Goal: Task Accomplishment & Management: Use online tool/utility

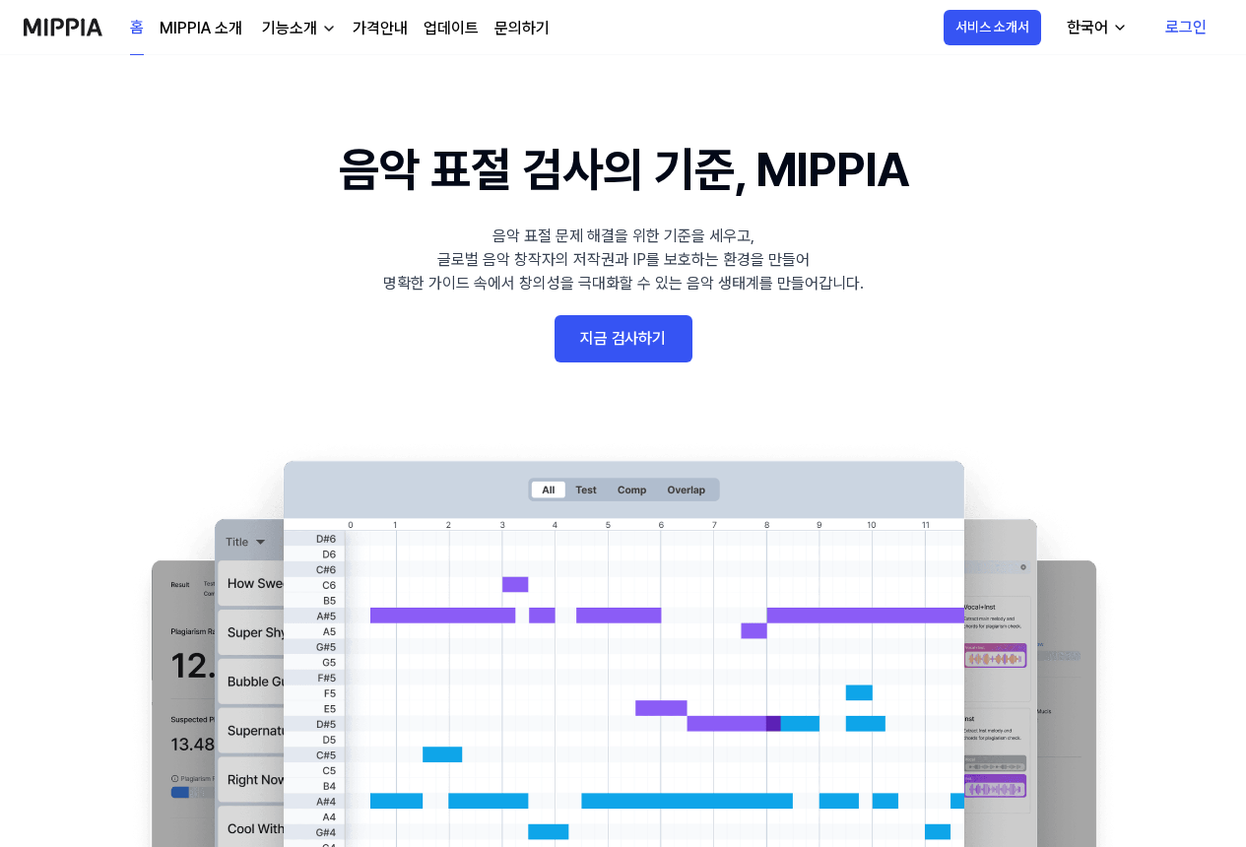
click at [646, 345] on link "지금 검사하기" at bounding box center [624, 338] width 138 height 47
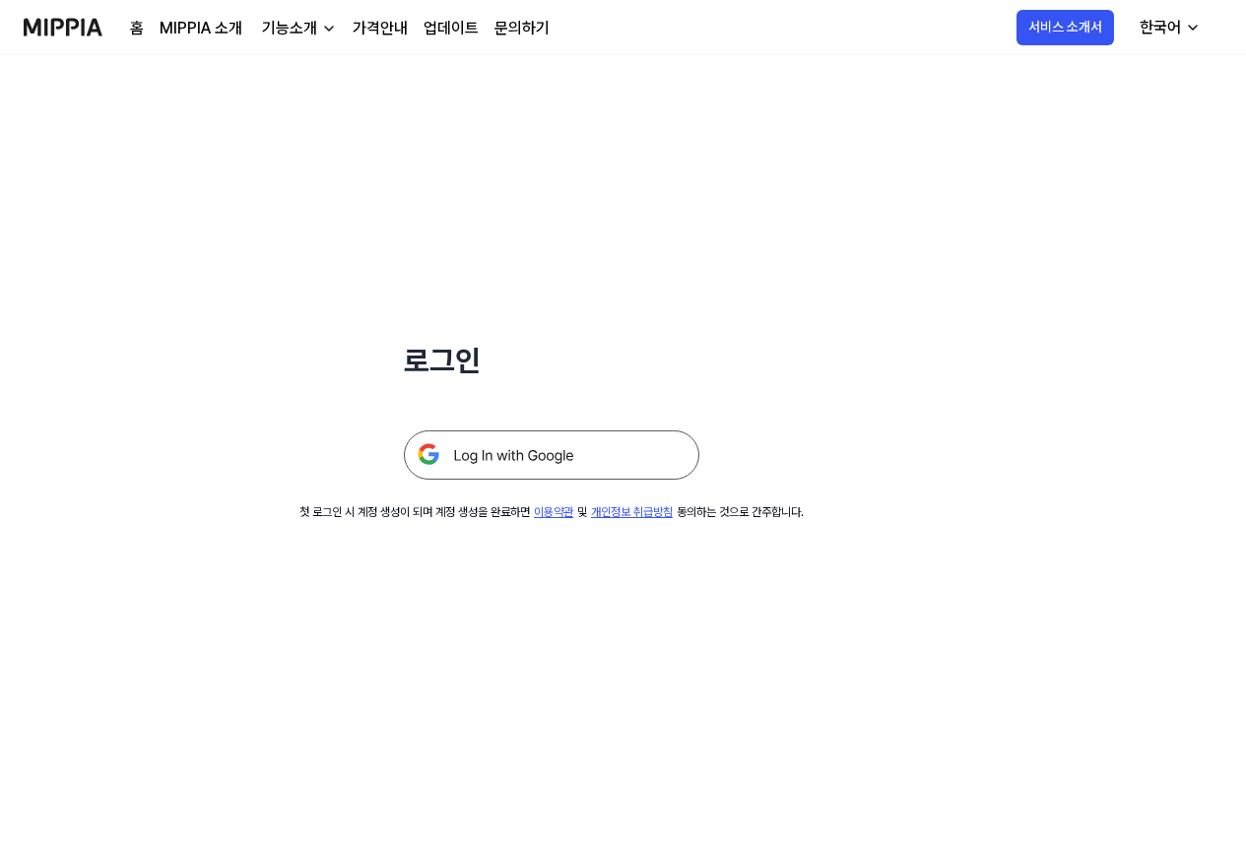
click at [527, 453] on img at bounding box center [552, 455] width 296 height 49
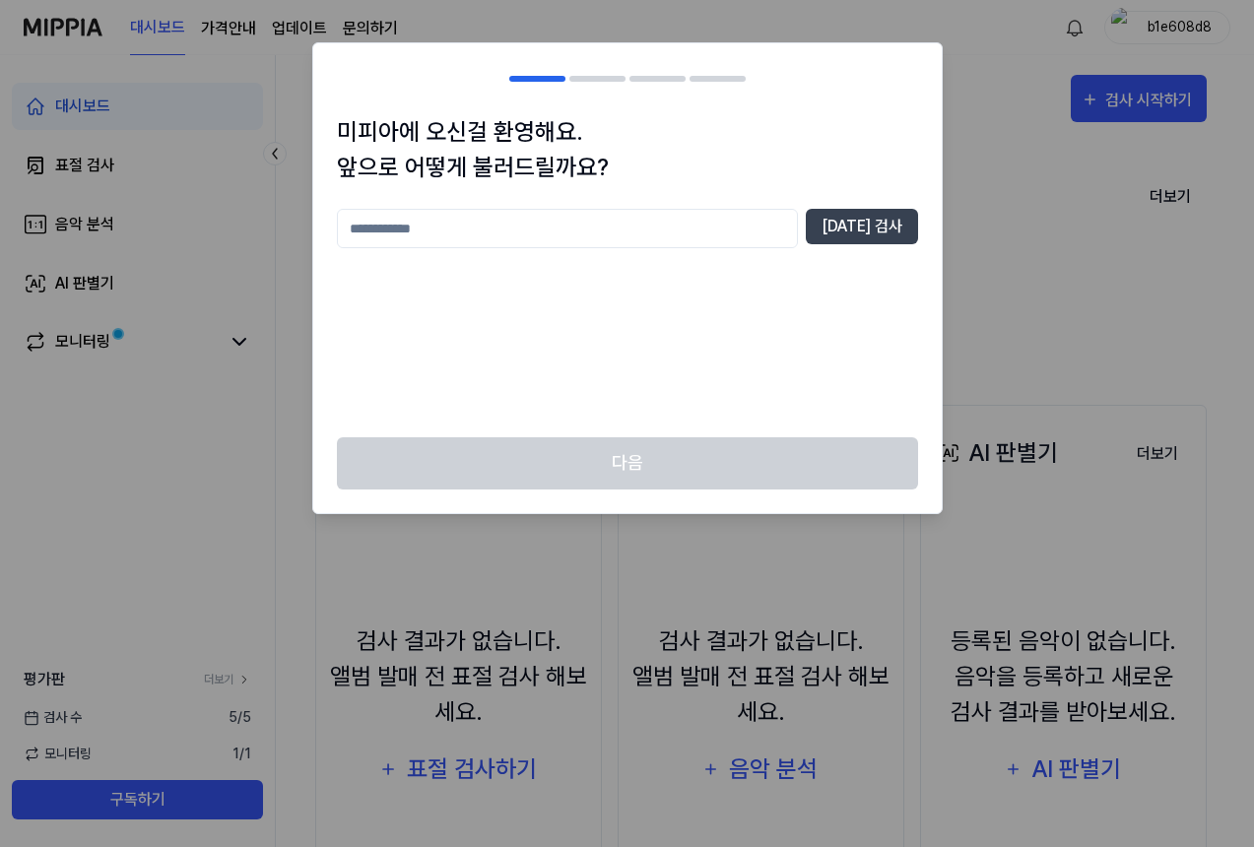
click at [451, 233] on input "text" at bounding box center [567, 228] width 461 height 39
type input "*"
type input "*****"
click at [885, 227] on button "중복 검사" at bounding box center [862, 226] width 112 height 35
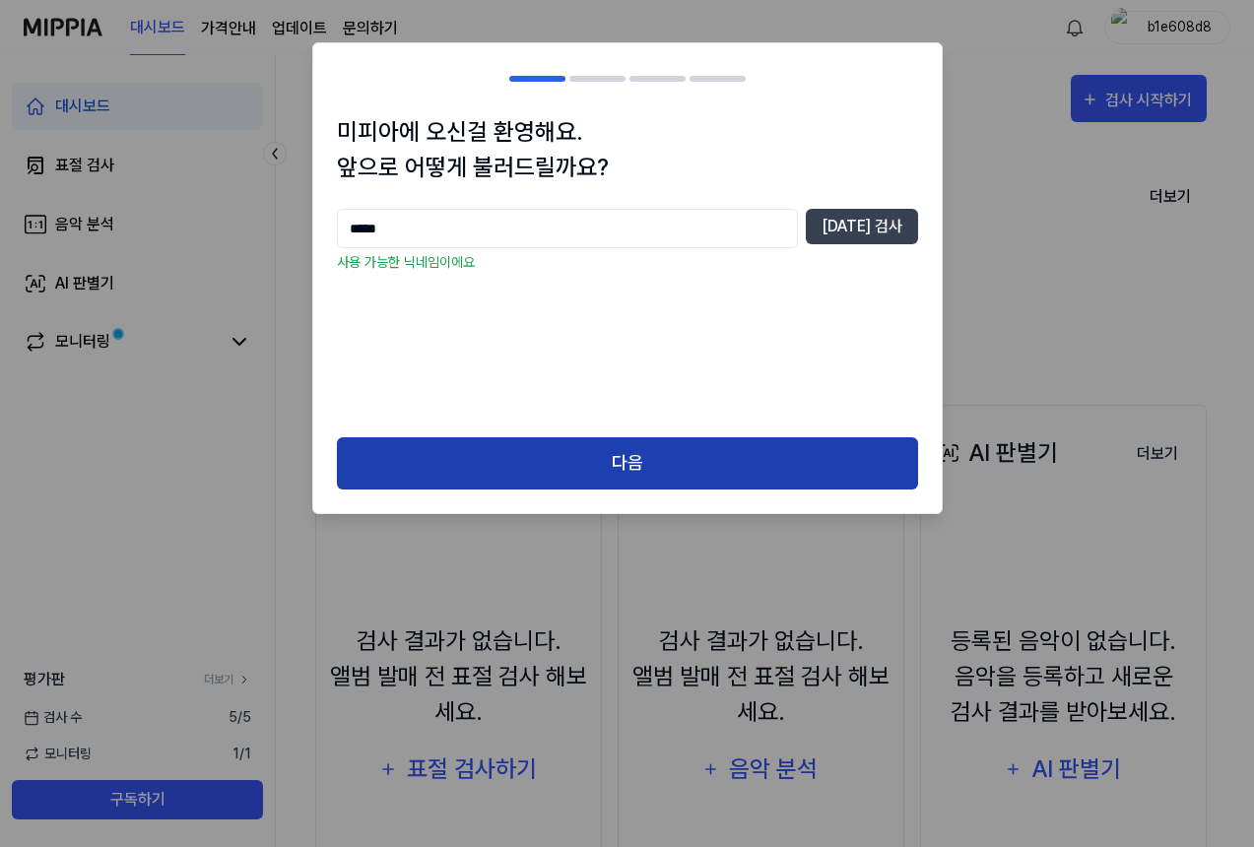
click at [506, 456] on button "다음" at bounding box center [627, 463] width 581 height 52
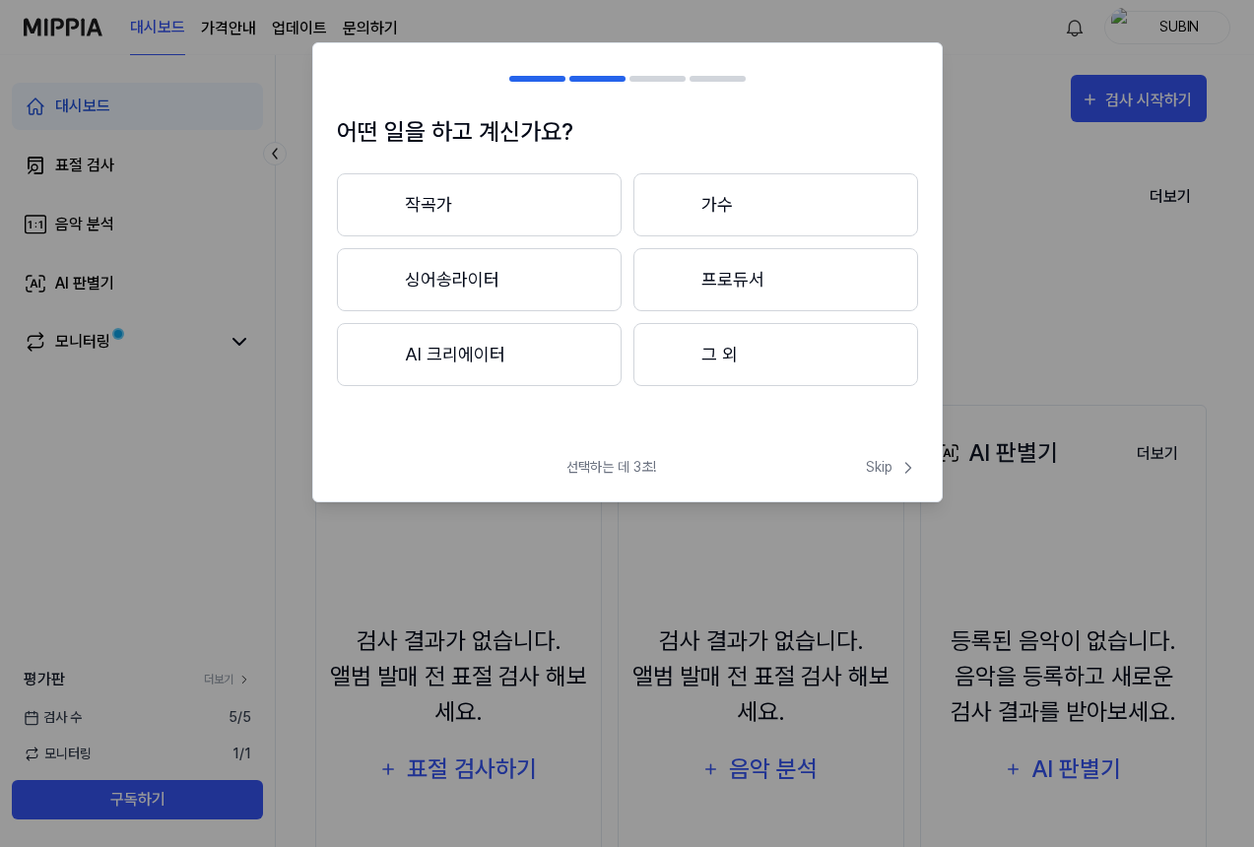
click at [509, 360] on button "AI 크리에이터" at bounding box center [479, 354] width 285 height 63
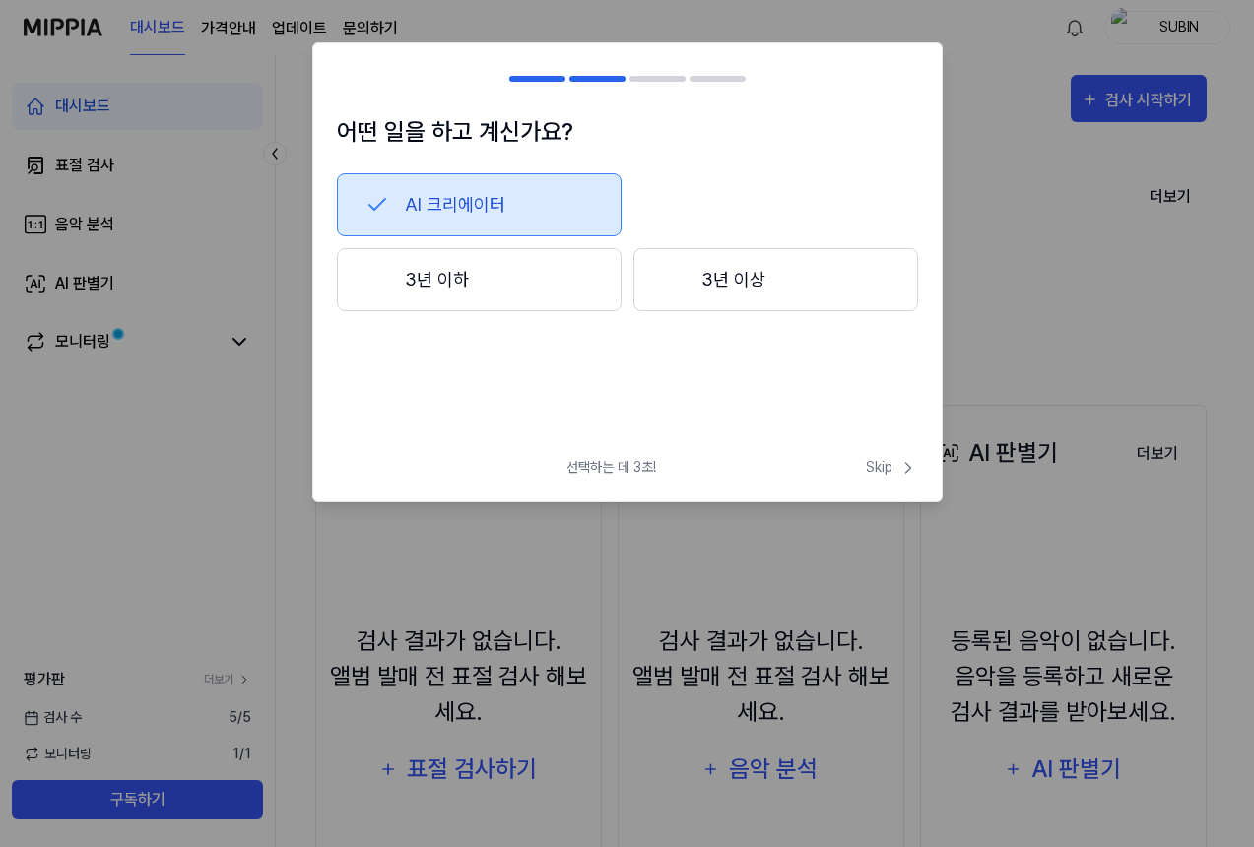
click at [500, 286] on button "3년 이하" at bounding box center [479, 279] width 285 height 63
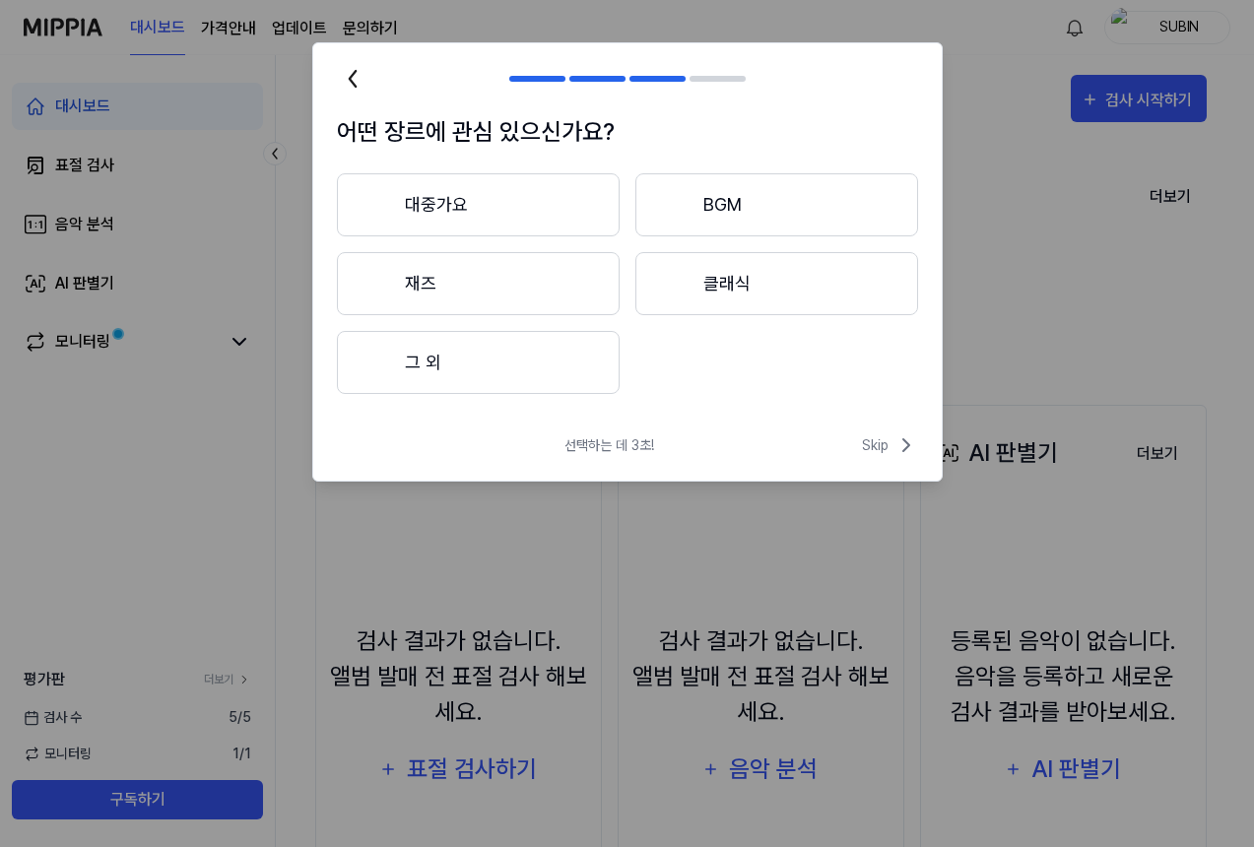
click at [491, 208] on button "대중가요" at bounding box center [478, 204] width 283 height 63
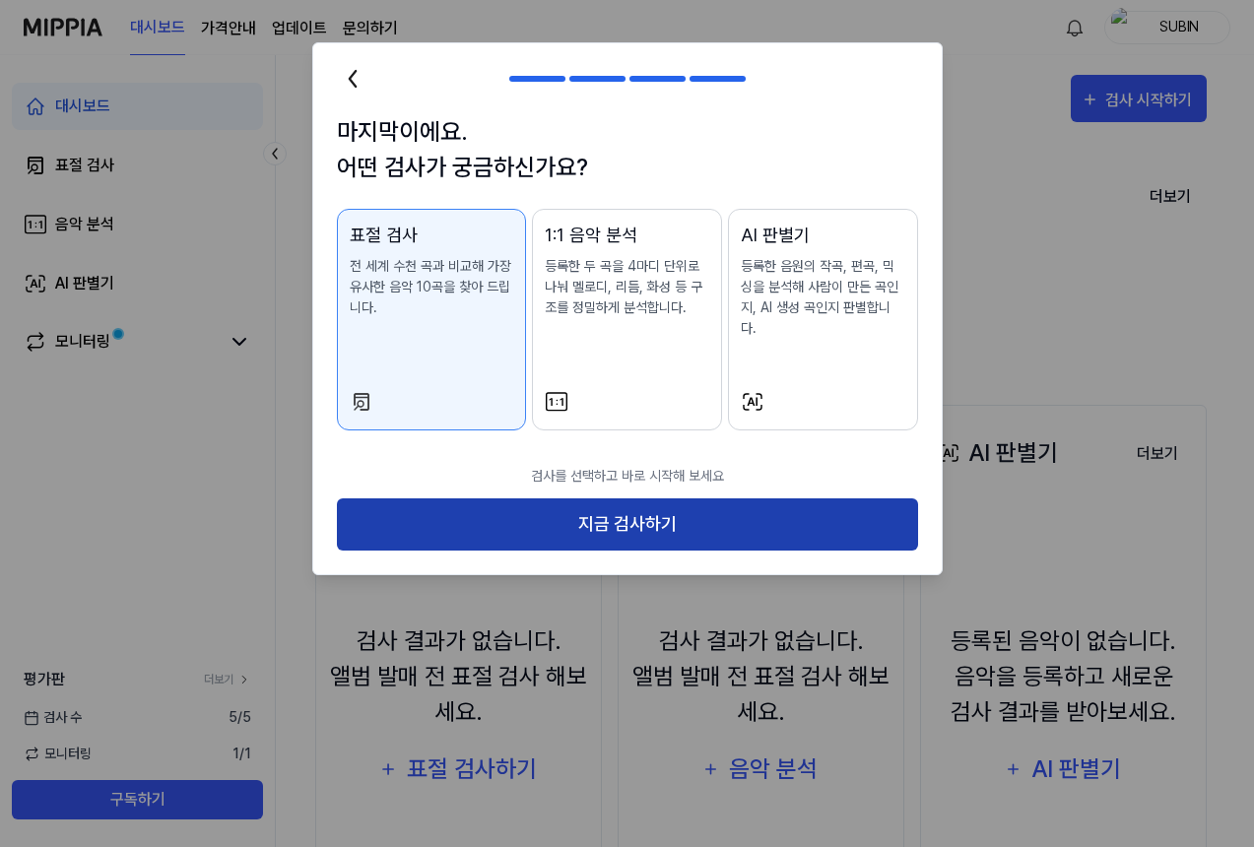
click at [558, 503] on button "지금 검사하기" at bounding box center [627, 525] width 581 height 52
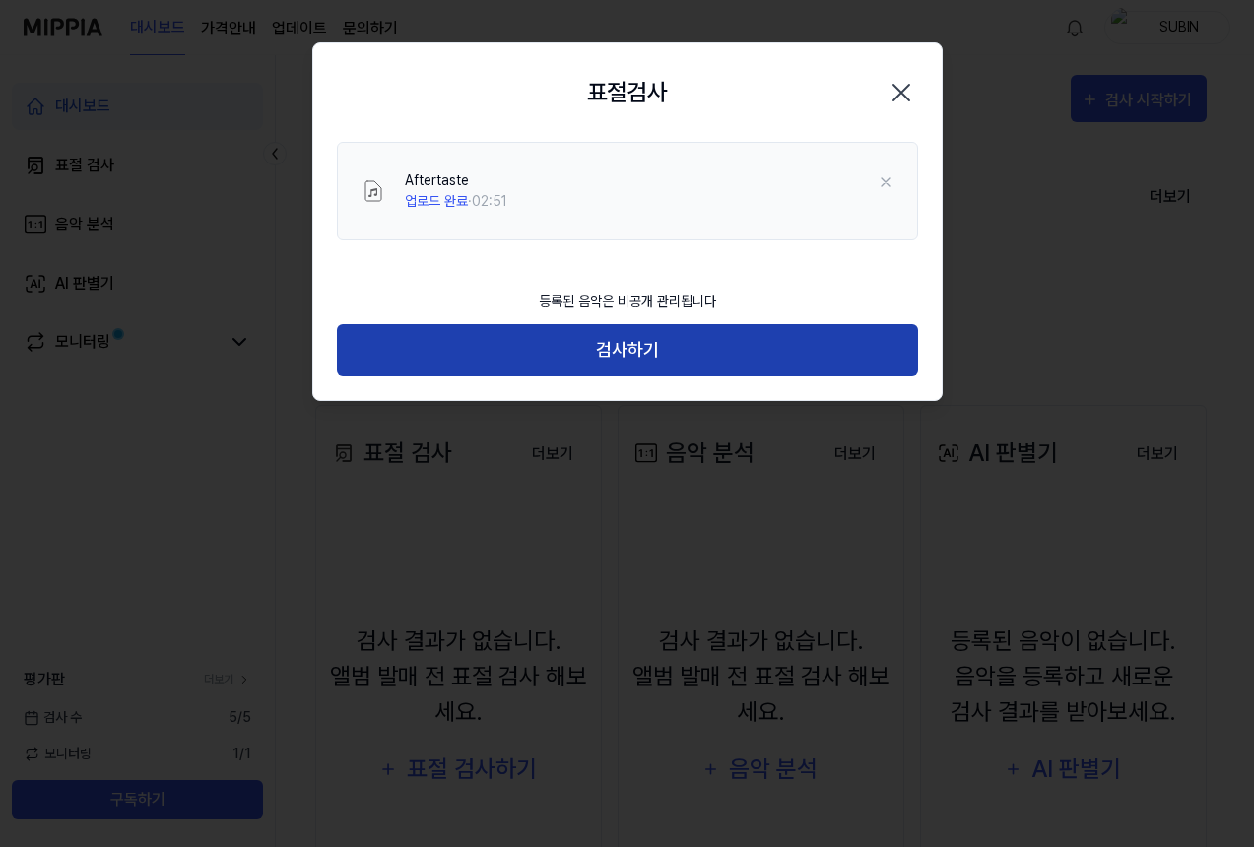
click at [600, 350] on button "검사하기" at bounding box center [627, 350] width 581 height 52
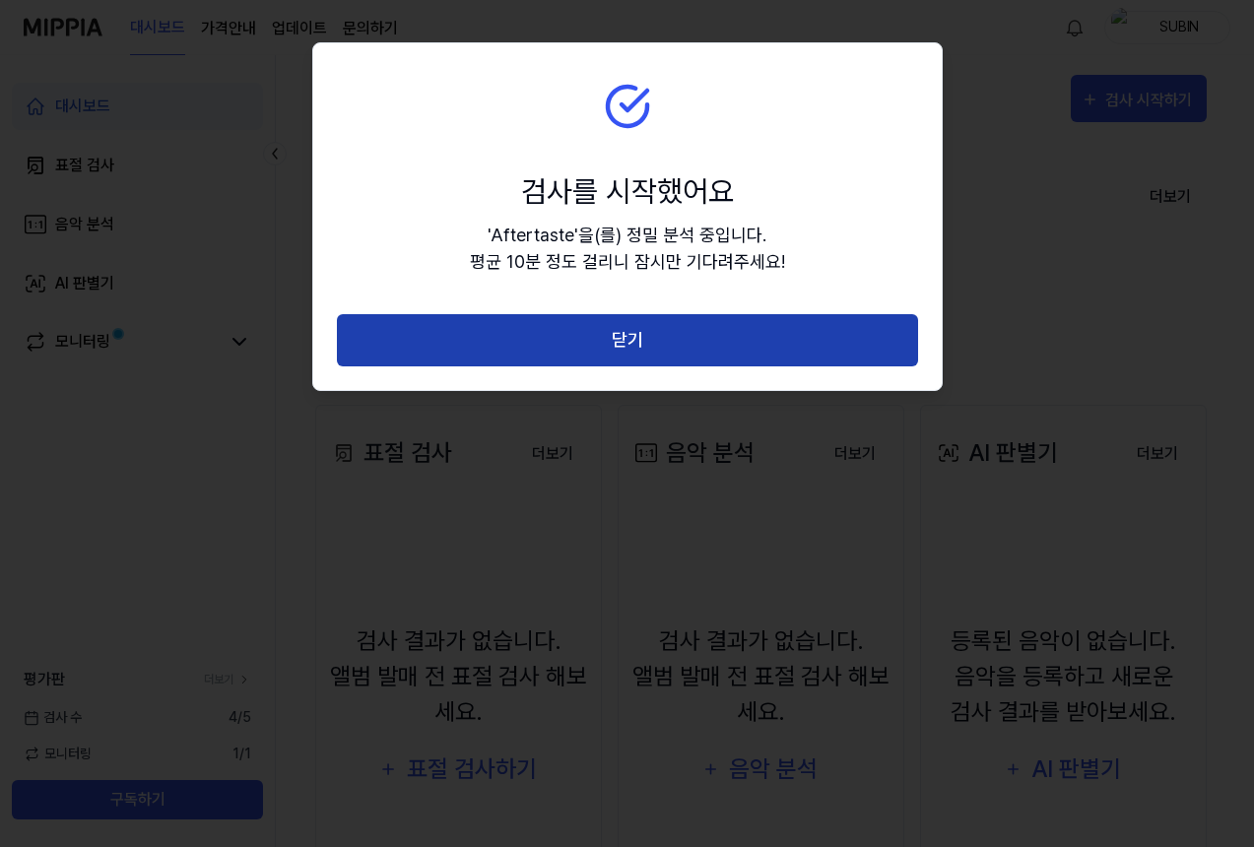
click at [617, 346] on button "닫기" at bounding box center [627, 340] width 581 height 52
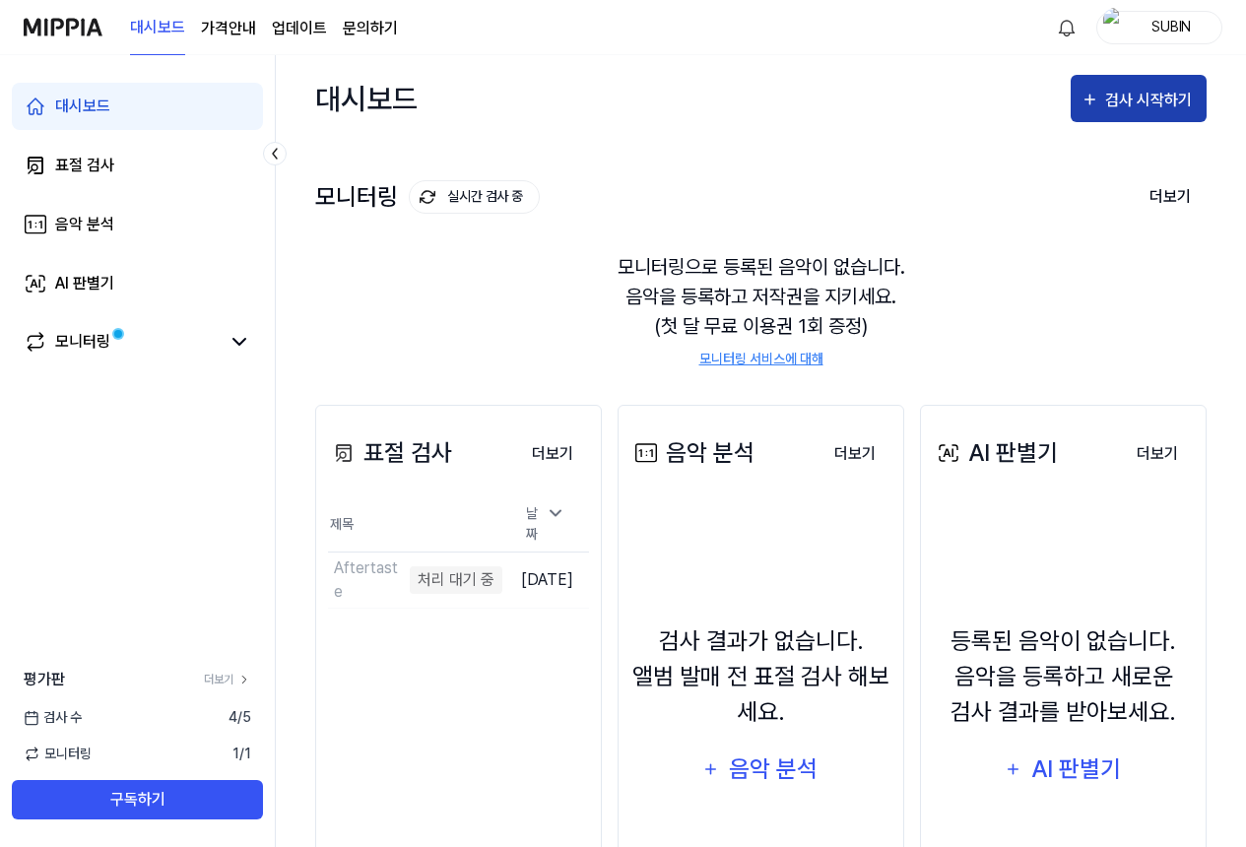
click at [1125, 106] on div "검사 시작하기" at bounding box center [1152, 101] width 92 height 26
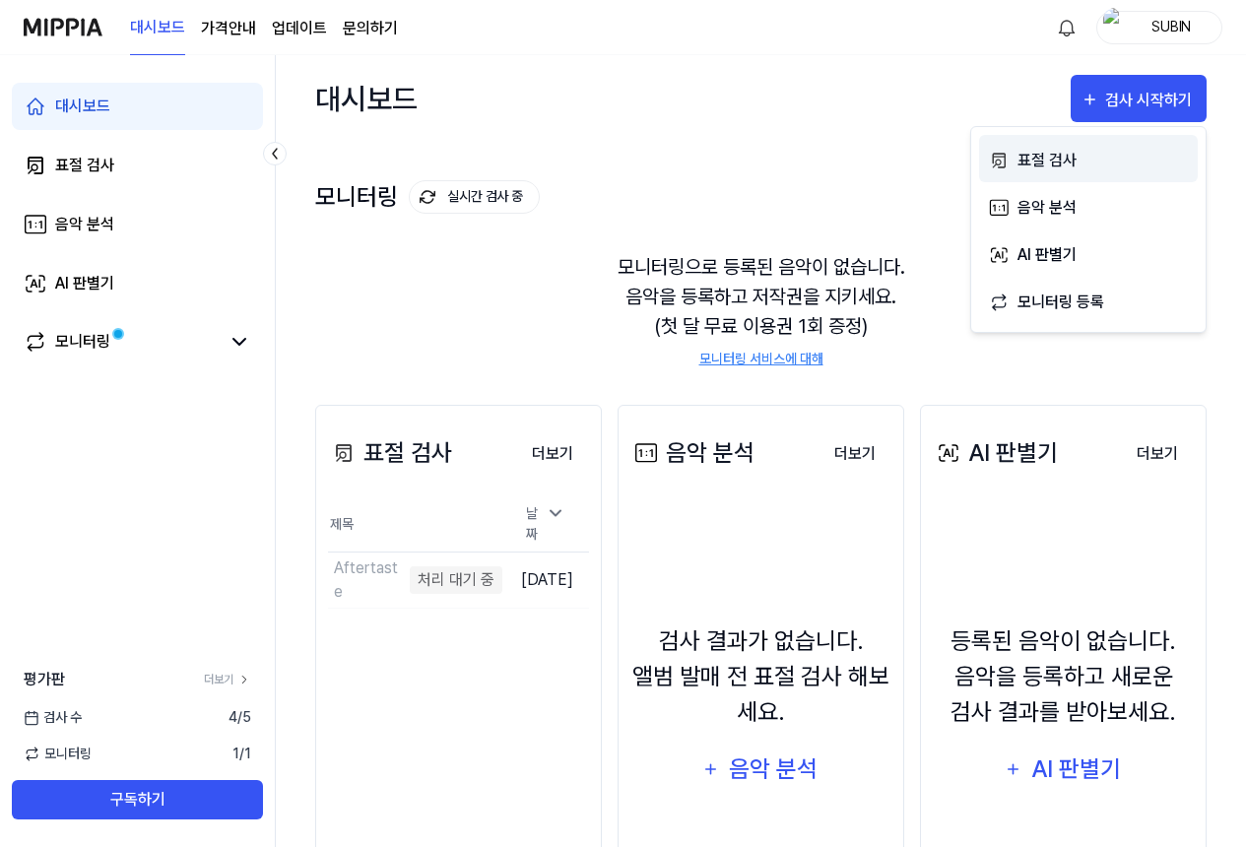
click at [1040, 165] on div "표절 검사" at bounding box center [1103, 161] width 171 height 26
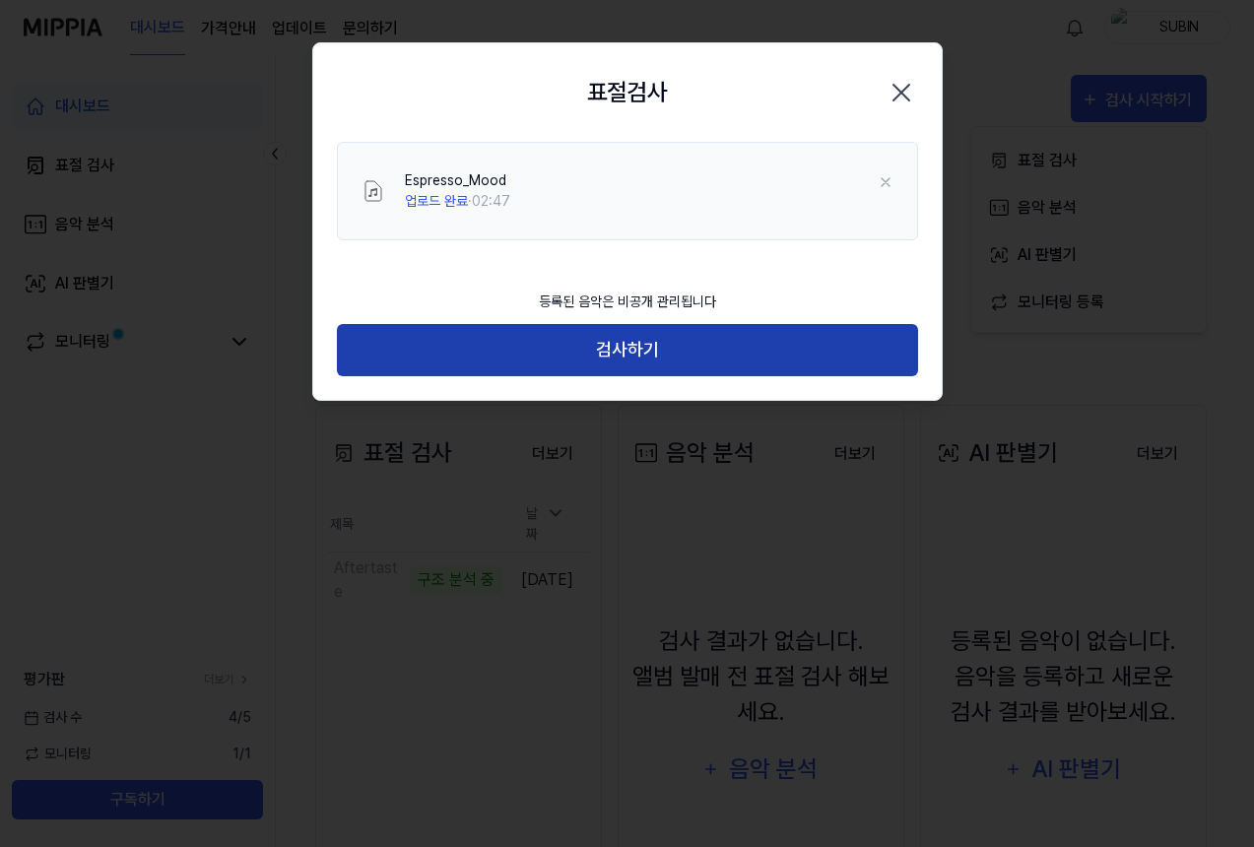
click at [634, 366] on button "검사하기" at bounding box center [627, 350] width 581 height 52
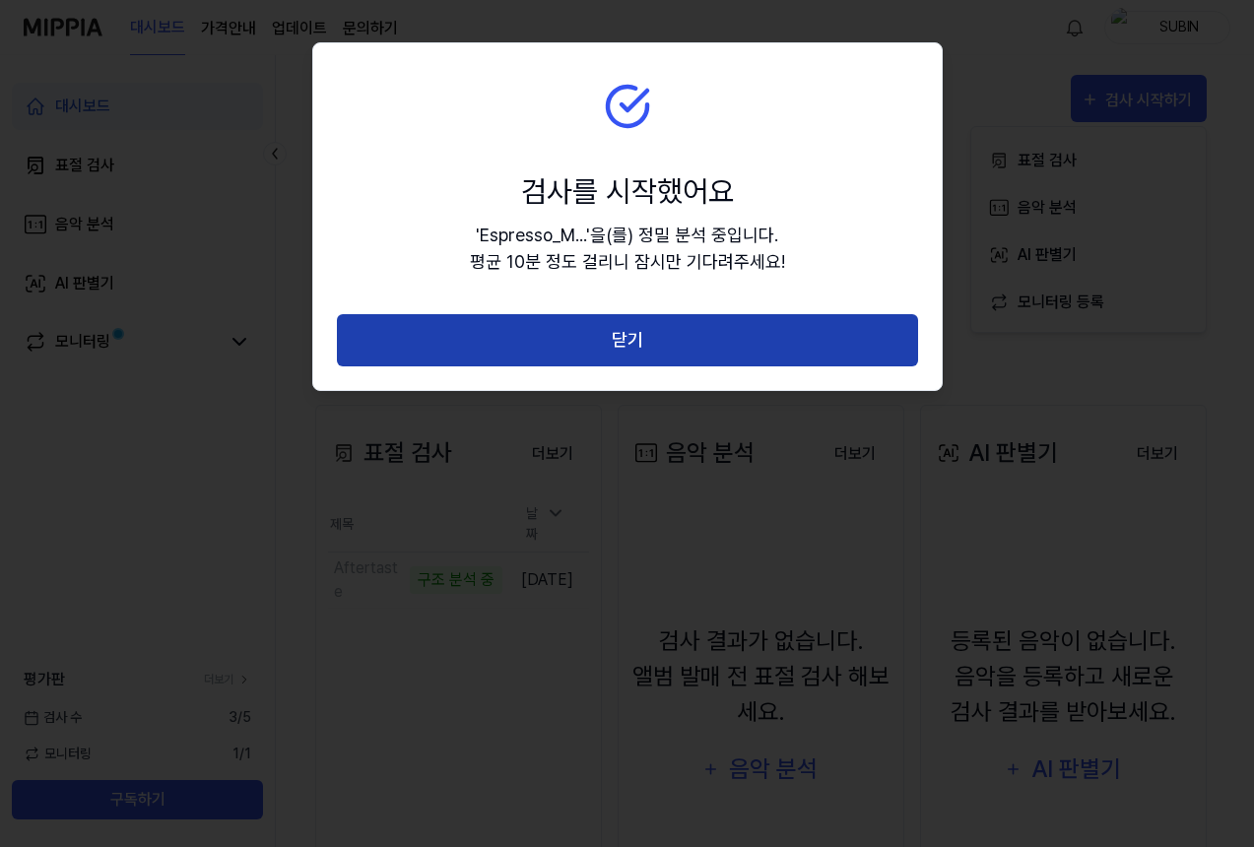
click at [726, 337] on button "닫기" at bounding box center [627, 340] width 581 height 52
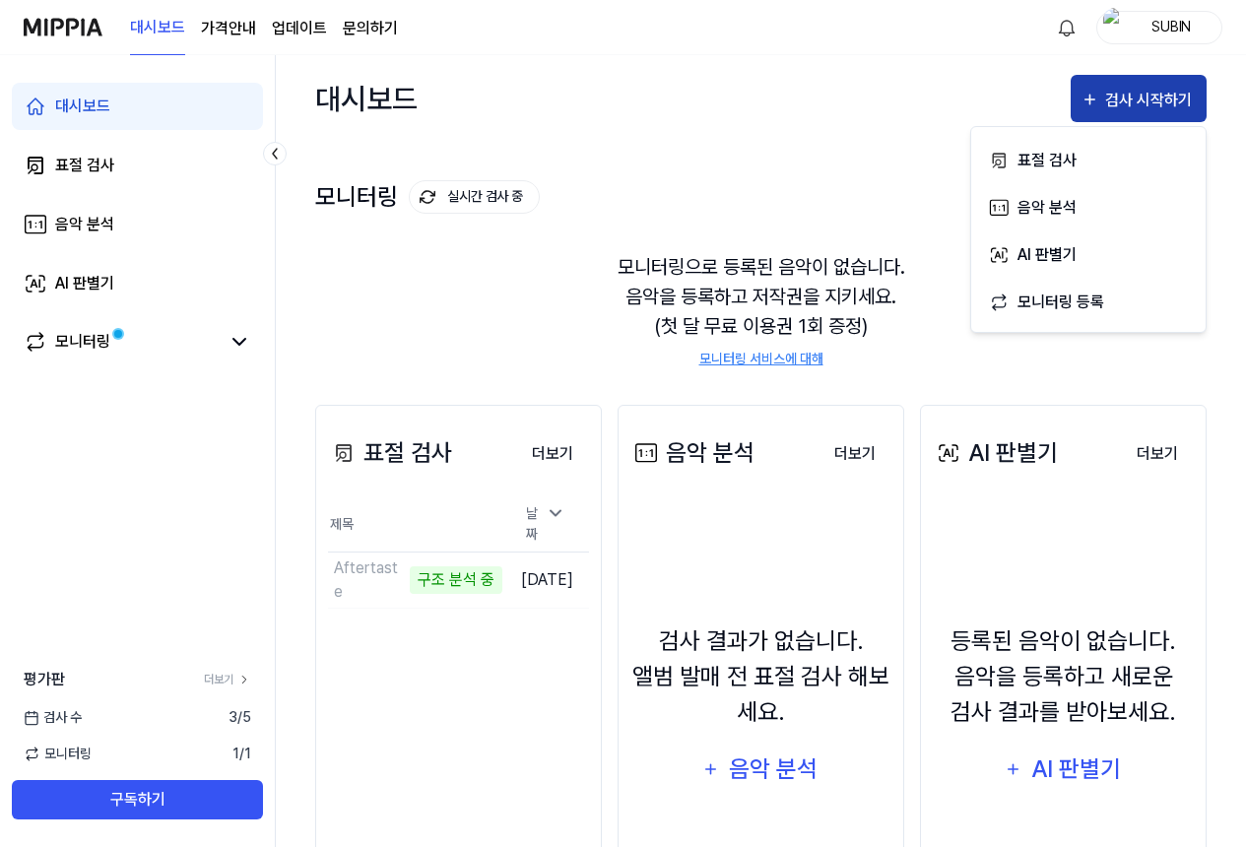
drag, startPoint x: 1162, startPoint y: 95, endPoint x: 1106, endPoint y: 98, distance: 56.2
click at [1163, 96] on div "검사 시작하기" at bounding box center [1152, 101] width 92 height 26
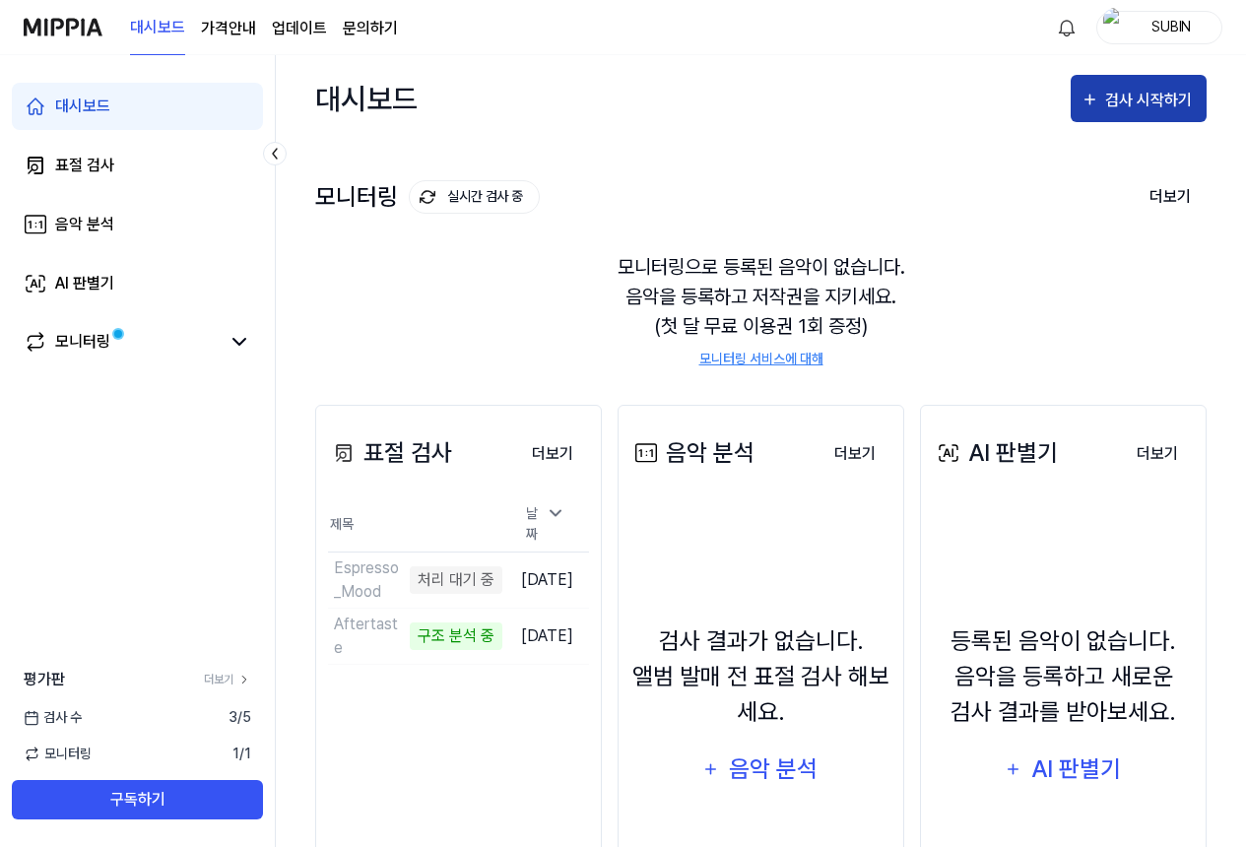
click at [1106, 106] on div "검사 시작하기" at bounding box center [1139, 101] width 116 height 26
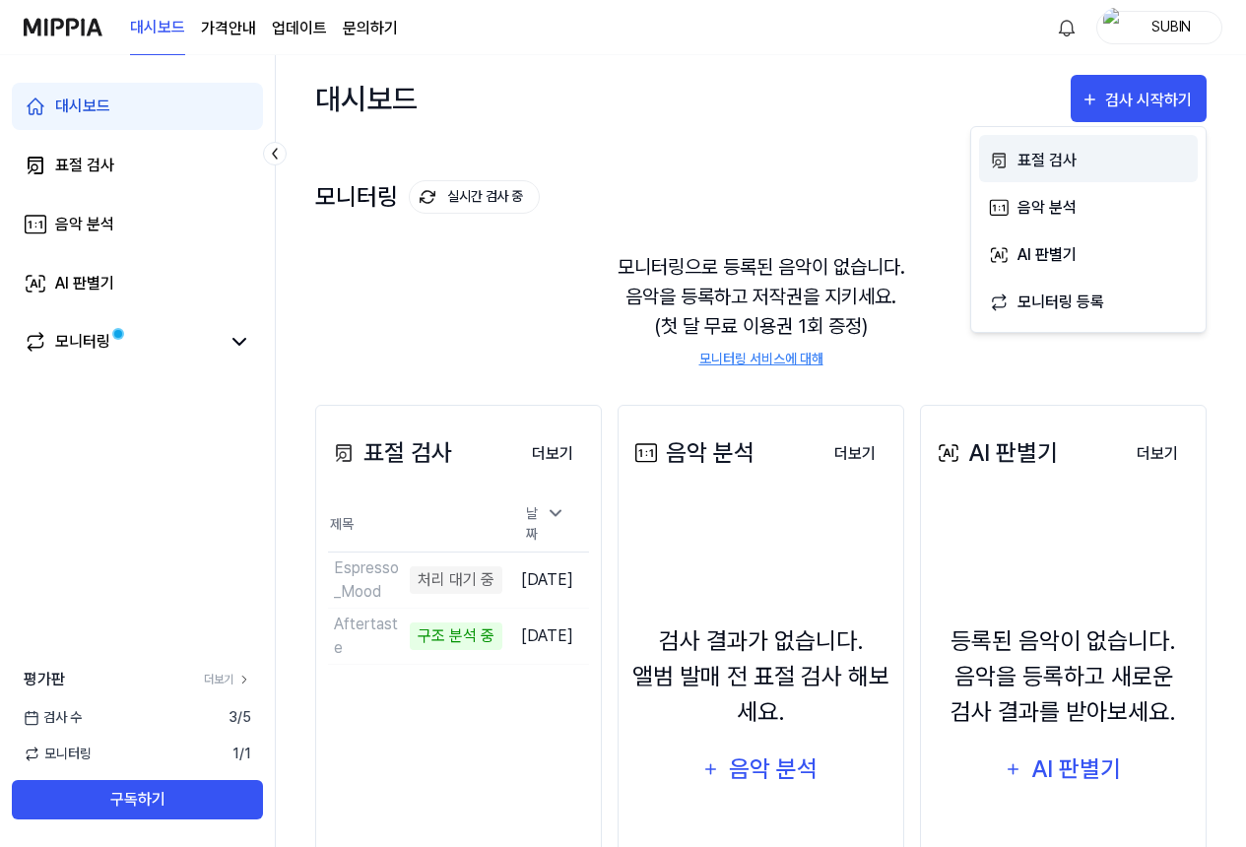
click at [1022, 158] on div "표절 검사" at bounding box center [1103, 161] width 171 height 26
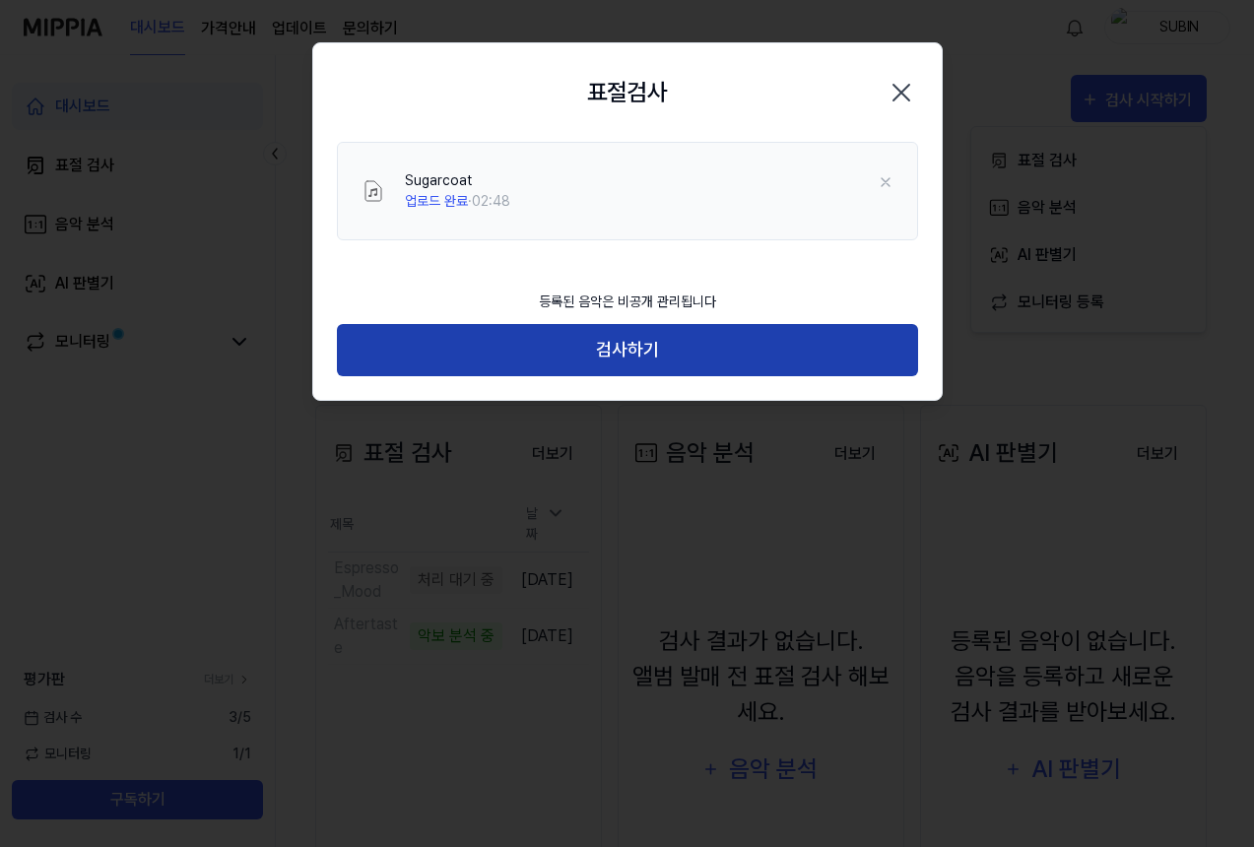
click at [608, 359] on button "검사하기" at bounding box center [627, 350] width 581 height 52
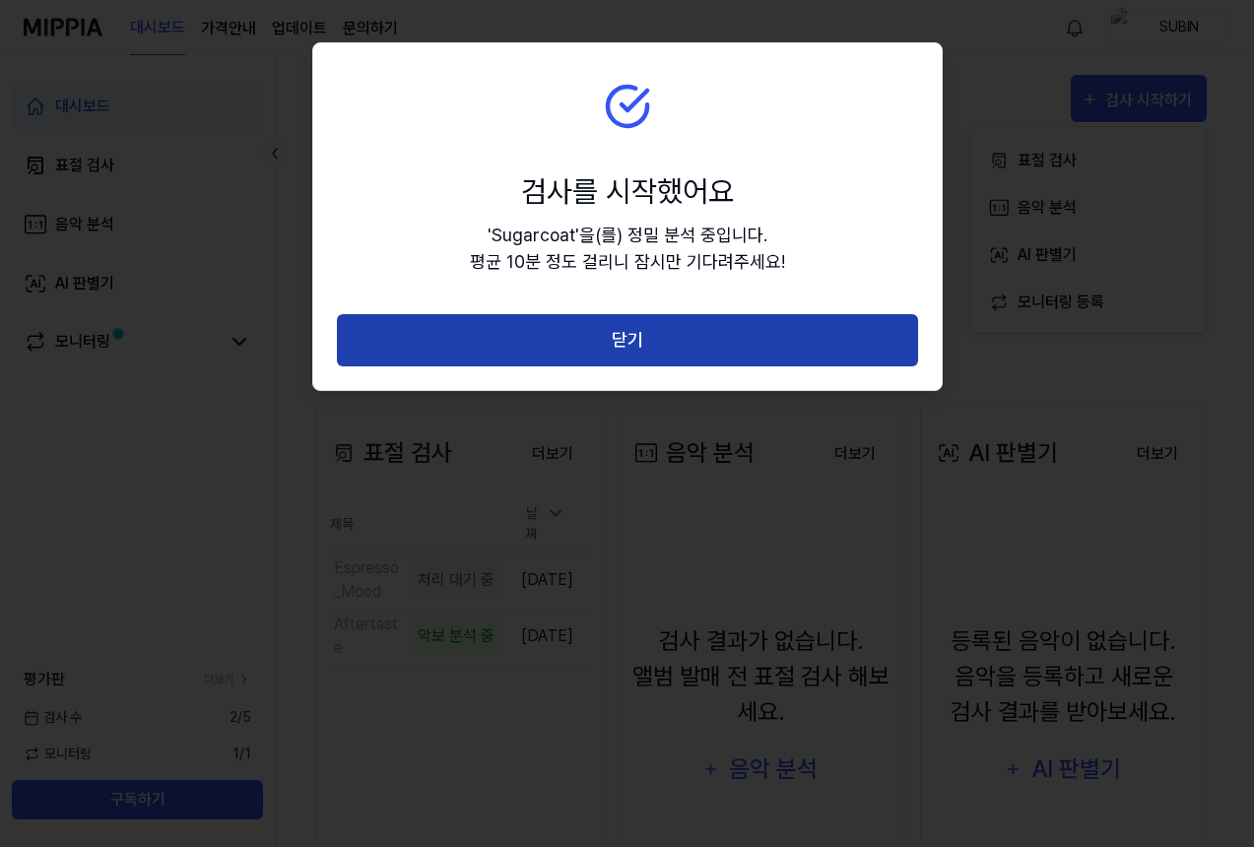
click at [568, 342] on button "닫기" at bounding box center [627, 340] width 581 height 52
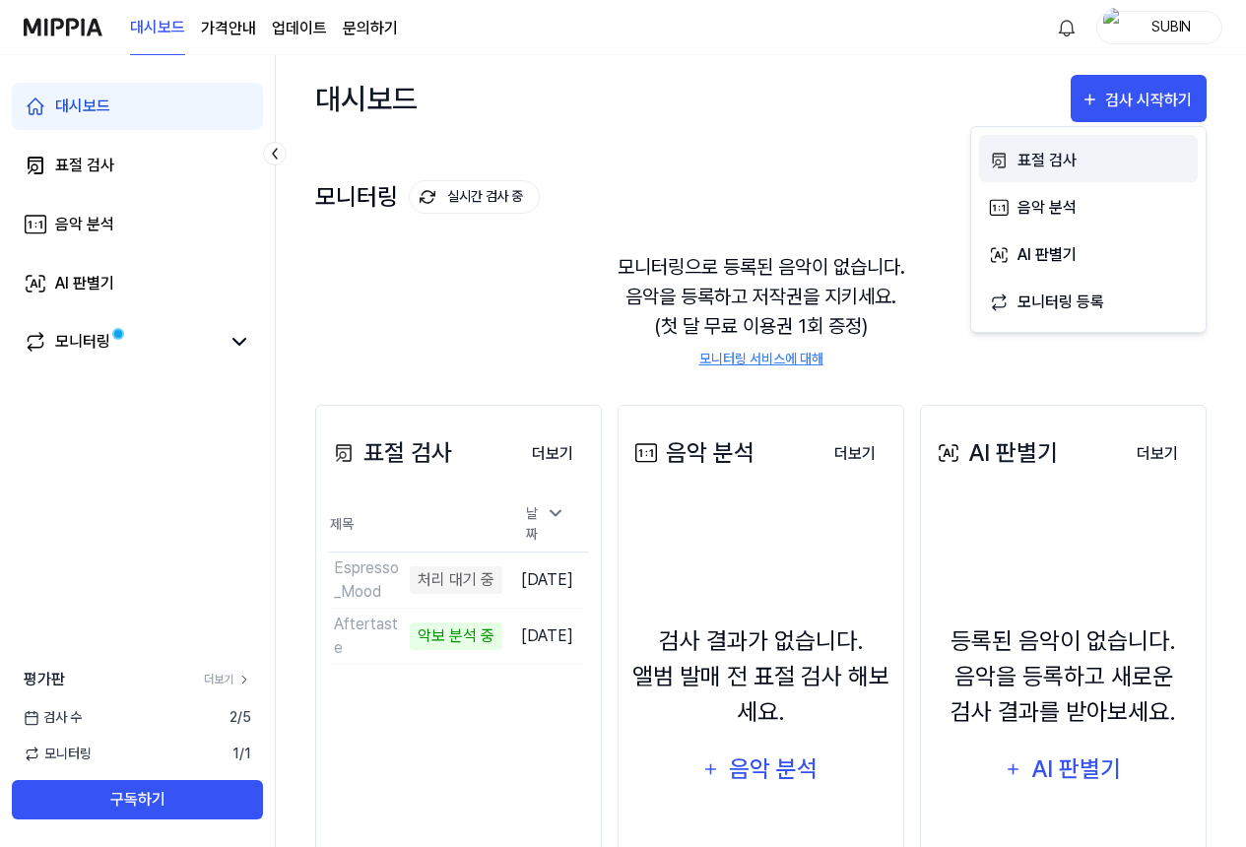
click at [1064, 151] on div "표절 검사" at bounding box center [1103, 161] width 171 height 26
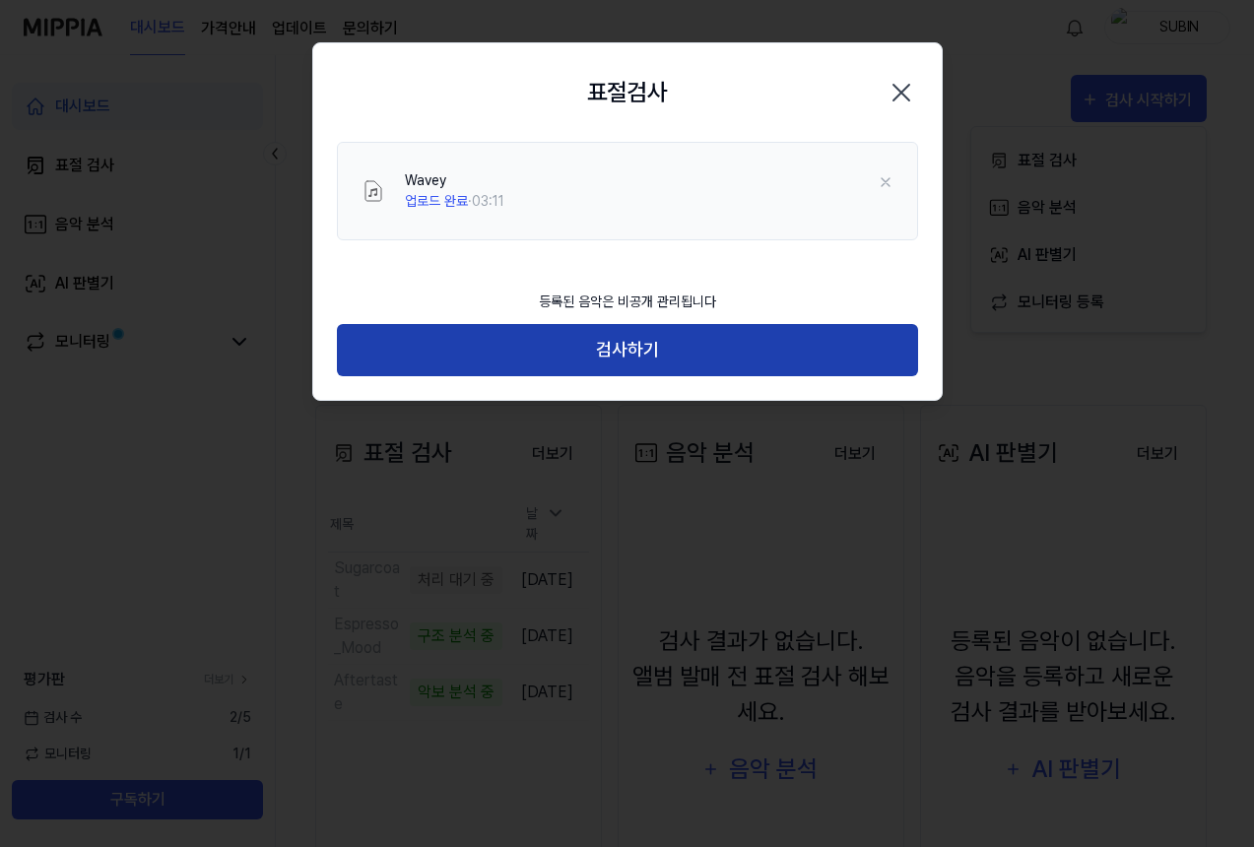
click at [657, 350] on button "검사하기" at bounding box center [627, 350] width 581 height 52
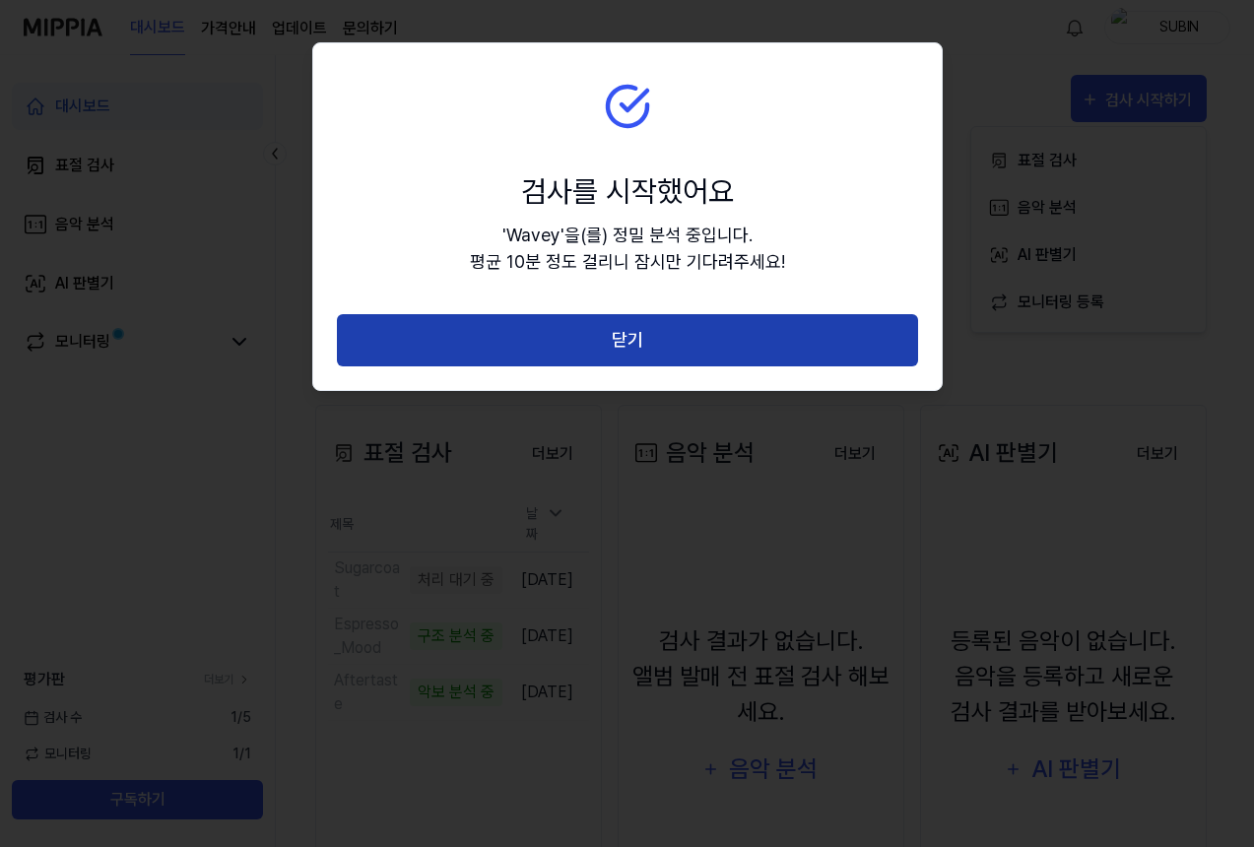
click at [678, 340] on button "닫기" at bounding box center [627, 340] width 581 height 52
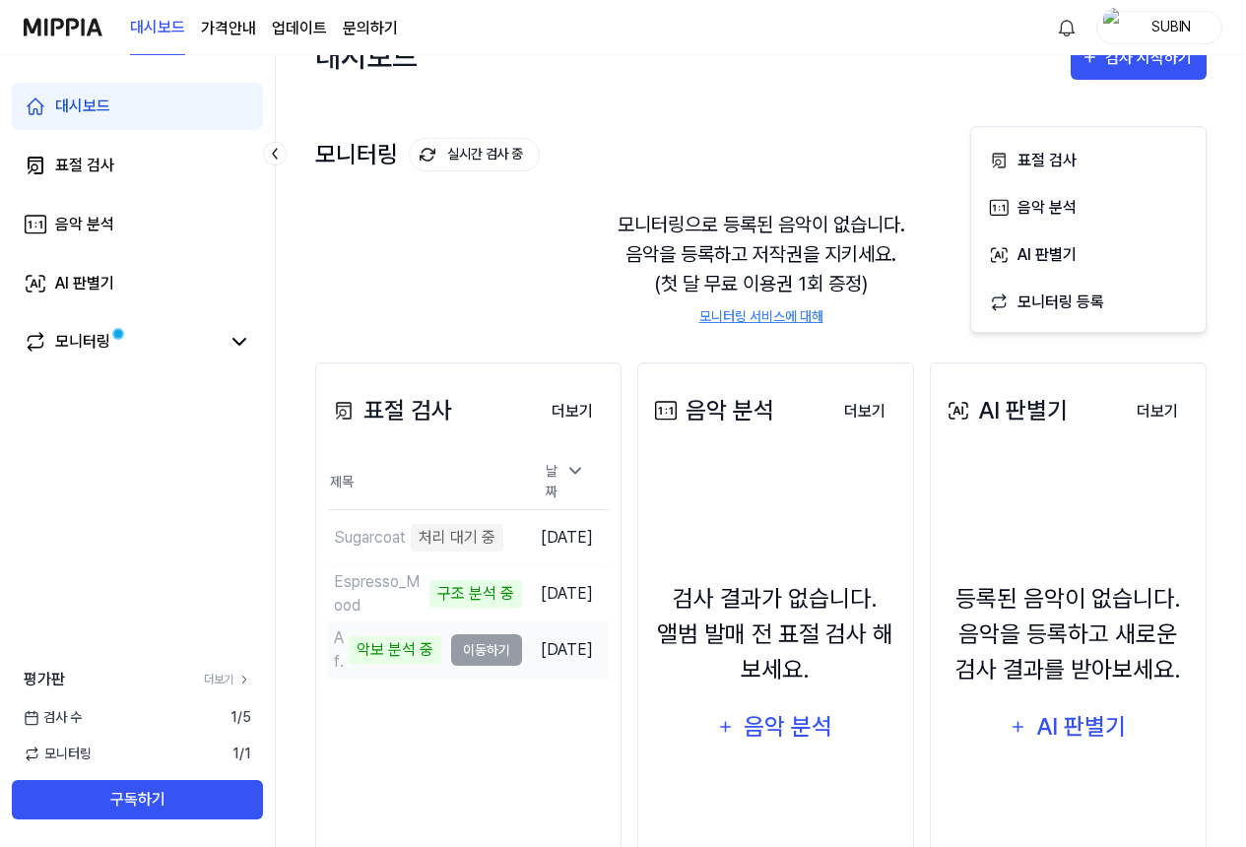
scroll to position [176, 0]
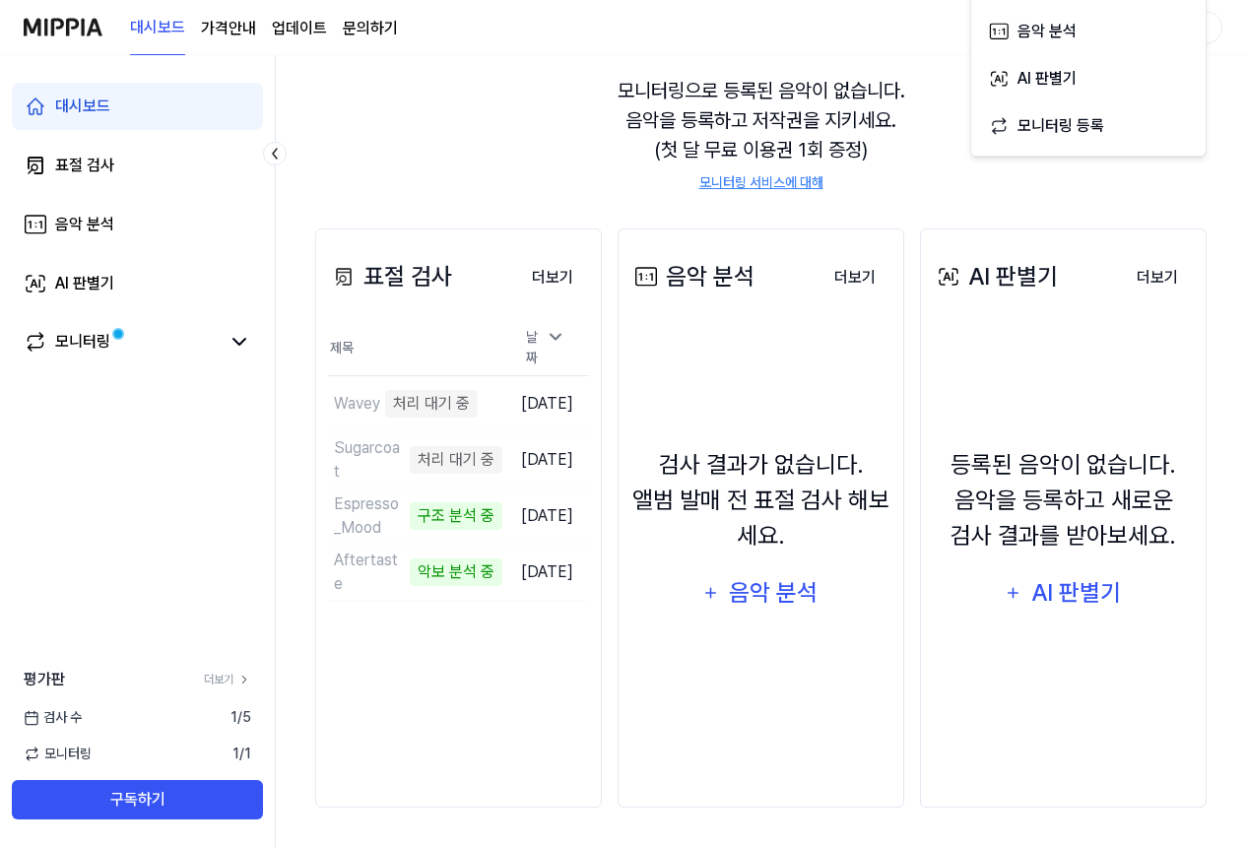
drag, startPoint x: 172, startPoint y: 563, endPoint x: 164, endPoint y: 543, distance: 21.6
click at [171, 563] on div "대시보드 표절 검사 음악 분석 AI 판별기 모니터링 평가판 더보기 검사 수 1 / 5 모니터링 1 / 1 구독하기" at bounding box center [138, 451] width 276 height 792
click at [243, 341] on icon at bounding box center [240, 342] width 12 height 6
click at [247, 338] on icon at bounding box center [240, 342] width 24 height 24
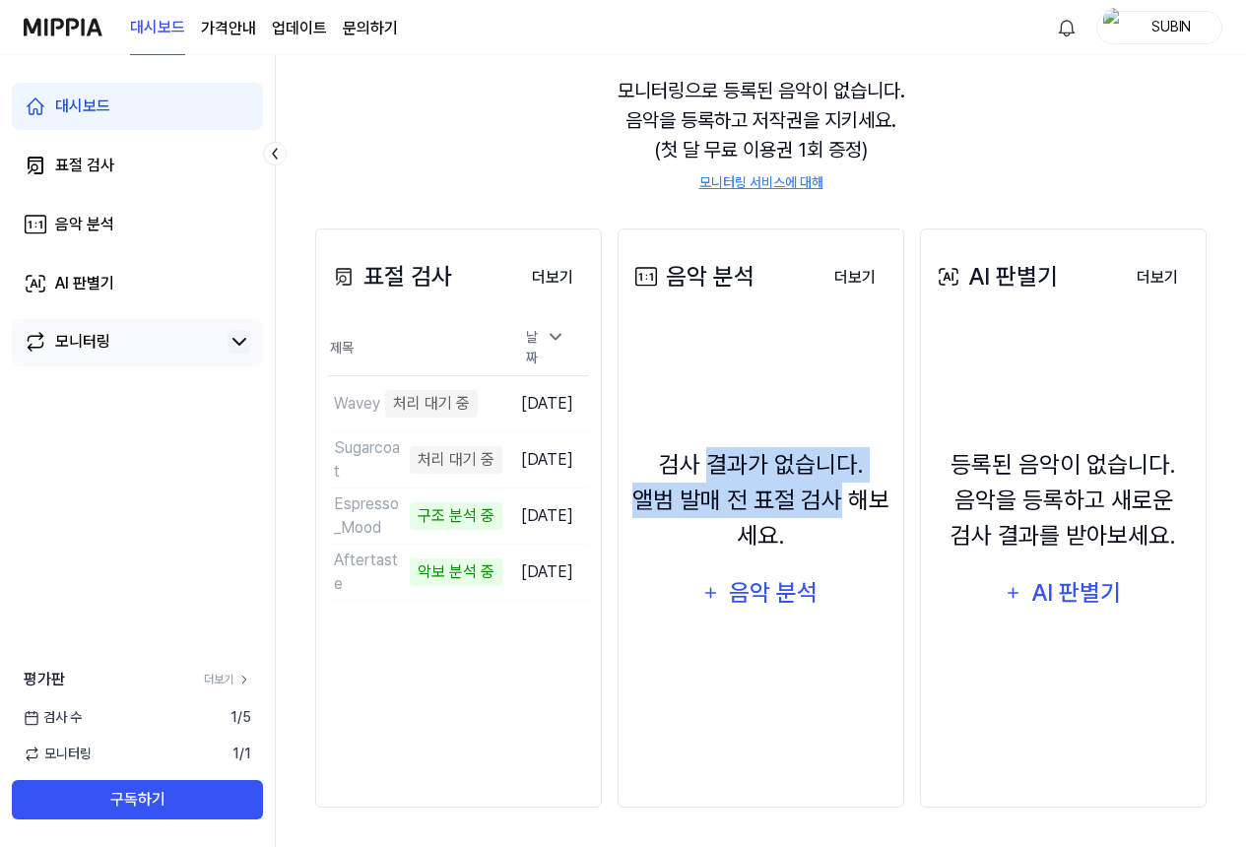
drag, startPoint x: 806, startPoint y: 501, endPoint x: 835, endPoint y: 511, distance: 30.6
click at [835, 511] on div "검사 결과가 없습니다. 앨범 발매 전 표절 검사 해보세요. 음악 분석" at bounding box center [761, 532] width 261 height 392
click at [835, 511] on div "검사 결과가 없습니다. 앨범 발매 전 표절 검사 해보세요." at bounding box center [761, 500] width 261 height 106
drag, startPoint x: 789, startPoint y: 475, endPoint x: 843, endPoint y: 521, distance: 71.3
click at [843, 521] on div "검사 결과가 없습니다. 앨범 발매 전 표절 검사 해보세요." at bounding box center [761, 500] width 261 height 106
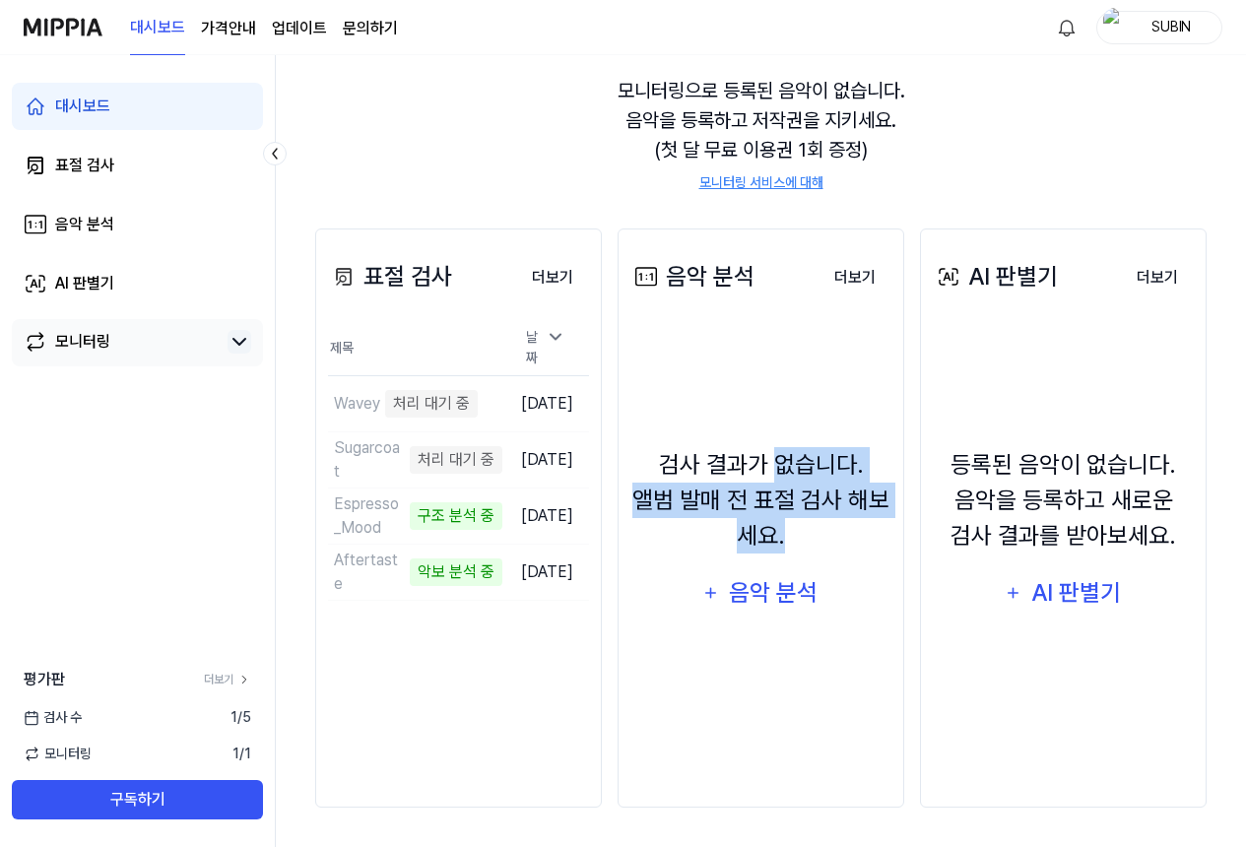
click at [843, 521] on div "검사 결과가 없습니다. 앨범 발매 전 표절 검사 해보세요." at bounding box center [761, 500] width 261 height 106
drag, startPoint x: 767, startPoint y: 497, endPoint x: 818, endPoint y: 541, distance: 67.8
click at [818, 541] on div "검사 결과가 없습니다. 앨범 발매 전 표절 검사 해보세요." at bounding box center [761, 500] width 261 height 106
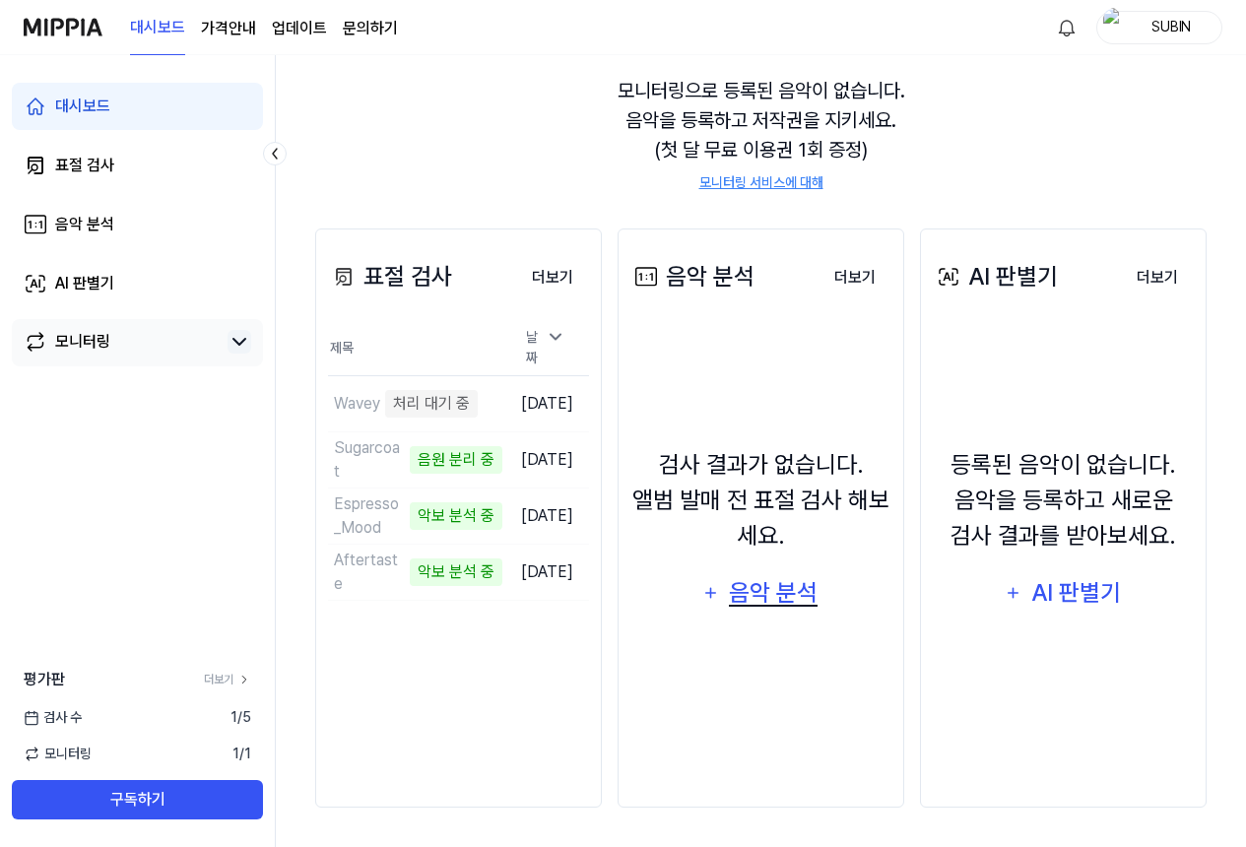
click at [764, 603] on div "음악 분석" at bounding box center [774, 592] width 94 height 37
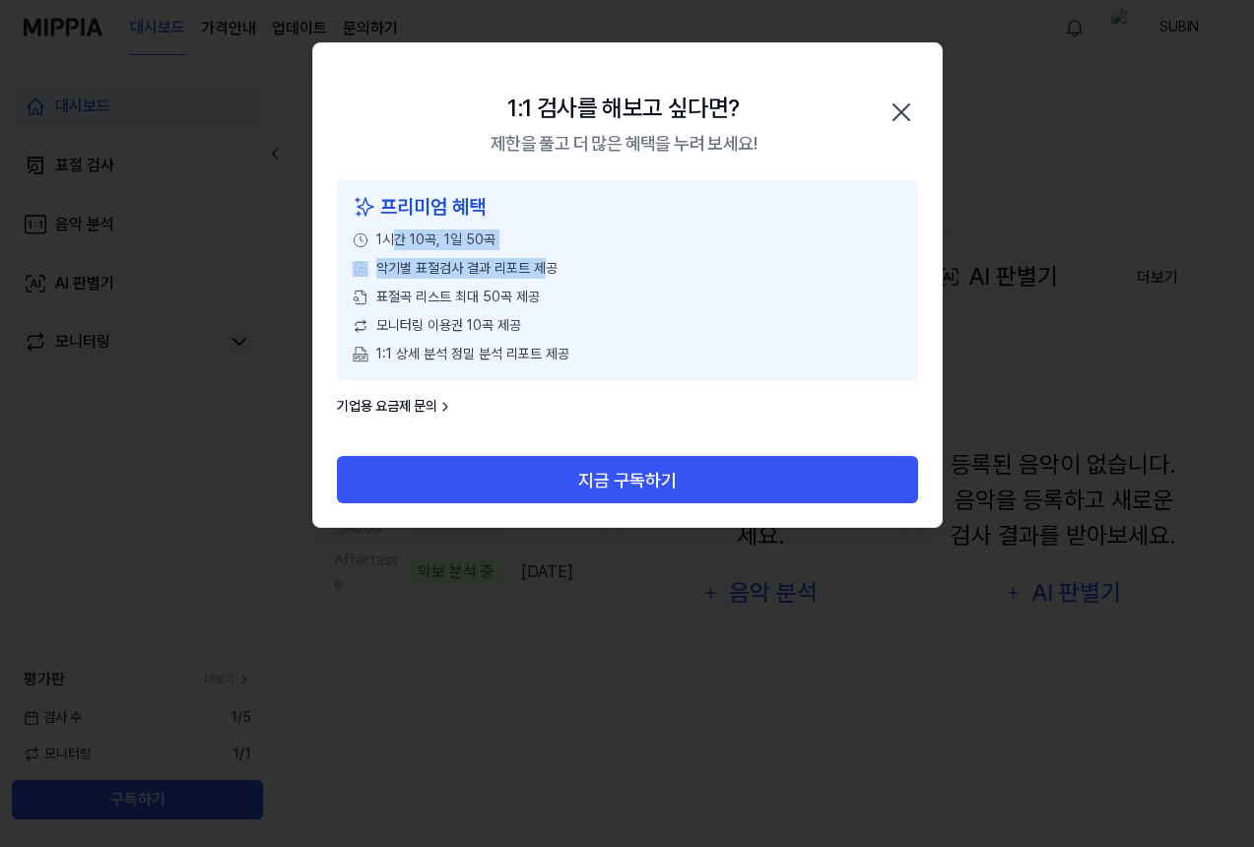
drag, startPoint x: 442, startPoint y: 243, endPoint x: 545, endPoint y: 253, distance: 102.9
click at [541, 253] on div "프리미엄 혜택 1시간 10곡, 1일 50곡 악기별 표절검사 결과 리포트 제공 표절곡 리스트 최대 50곡 제공 모니터링 이용권 10곡 제공 1:…" at bounding box center [627, 280] width 581 height 200
click at [546, 254] on div "프리미엄 혜택 1시간 10곡, 1일 50곡 악기별 표절검사 결과 리포트 제공 표절곡 리스트 최대 50곡 제공 모니터링 이용권 10곡 제공 1:…" at bounding box center [627, 280] width 581 height 200
click at [908, 97] on icon "button" at bounding box center [902, 113] width 32 height 32
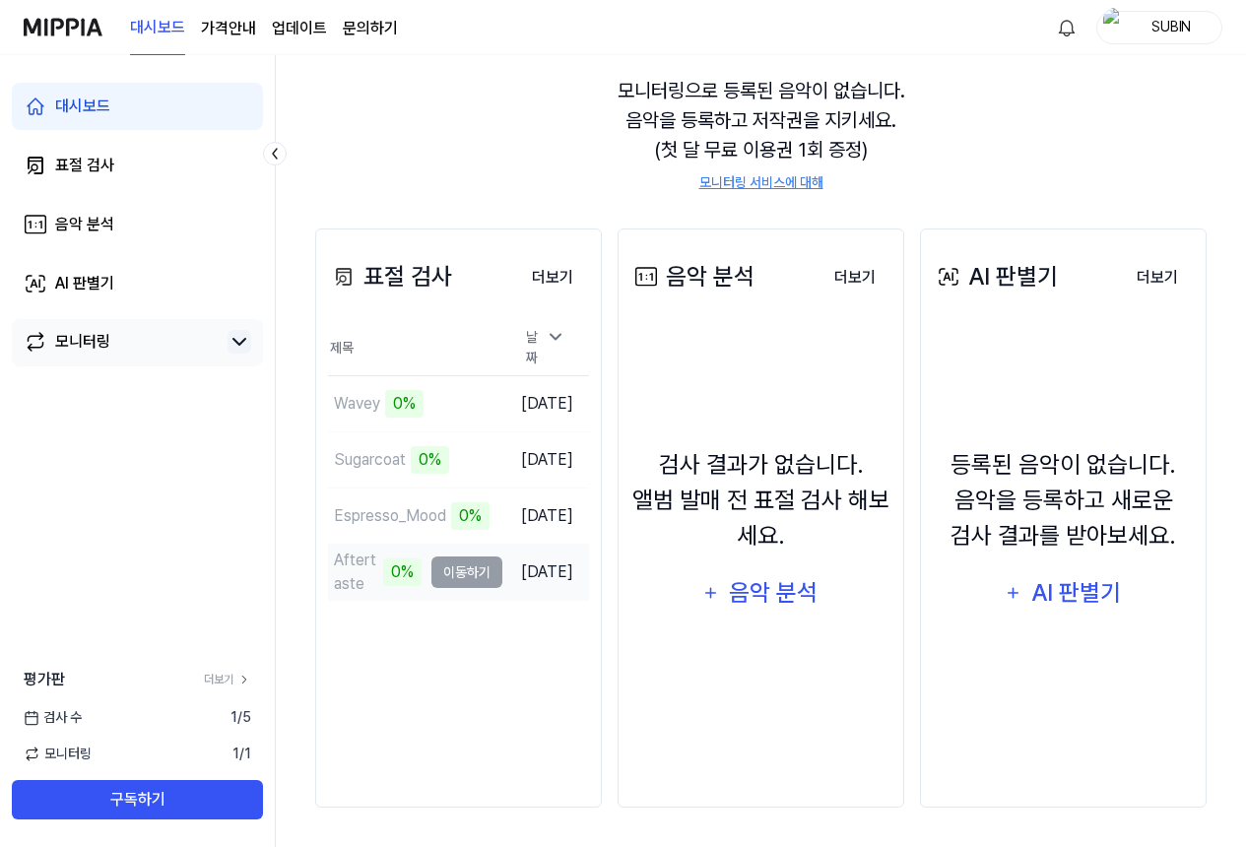
click at [425, 564] on td "Aftertaste 0% 이동하기" at bounding box center [415, 572] width 174 height 55
click at [454, 575] on td "Aftertaste 0% 이동하기" at bounding box center [415, 572] width 174 height 55
click at [449, 565] on td "Aftertaste 0% 이동하기" at bounding box center [415, 572] width 174 height 55
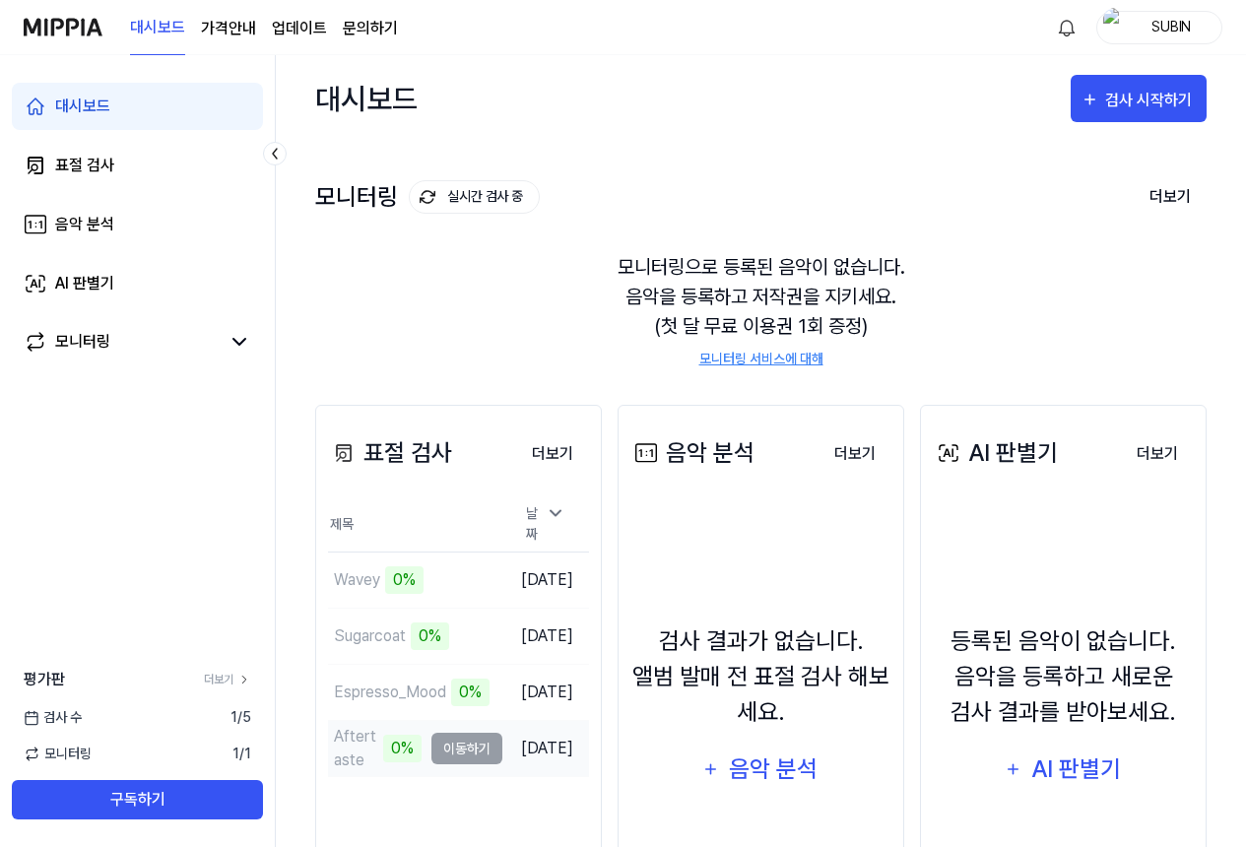
click at [417, 742] on td "Aftertaste 0% 이동하기" at bounding box center [415, 748] width 174 height 55
click at [420, 741] on td "Aftertaste 0% 이동하기" at bounding box center [415, 748] width 174 height 55
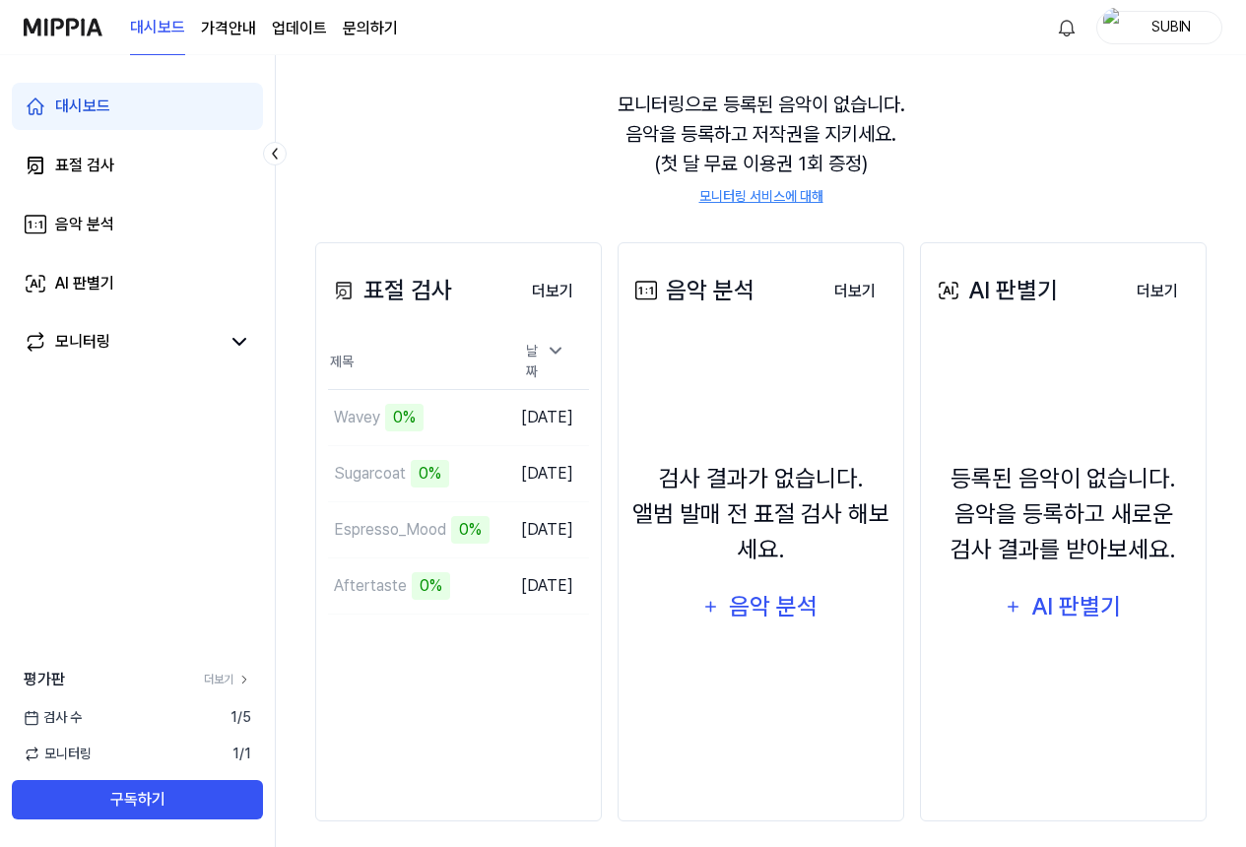
scroll to position [176, 0]
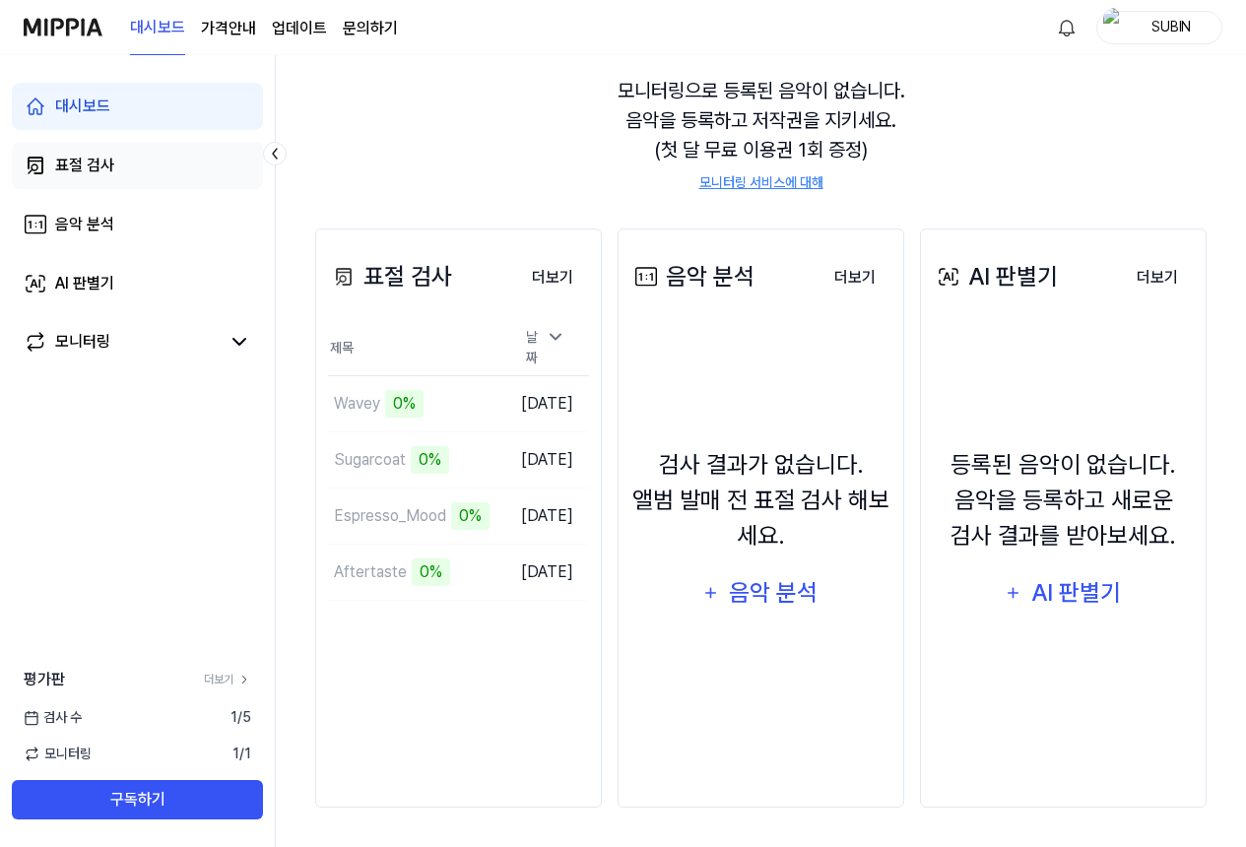
click at [115, 170] on link "표절 검사" at bounding box center [137, 165] width 251 height 47
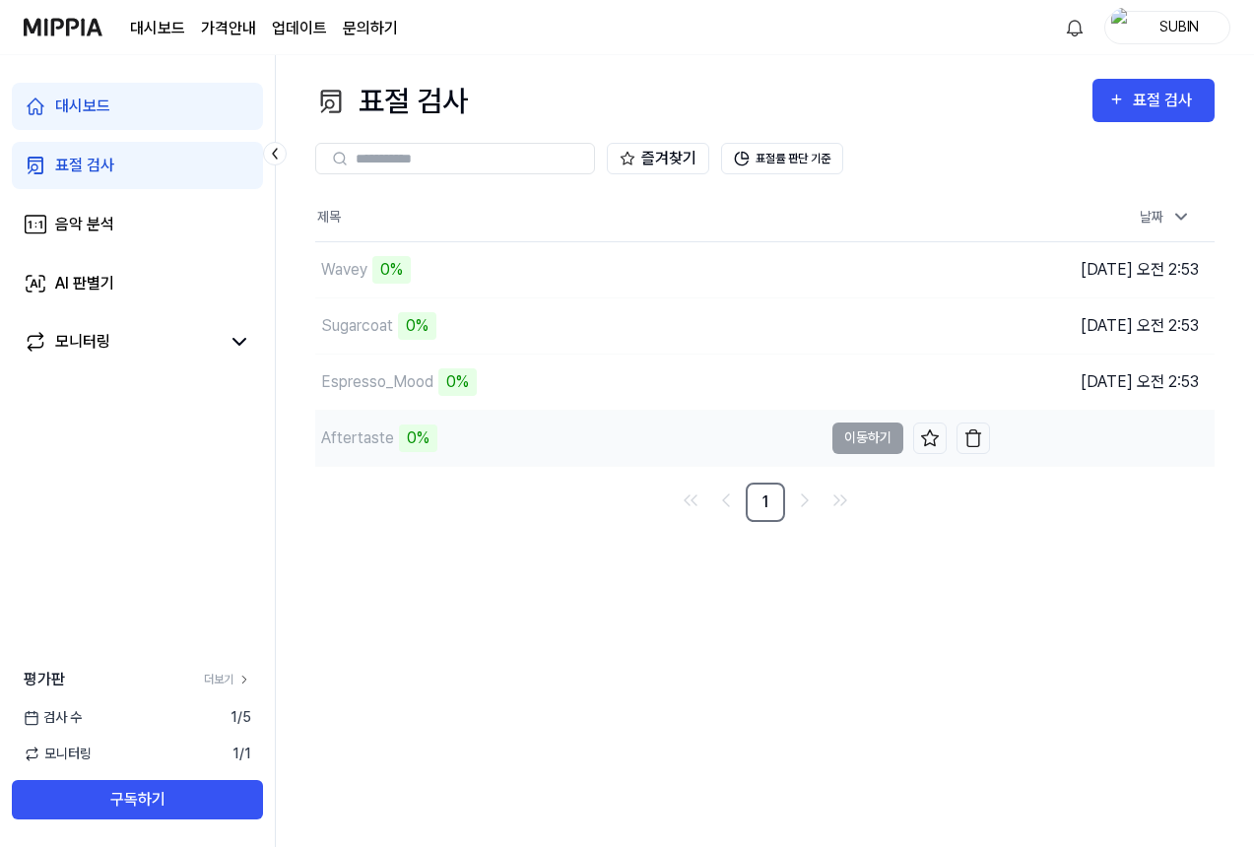
click at [862, 443] on td "Aftertaste 0% 이동하기" at bounding box center [652, 438] width 675 height 55
click at [354, 440] on div "Aftertaste" at bounding box center [357, 439] width 73 height 24
click at [856, 439] on td "Aftertaste 0% 이동하기" at bounding box center [652, 438] width 675 height 55
click at [81, 101] on div "대시보드" at bounding box center [82, 107] width 55 height 24
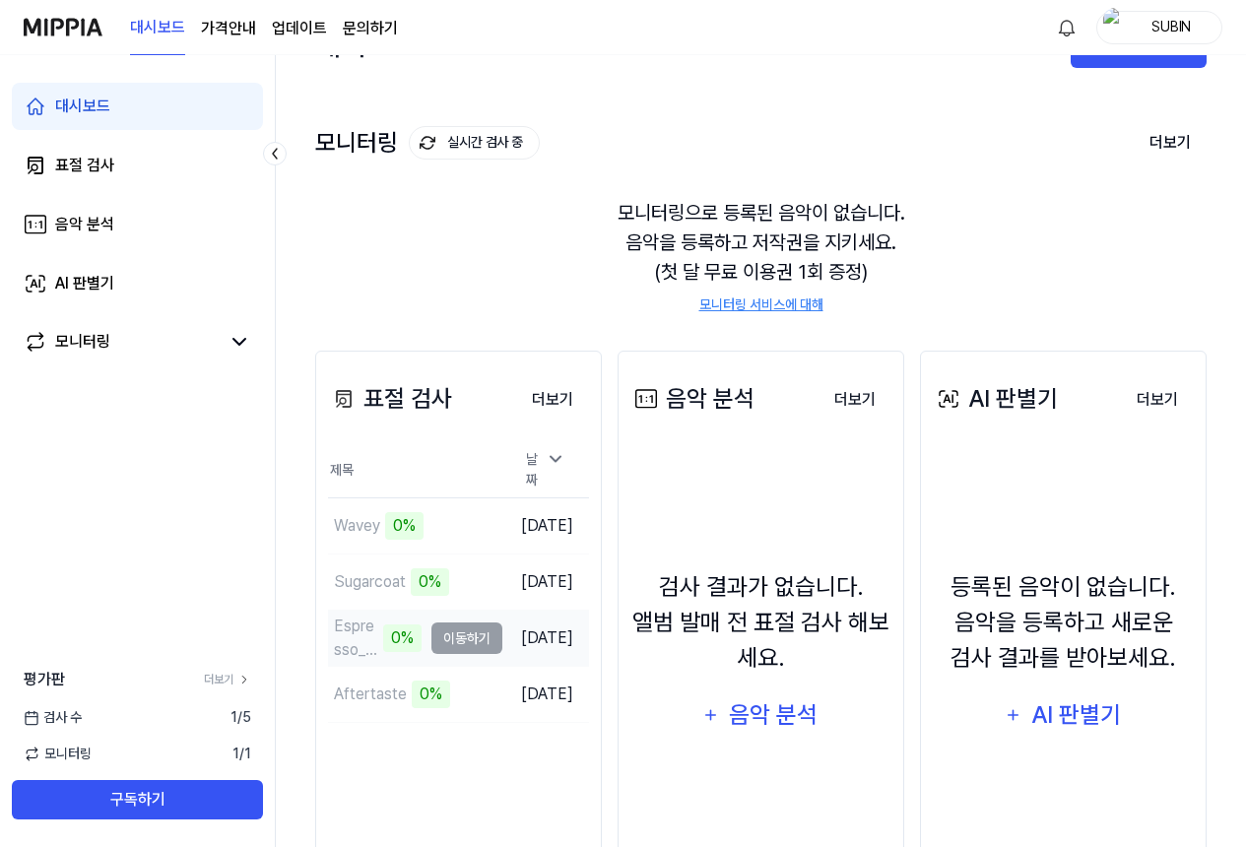
scroll to position [176, 0]
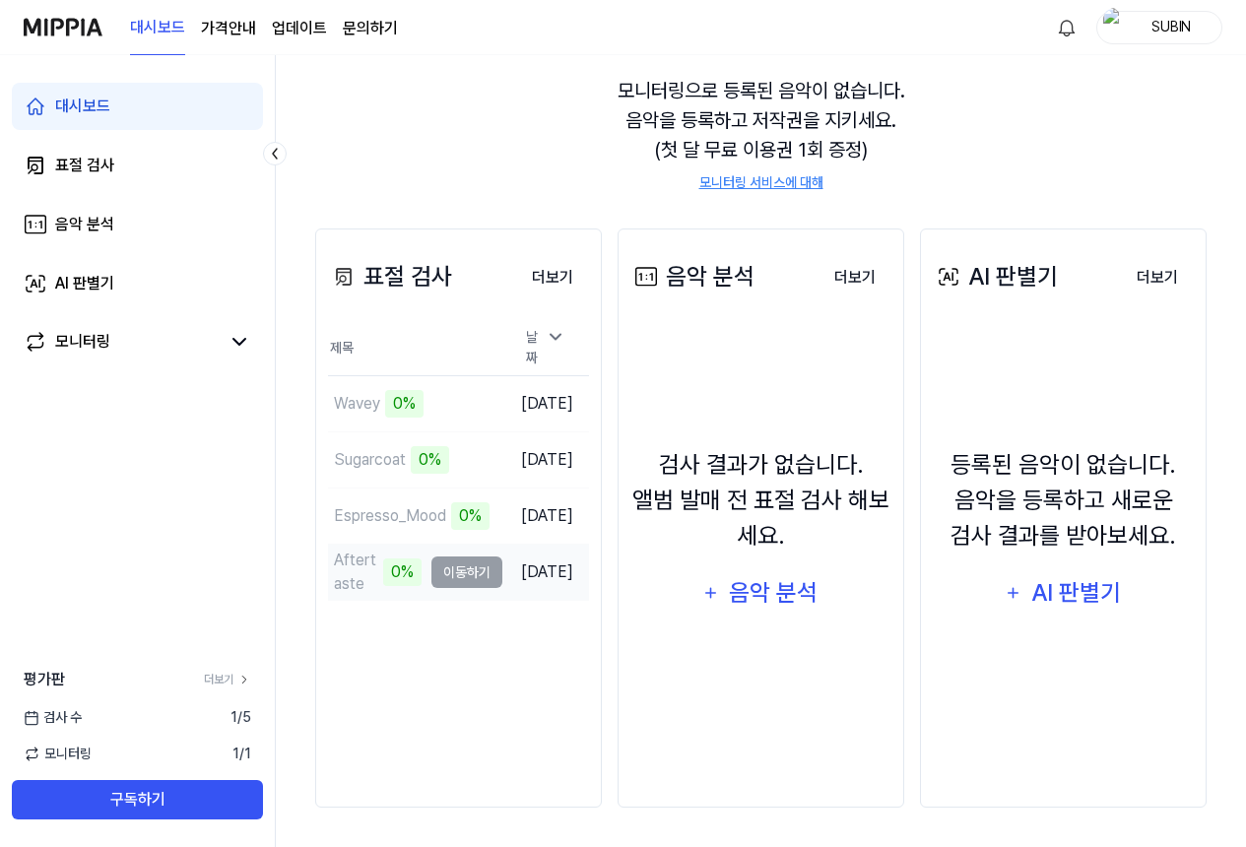
click at [453, 567] on td "Aftertaste 0% 이동하기" at bounding box center [415, 572] width 174 height 55
click at [82, 173] on div "표절 검사" at bounding box center [84, 166] width 59 height 24
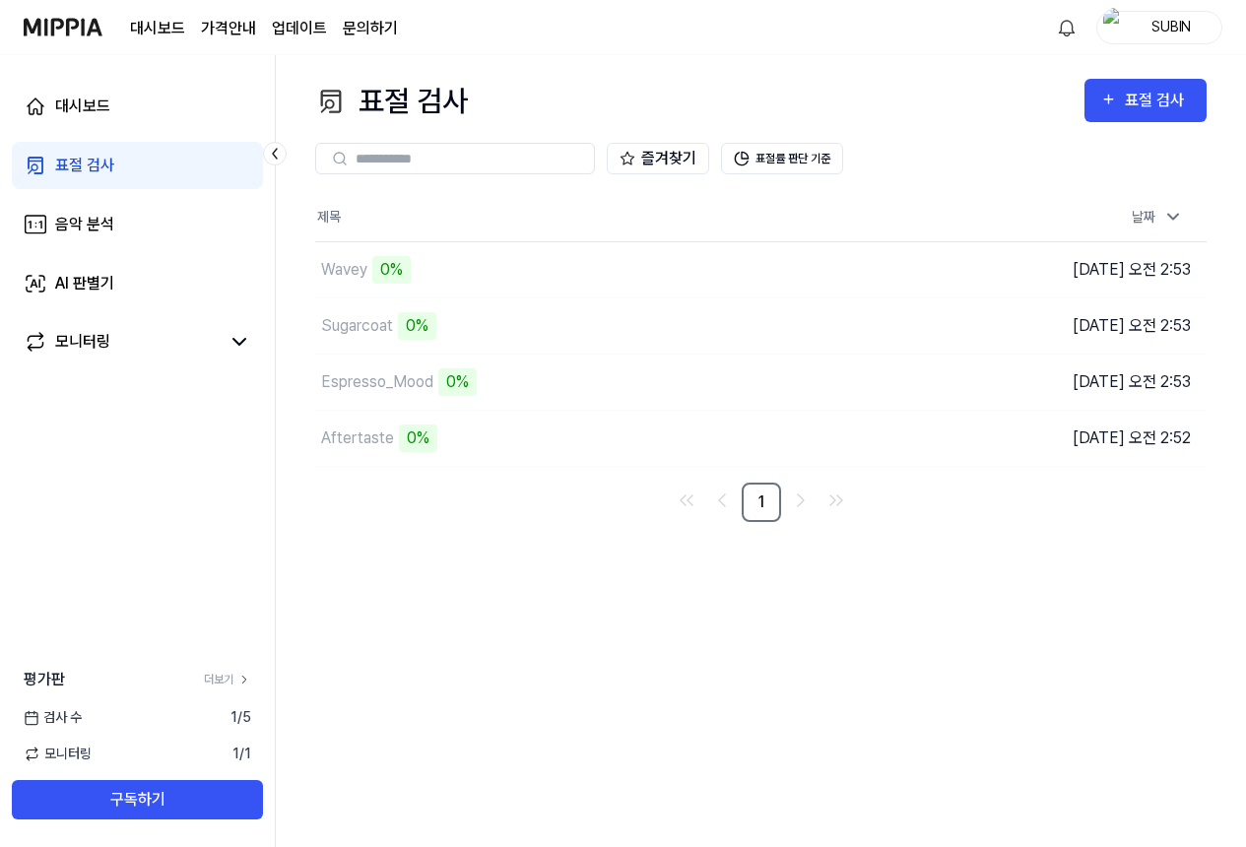
scroll to position [0, 0]
click at [871, 269] on td "Wavey 0% 이동하기" at bounding box center [652, 269] width 675 height 55
click at [368, 444] on div "Aftertaste" at bounding box center [357, 439] width 73 height 24
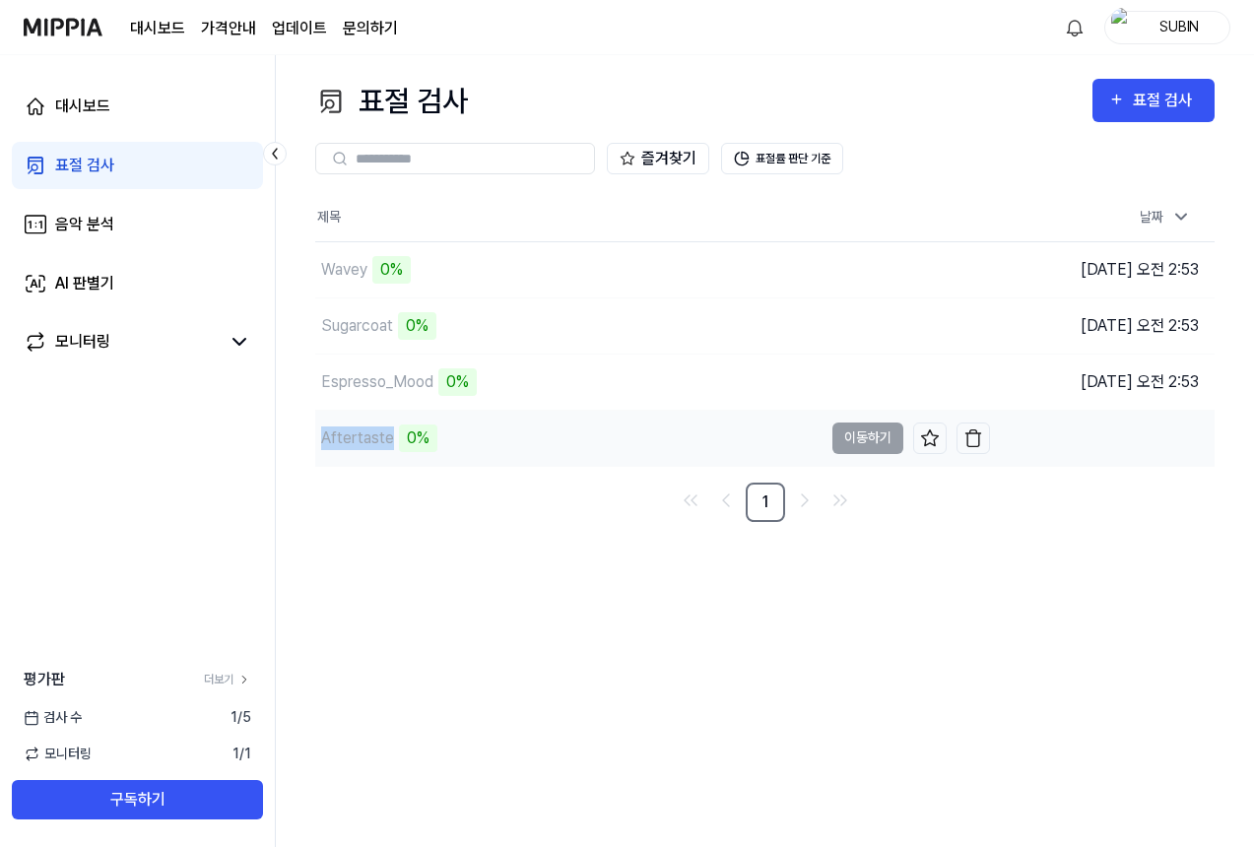
click at [368, 444] on div "Aftertaste" at bounding box center [357, 439] width 73 height 24
click at [74, 227] on div "음악 분석" at bounding box center [84, 225] width 59 height 24
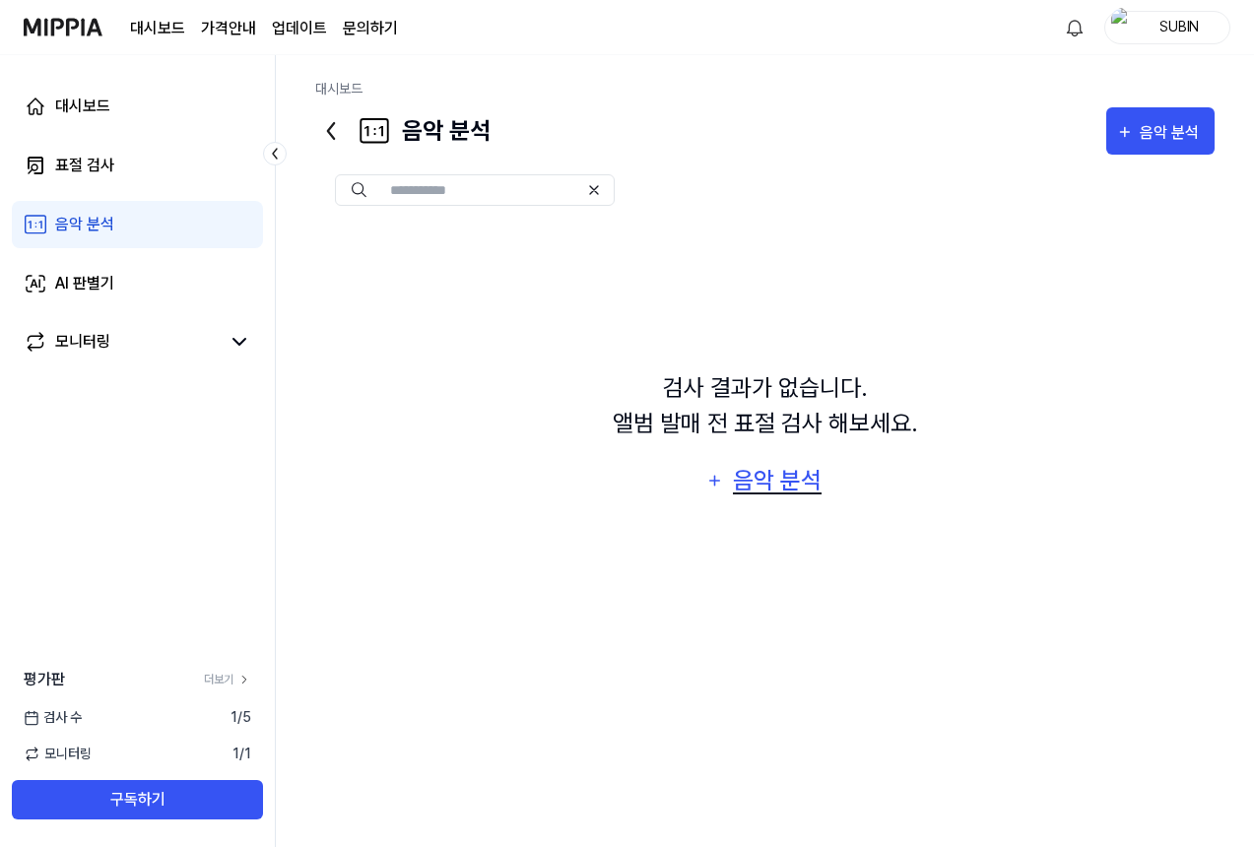
click at [776, 493] on div "음악 분석" at bounding box center [778, 480] width 94 height 37
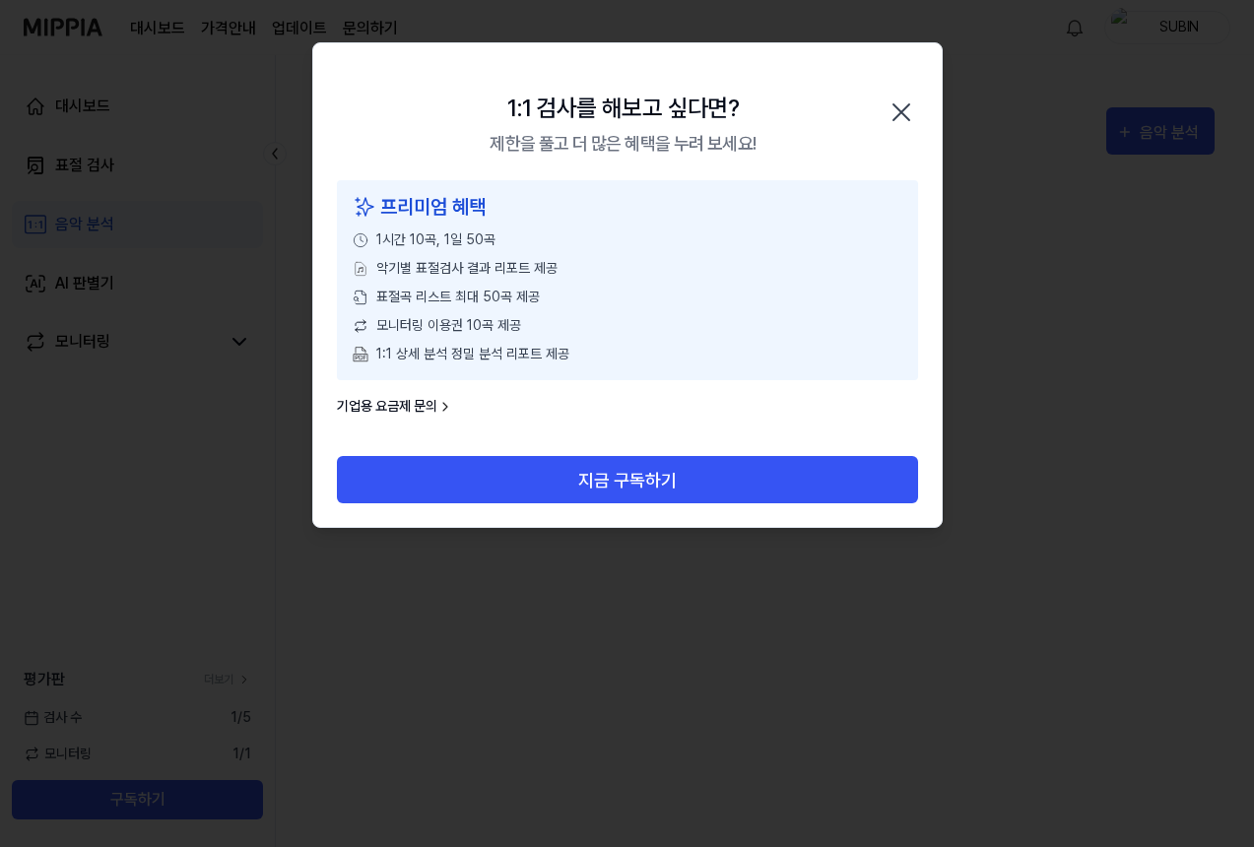
click at [478, 599] on div at bounding box center [627, 423] width 1254 height 847
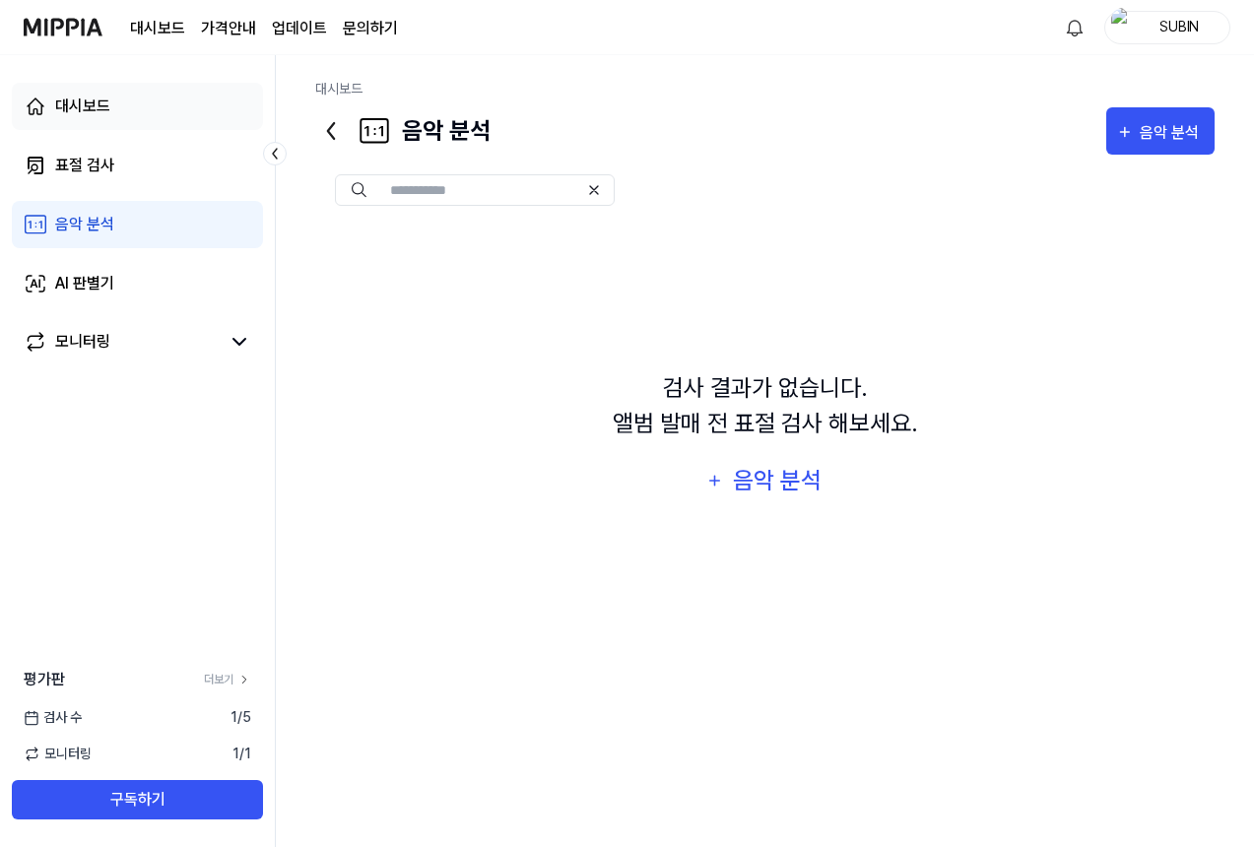
click at [100, 115] on div "대시보드" at bounding box center [82, 107] width 55 height 24
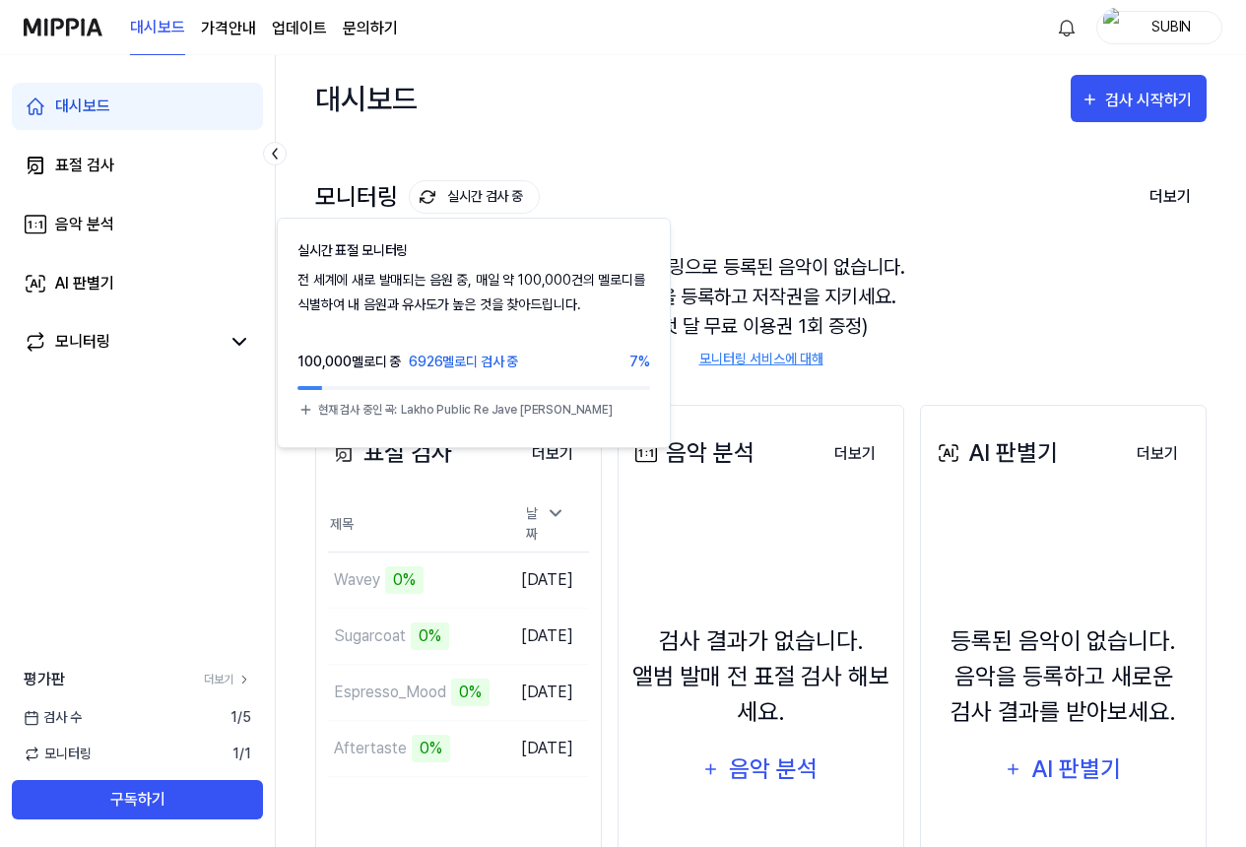
click at [446, 204] on button "실시간 검사 중" at bounding box center [474, 197] width 131 height 34
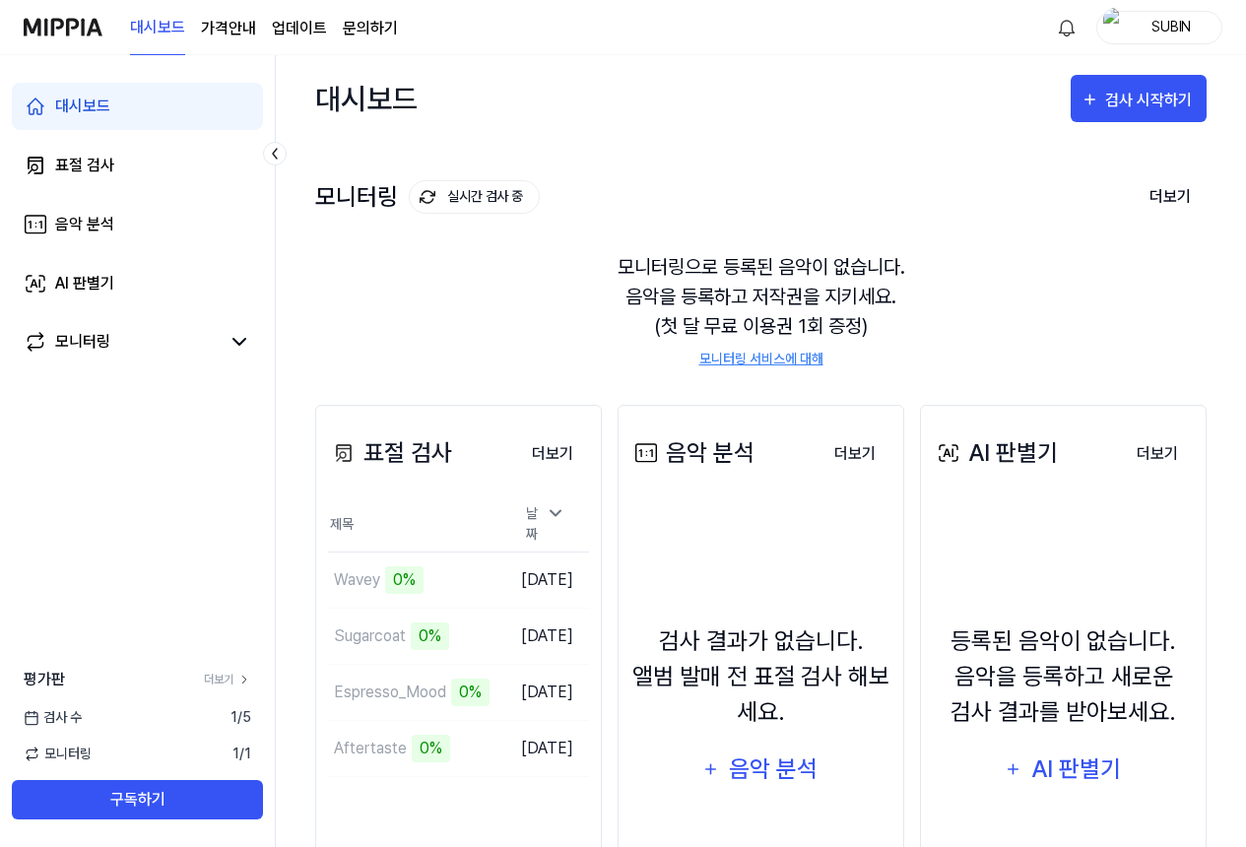
click at [341, 194] on div "모니터링 실시간 검사 중" at bounding box center [427, 197] width 225 height 34
click at [1184, 191] on button "더보기" at bounding box center [1170, 196] width 73 height 41
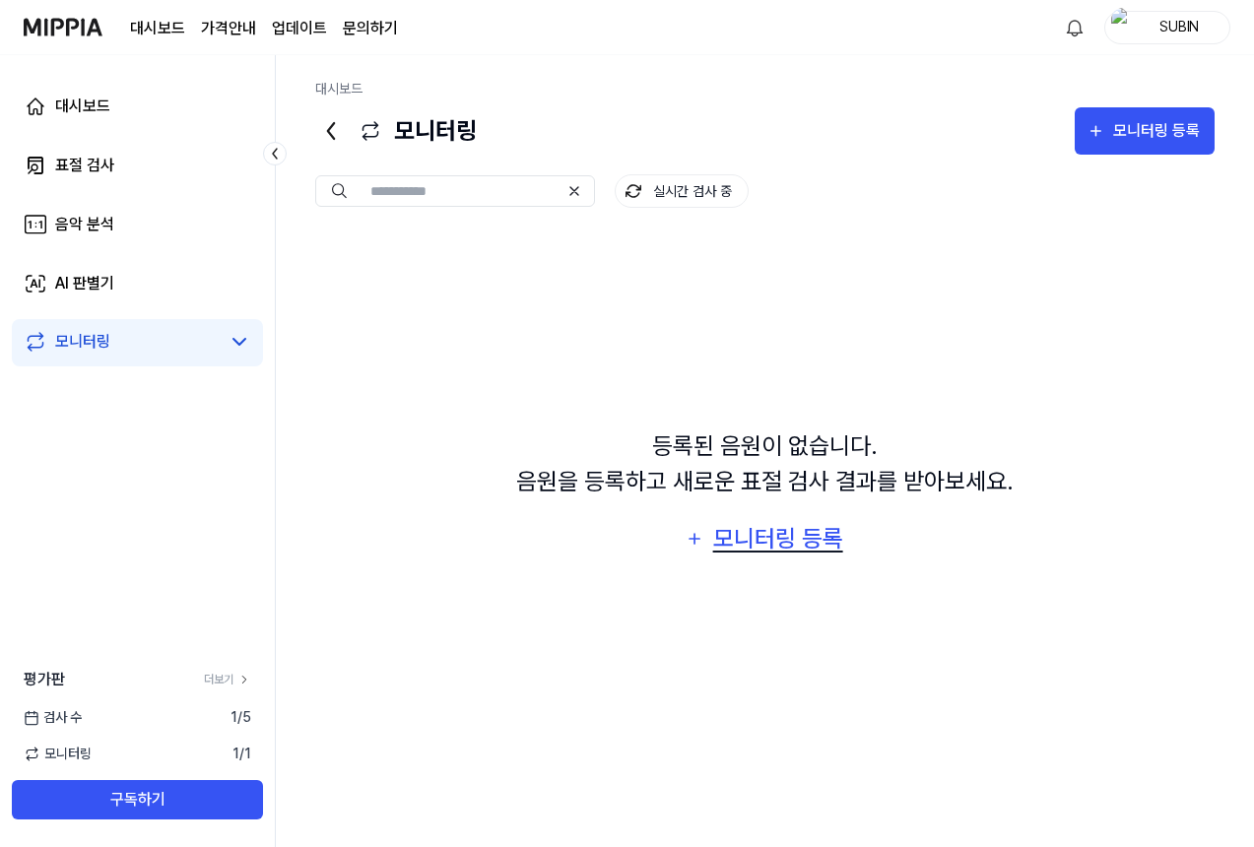
click at [773, 538] on div "모니터링 등록" at bounding box center [778, 538] width 134 height 37
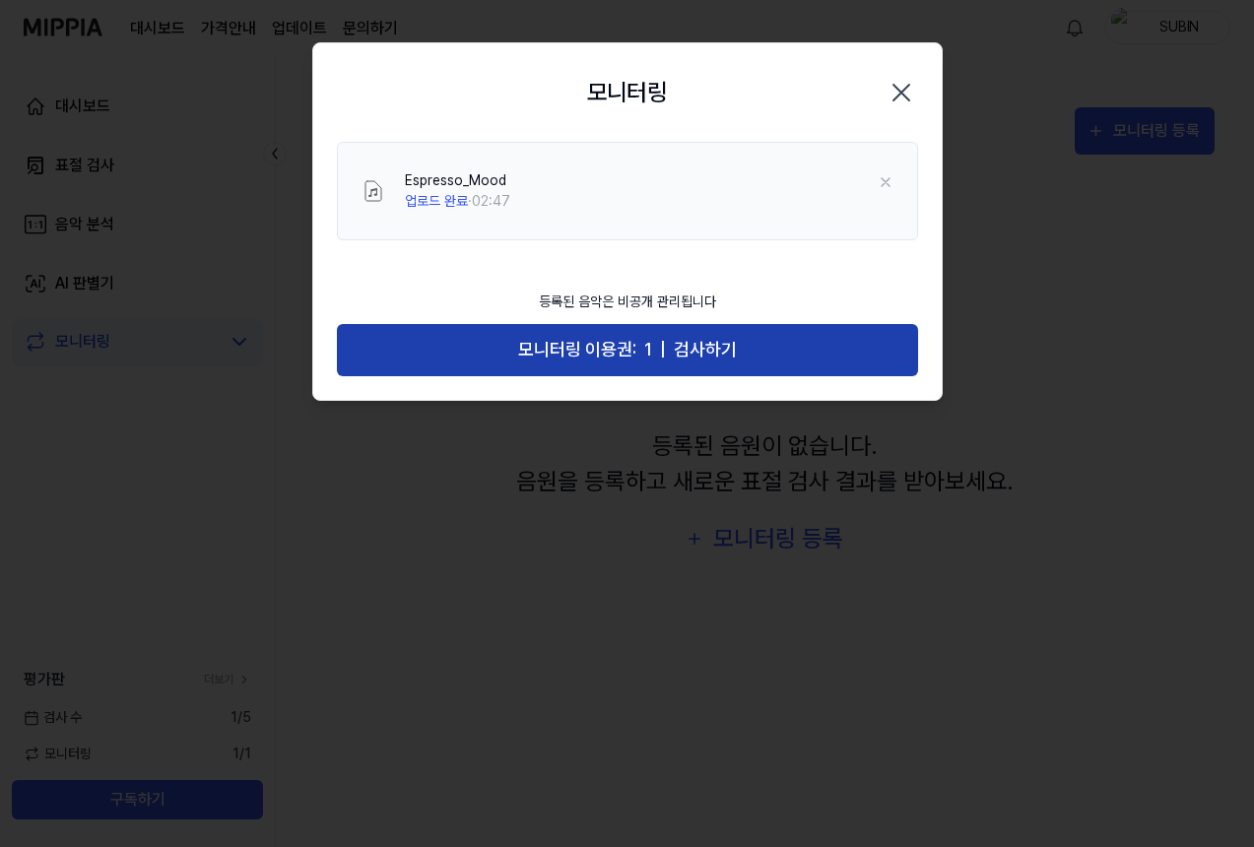
click at [573, 354] on span "모니터링 이용권:" at bounding box center [577, 350] width 118 height 29
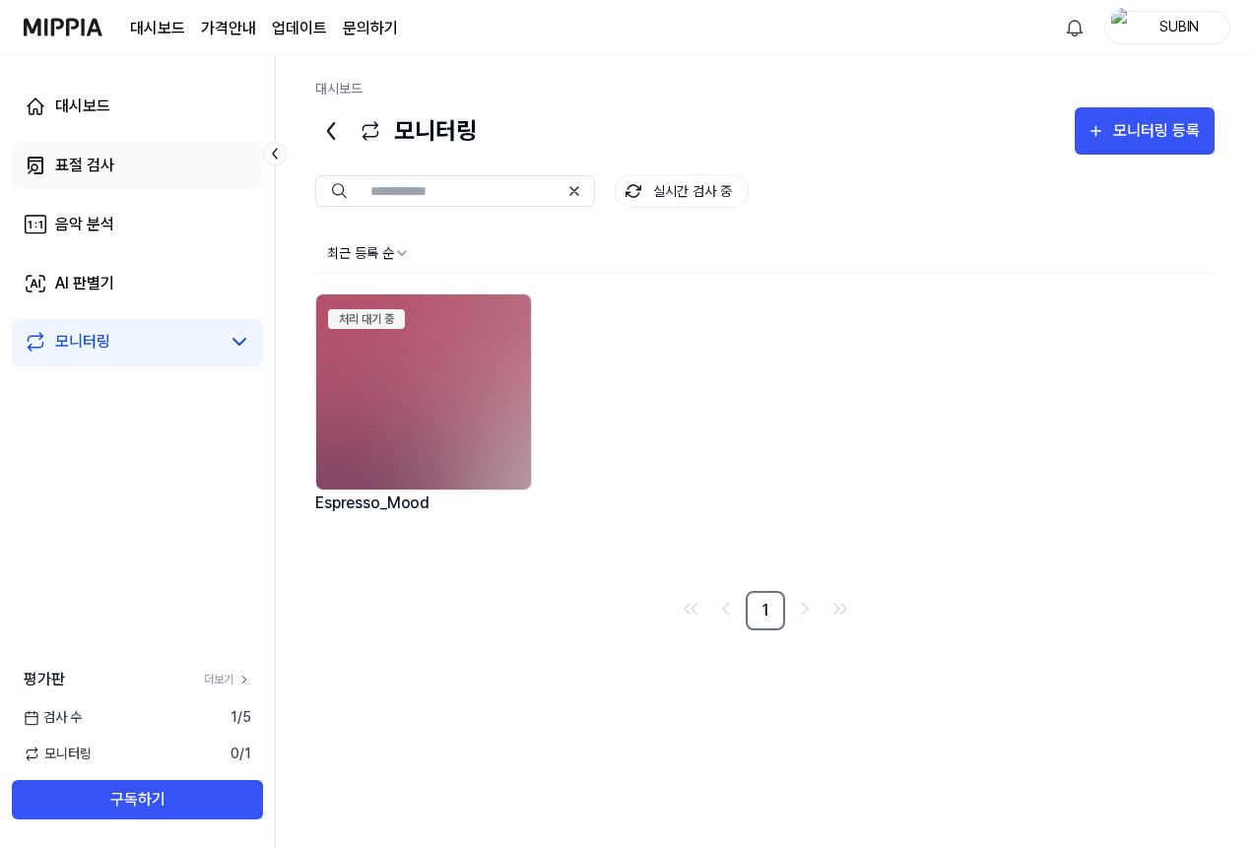
click at [71, 164] on div "표절 검사" at bounding box center [84, 166] width 59 height 24
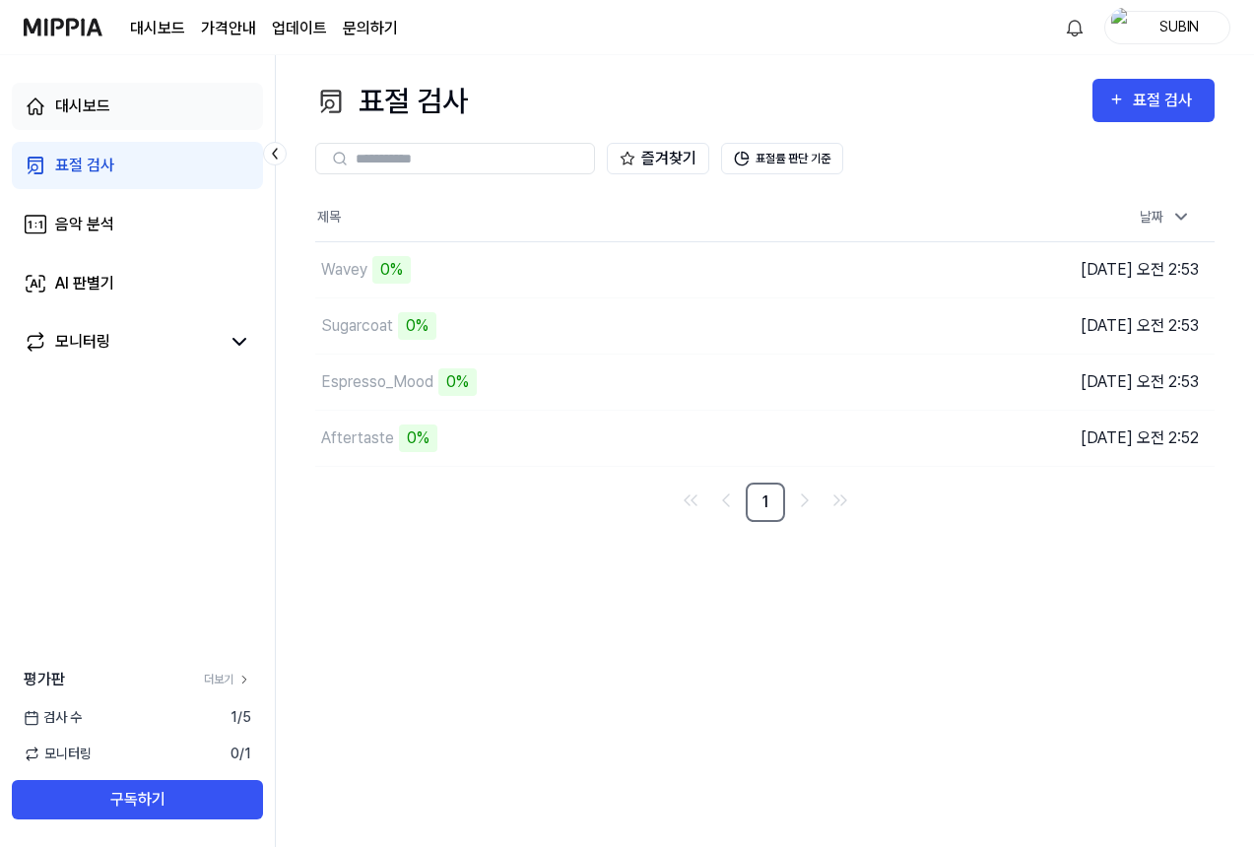
click at [62, 107] on div "대시보드" at bounding box center [82, 107] width 55 height 24
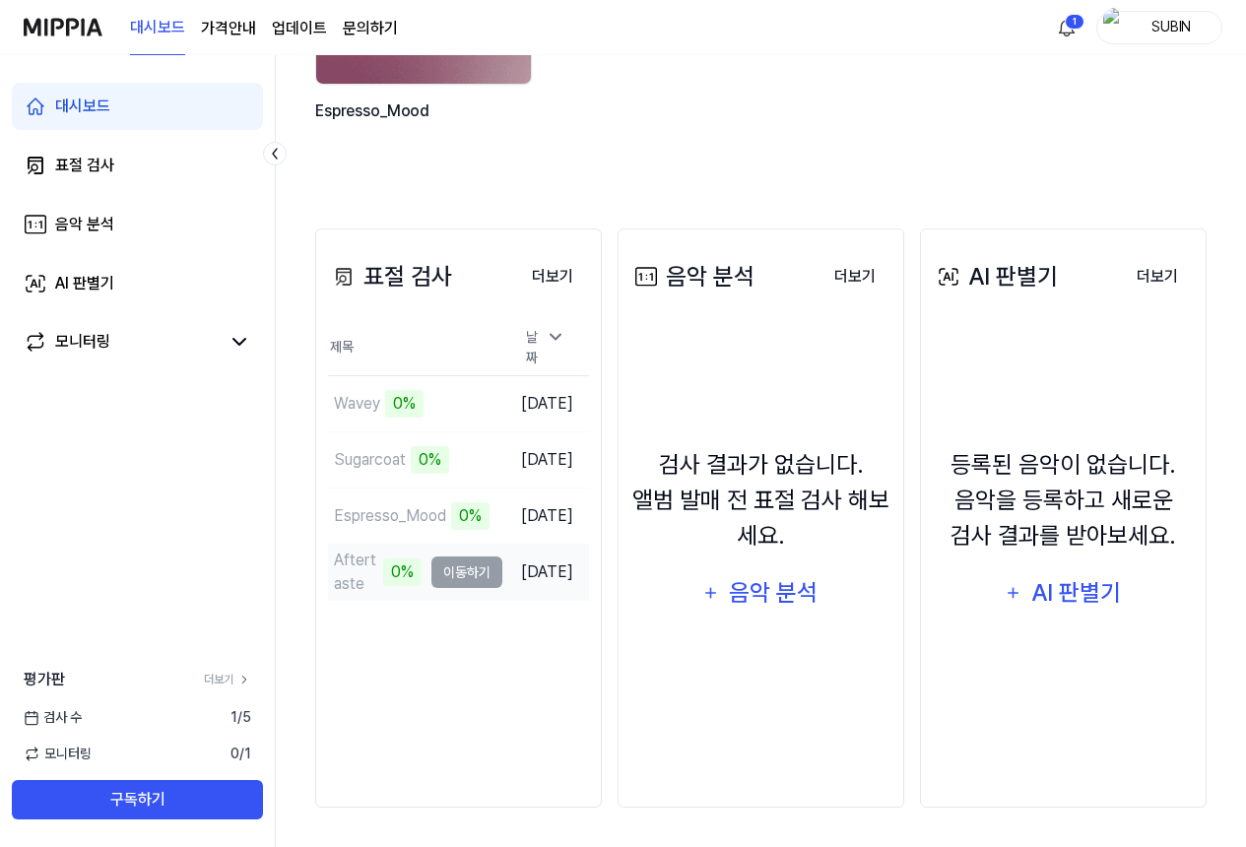
click at [383, 570] on div "0%" at bounding box center [402, 573] width 38 height 28
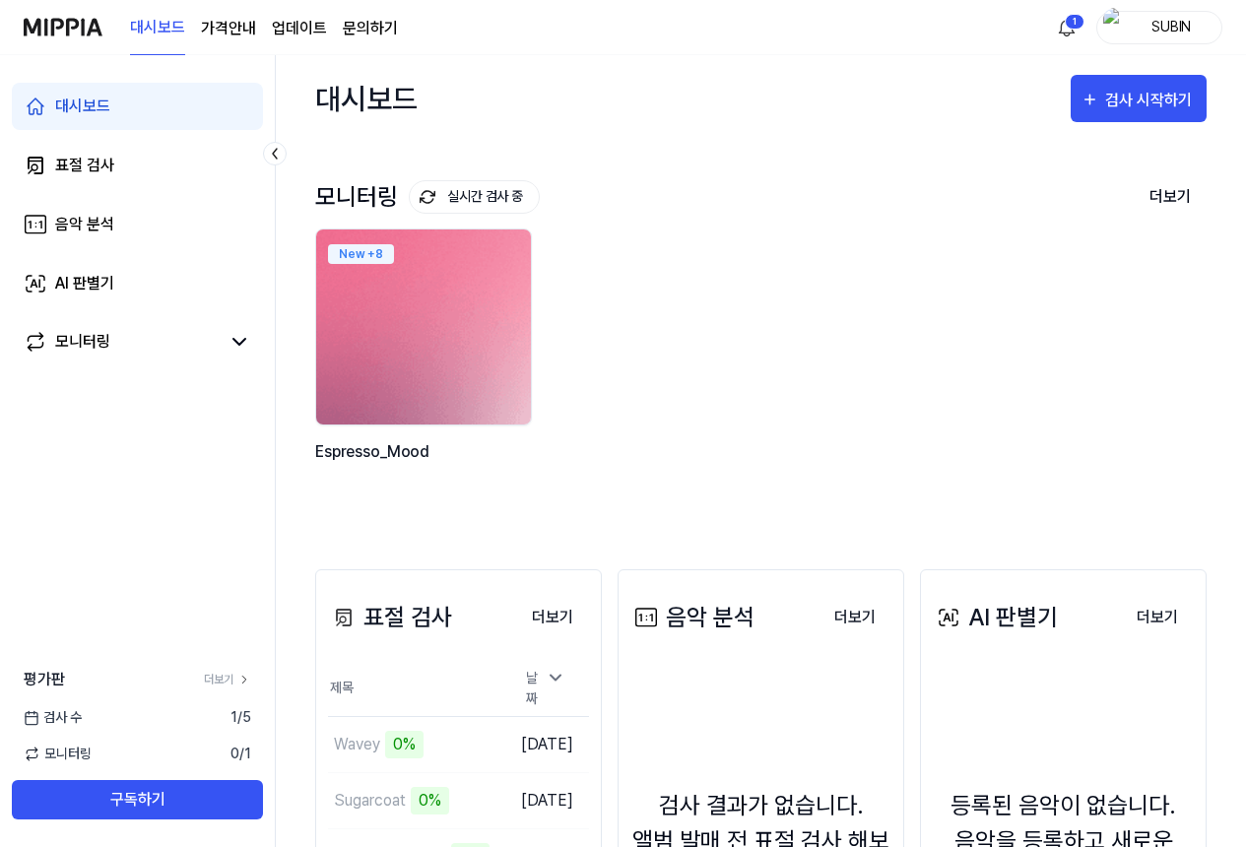
click at [421, 328] on img at bounding box center [423, 327] width 236 height 215
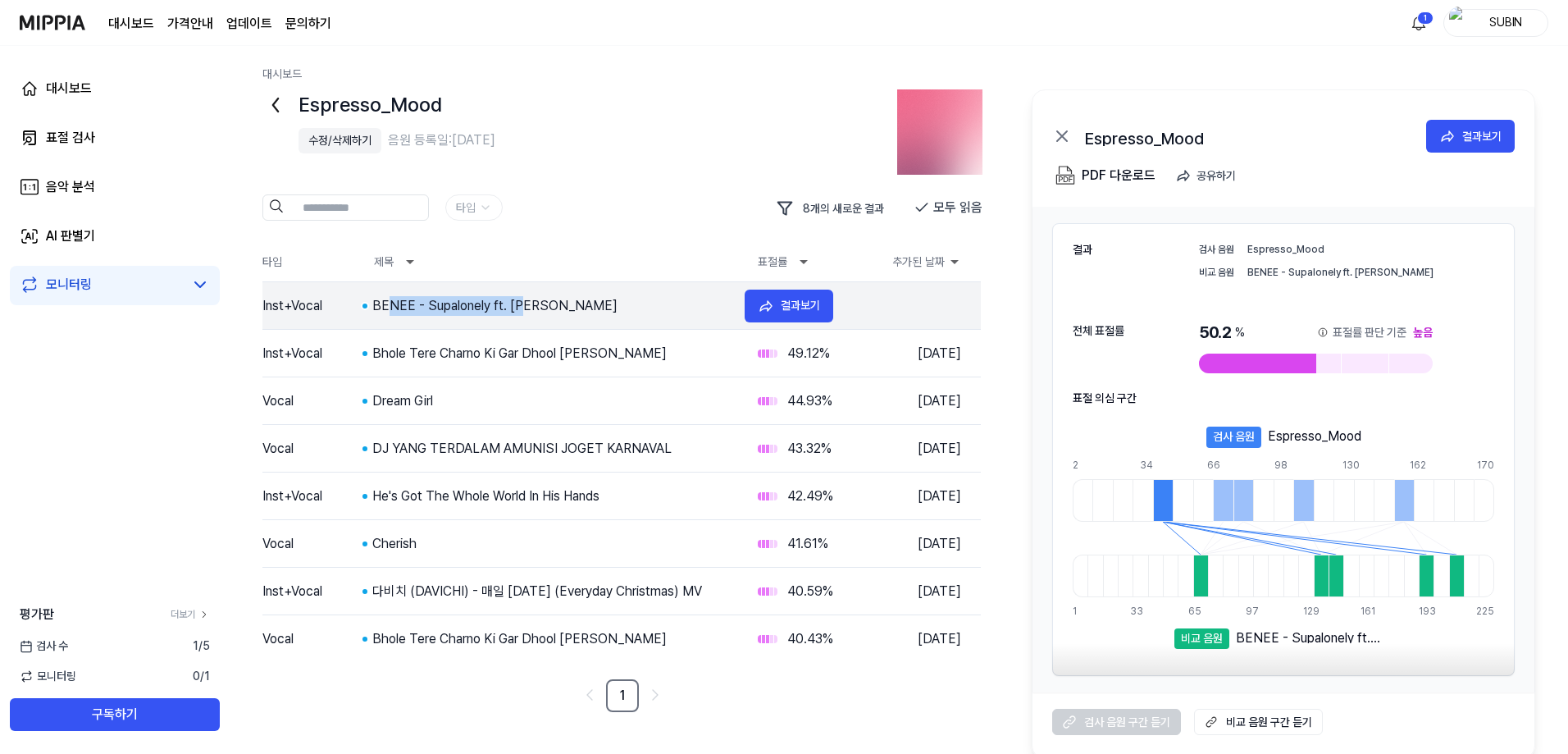
drag, startPoint x: 385, startPoint y: 306, endPoint x: 525, endPoint y: 316, distance: 140.4
click at [525, 316] on tr "Inst+Vocal BENEE - Supalonely ft. Gus Dapperton 50.2 % 2025.08.22. 결과보기" at bounding box center [621, 305] width 718 height 47
drag, startPoint x: 374, startPoint y: 300, endPoint x: 489, endPoint y: 314, distance: 115.8
click at [489, 314] on div "BENEE - Supalonely ft. [PERSON_NAME]" at bounding box center [552, 306] width 360 height 20
copy div "BENEE - Supalonely"
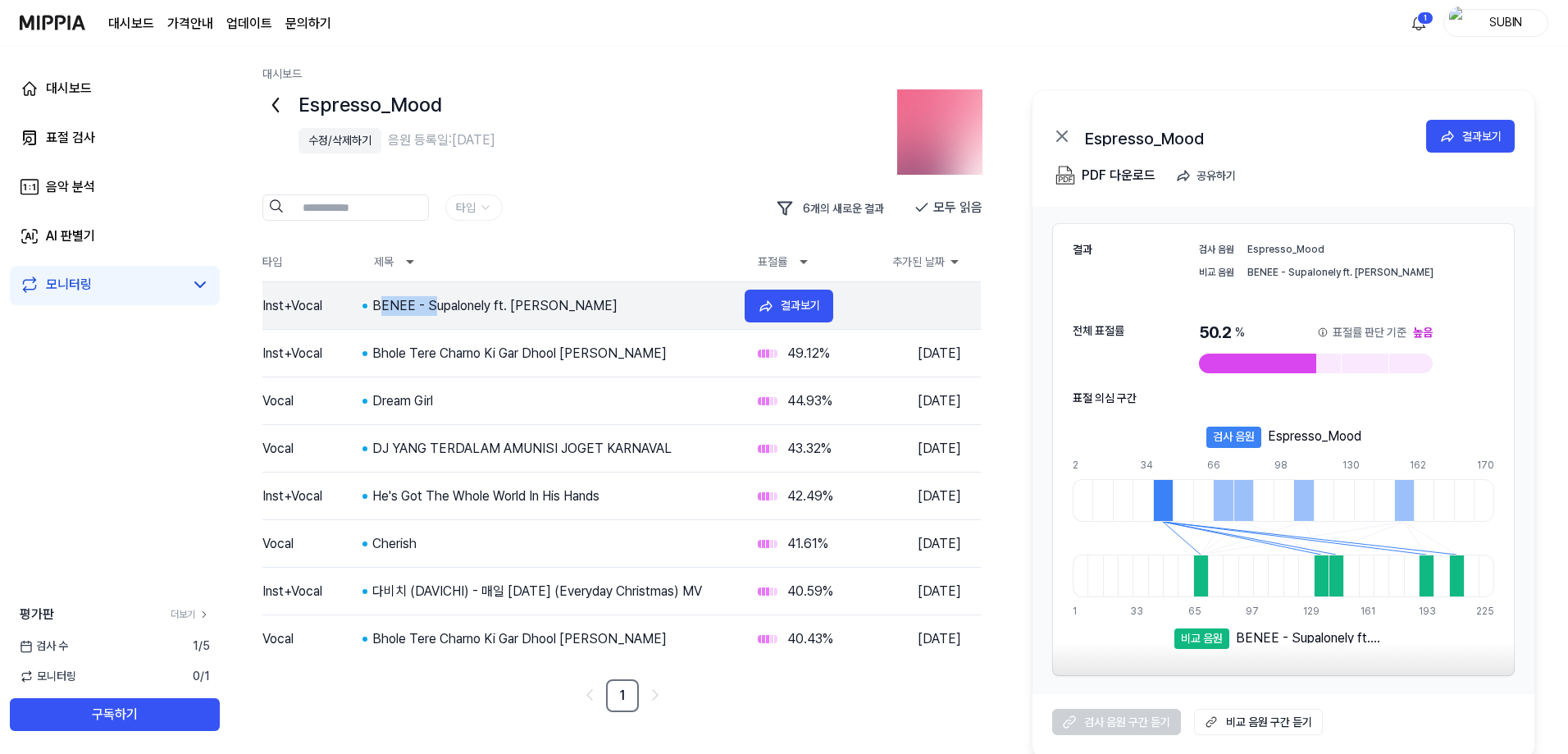
drag, startPoint x: 376, startPoint y: 307, endPoint x: 429, endPoint y: 309, distance: 53.0
click at [429, 309] on div "BENEE - Supalonely ft. [PERSON_NAME]" at bounding box center [552, 306] width 360 height 20
drag, startPoint x: 378, startPoint y: 309, endPoint x: 397, endPoint y: 309, distance: 19.0
click at [397, 309] on div "BENEE - Supalonely ft. [PERSON_NAME]" at bounding box center [552, 306] width 360 height 20
drag, startPoint x: 370, startPoint y: 307, endPoint x: 487, endPoint y: 310, distance: 117.0
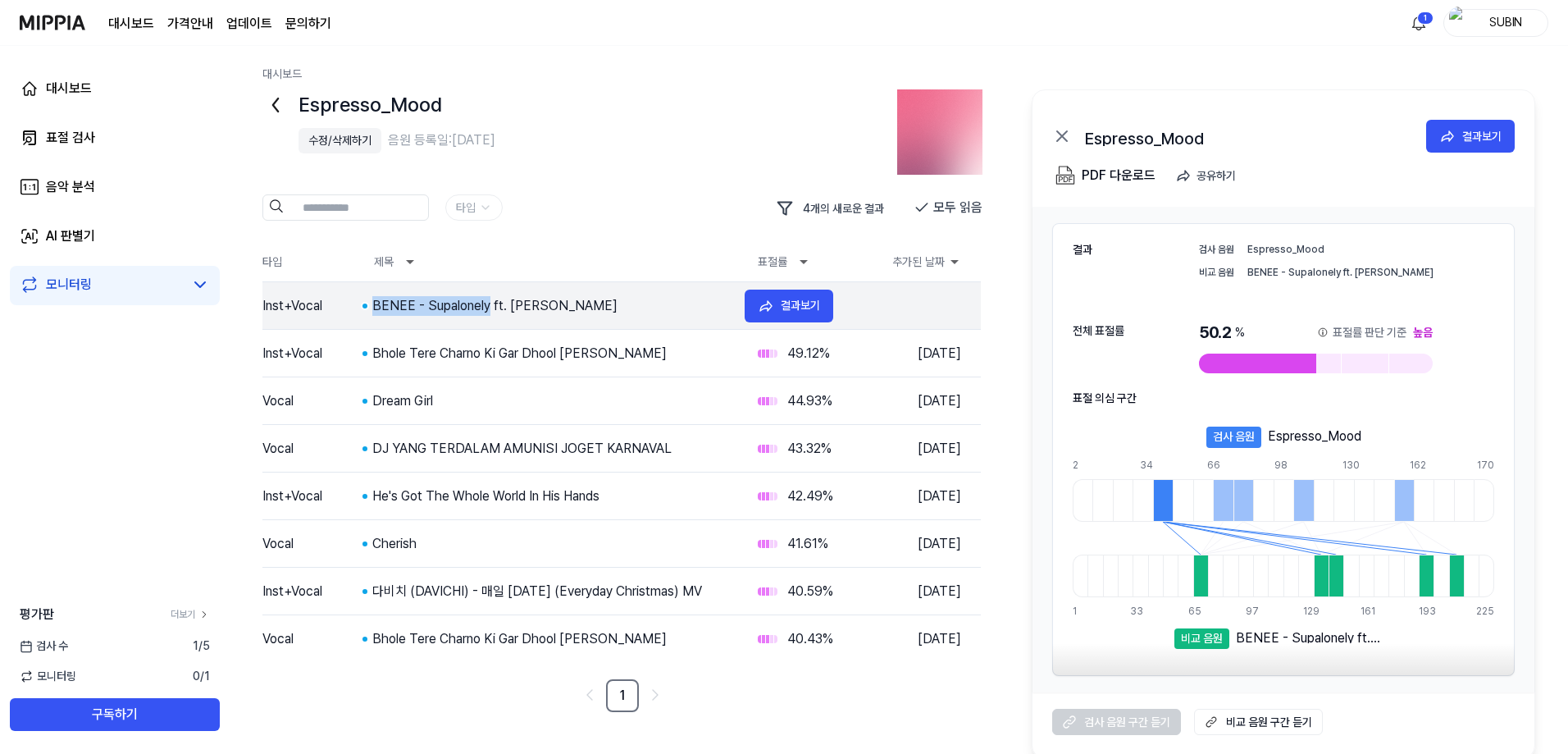
click at [487, 310] on td "BENEE - Supalonely ft. [PERSON_NAME]" at bounding box center [546, 306] width 370 height 20
copy div "BENEE - Supalonely"
click at [394, 305] on div "BENEE - Supalonely ft. [PERSON_NAME]" at bounding box center [552, 306] width 360 height 20
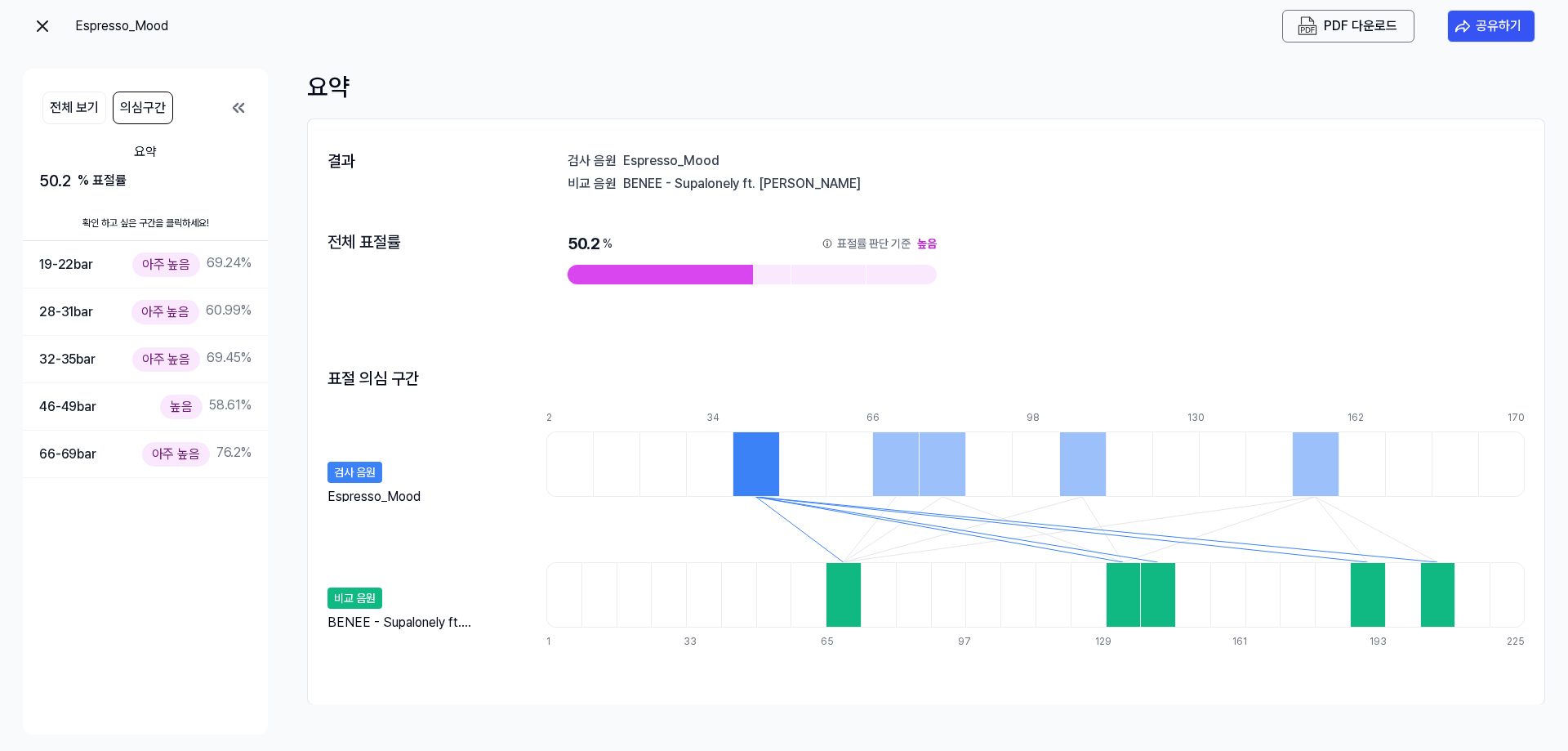
drag, startPoint x: 622, startPoint y: 183, endPoint x: 732, endPoint y: 191, distance: 110.3
click at [731, 191] on div "결과 검사 음원 Espresso_Mood 비교 음원 BENEE - Supalonely ft. Gus Dapperton 전체 표절률 50.2 %…" at bounding box center [926, 412] width 1236 height 552
drag, startPoint x: 735, startPoint y: 189, endPoint x: 641, endPoint y: 185, distance: 94.1
click at [645, 185] on div "BENEE - Supalonely ft. [PERSON_NAME]" at bounding box center [1074, 183] width 902 height 17
click at [641, 185] on div "BENEE - Supalonely ft. [PERSON_NAME]" at bounding box center [1074, 183] width 902 height 17
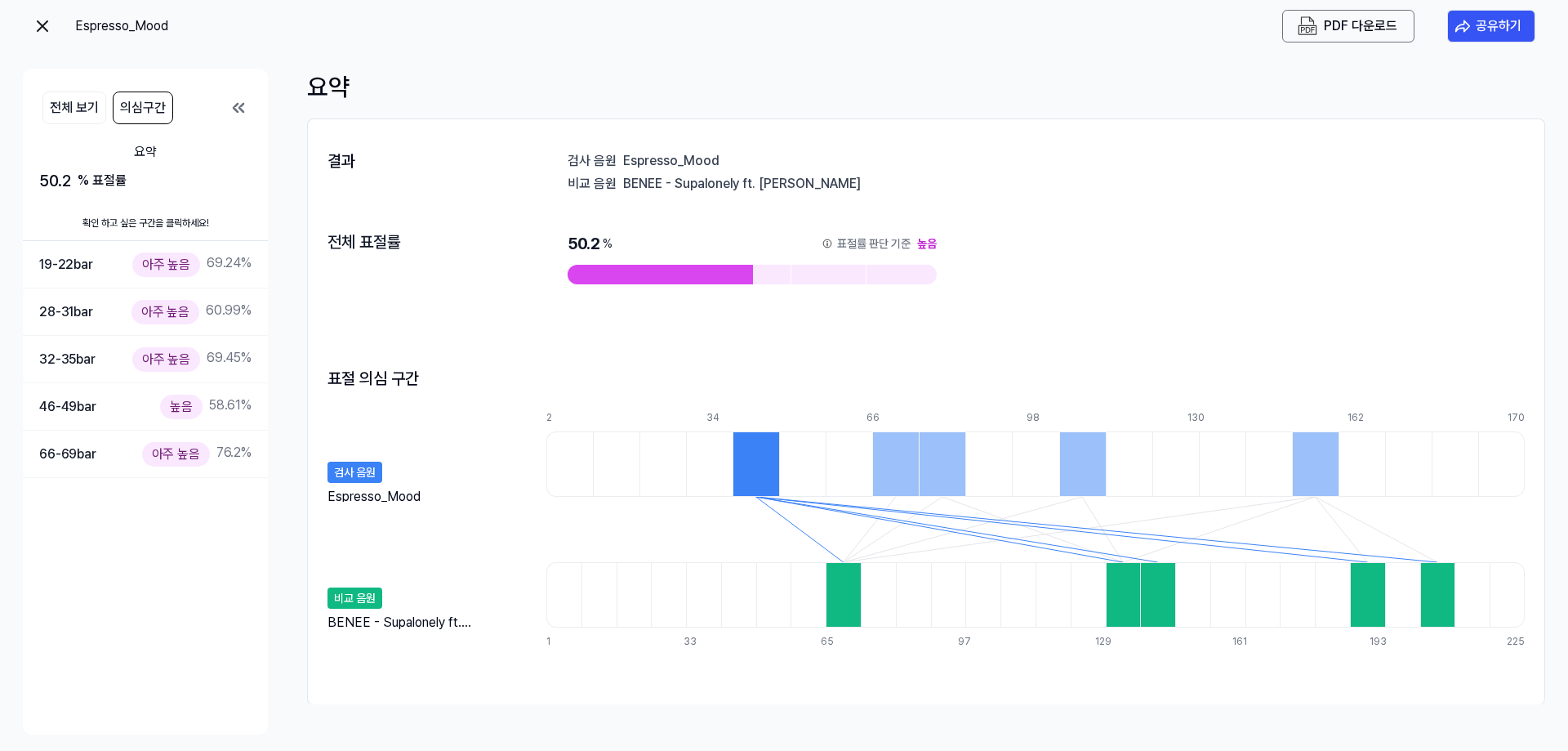
click at [641, 185] on div "BENEE - Supalonely ft. [PERSON_NAME]" at bounding box center [1074, 183] width 902 height 17
drag, startPoint x: 869, startPoint y: 180, endPoint x: 876, endPoint y: 174, distance: 9.2
click at [878, 178] on div "BENEE - Supalonely ft. [PERSON_NAME]" at bounding box center [1074, 183] width 902 height 17
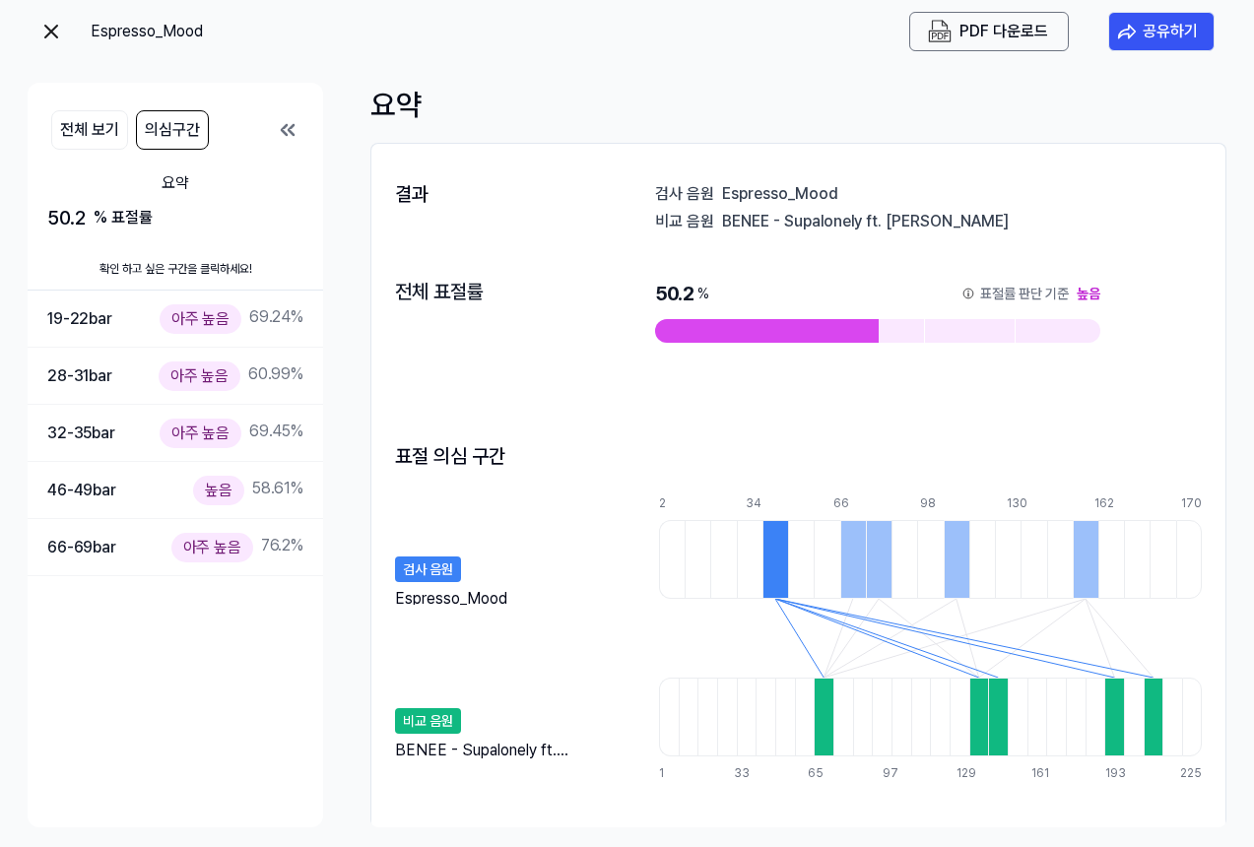
click at [802, 84] on div "요약" at bounding box center [798, 105] width 856 height 44
click at [847, 211] on div "BENEE - Supalonely ft. Gus Dapperton" at bounding box center [962, 221] width 480 height 20
click at [767, 217] on div "BENEE - Supalonely ft. Gus Dapperton" at bounding box center [962, 221] width 480 height 20
drag, startPoint x: 774, startPoint y: 216, endPoint x: 911, endPoint y: 218, distance: 137.0
click at [911, 218] on div "BENEE - Supalonely ft. Gus Dapperton" at bounding box center [962, 221] width 480 height 20
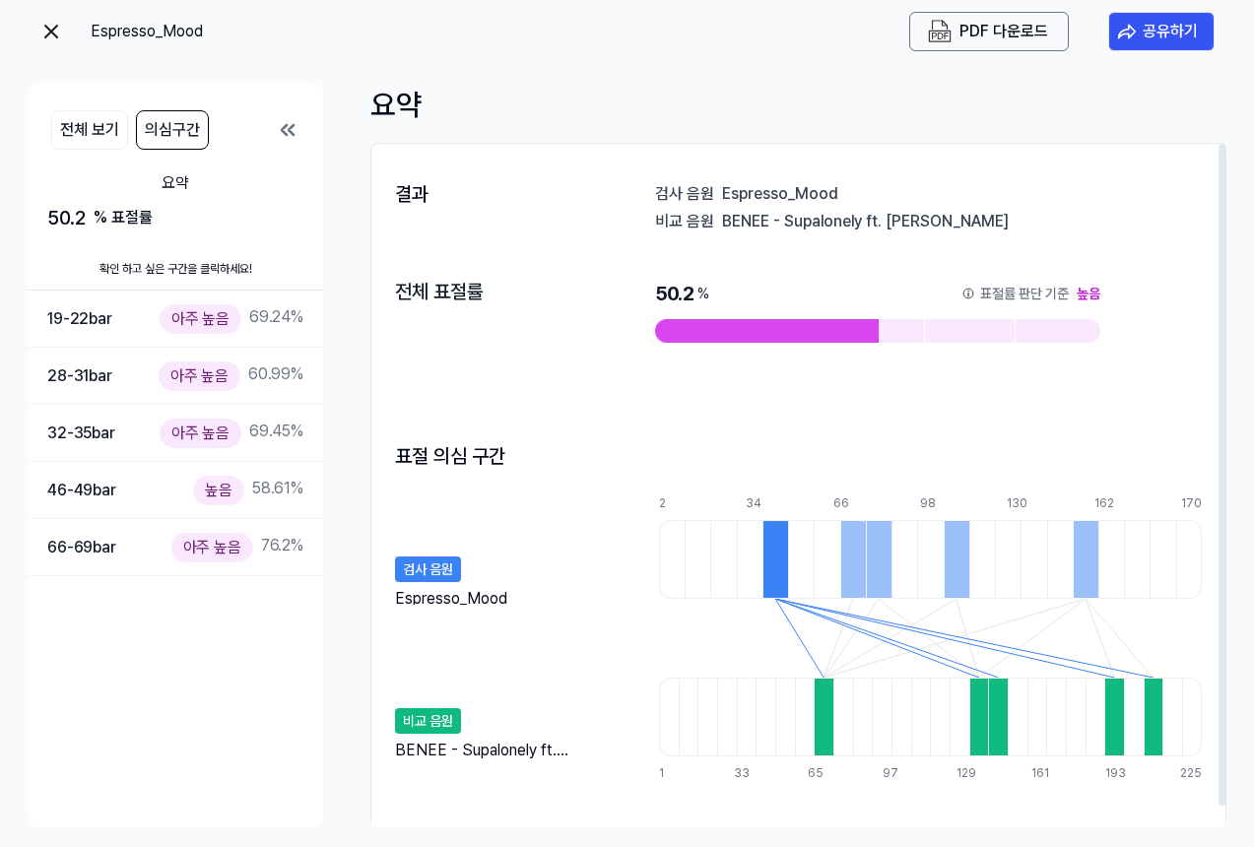
click at [911, 218] on div "BENEE - Supalonely ft. Gus Dapperton" at bounding box center [962, 221] width 480 height 20
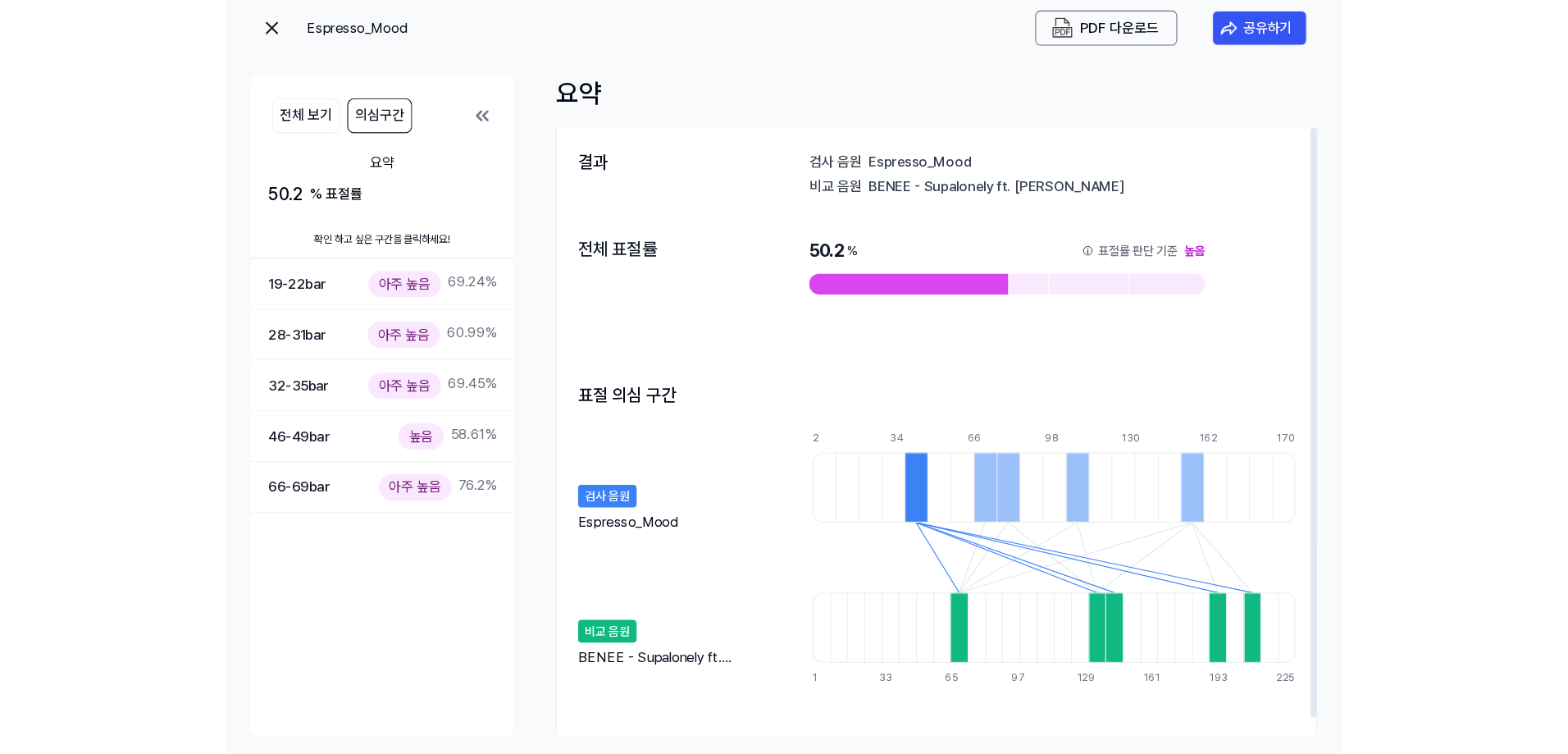
scroll to position [18, 0]
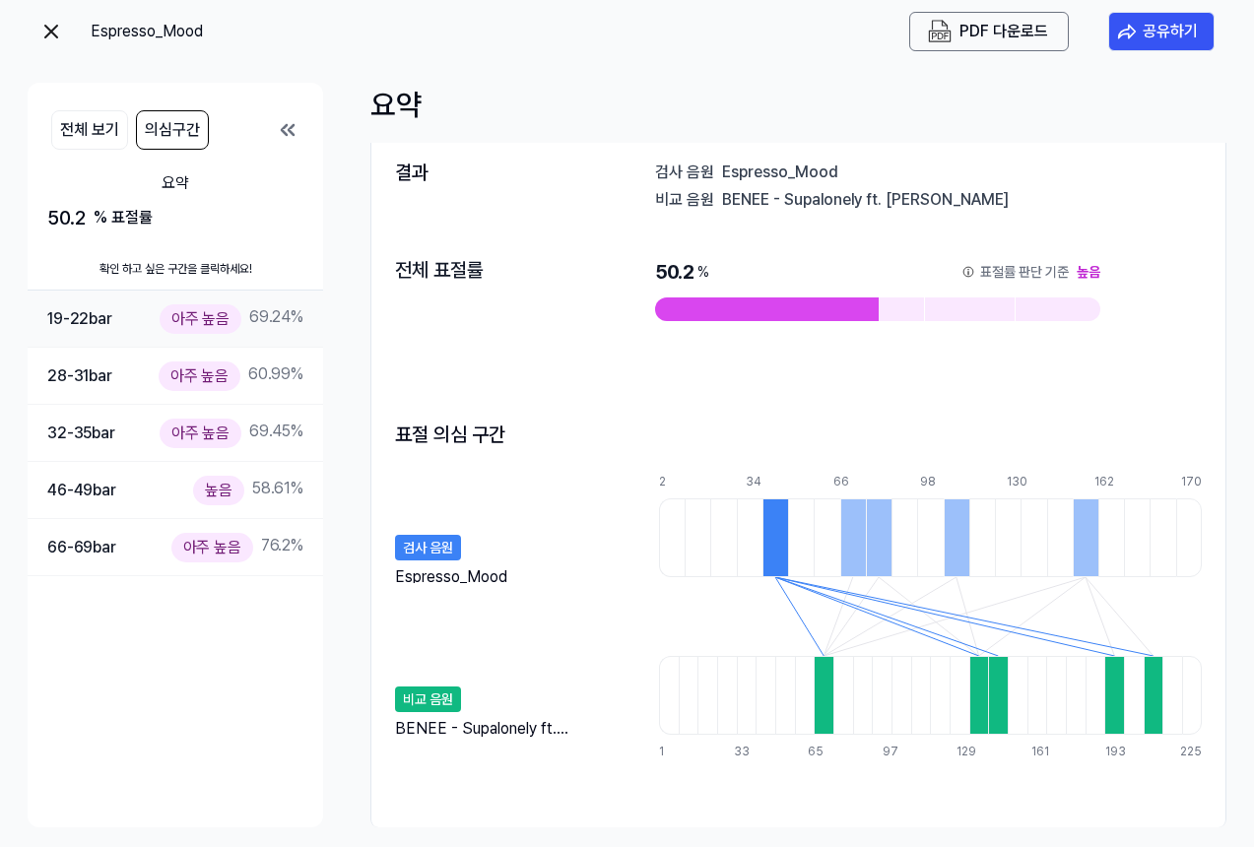
click at [63, 323] on div "19-22 bar" at bounding box center [79, 319] width 65 height 26
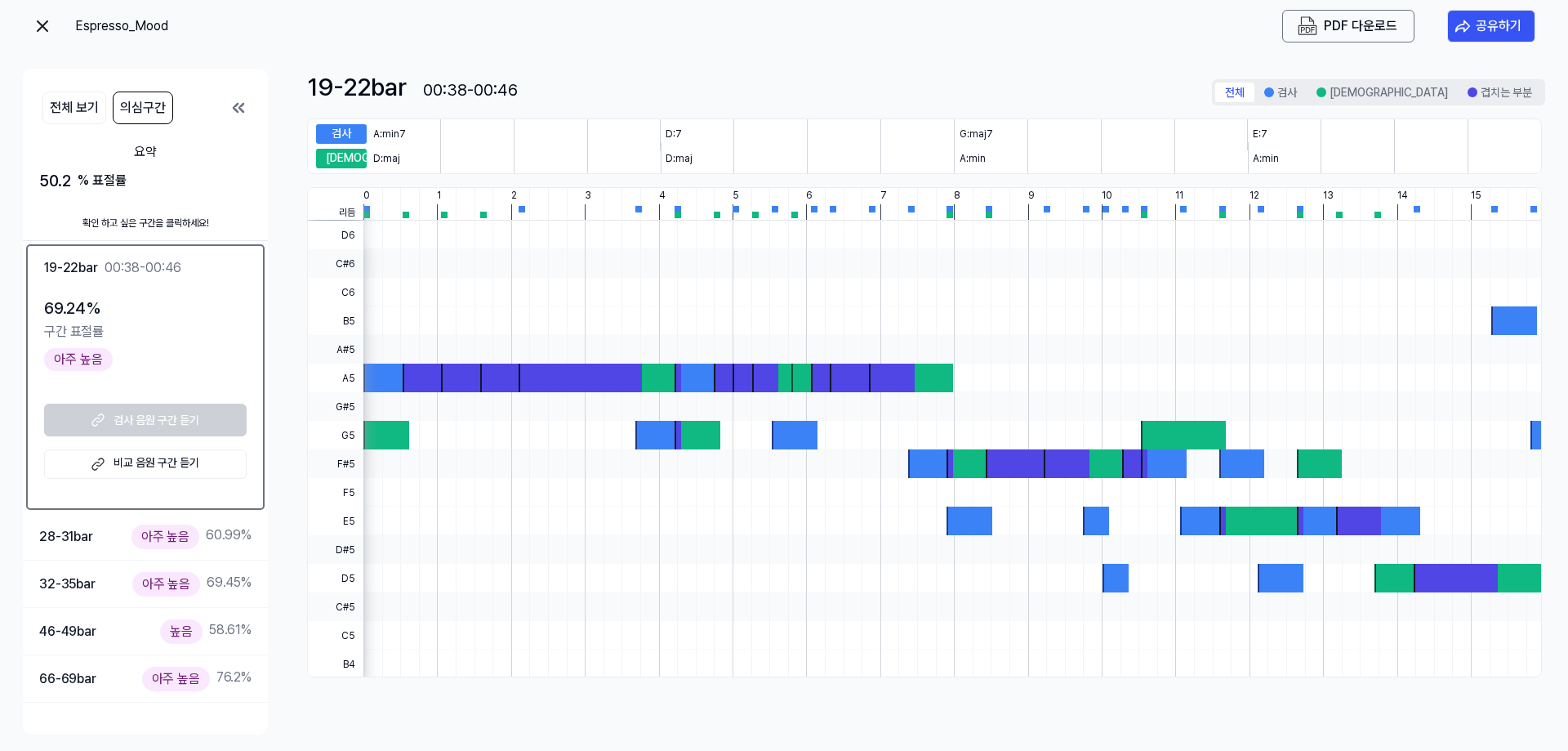
click at [603, 396] on div at bounding box center [951, 449] width 1178 height 458
drag, startPoint x: 409, startPoint y: 352, endPoint x: 519, endPoint y: 373, distance: 112.0
click at [495, 371] on div at bounding box center [951, 449] width 1178 height 458
drag, startPoint x: 544, startPoint y: 371, endPoint x: 588, endPoint y: 371, distance: 44.0
click at [547, 371] on div at bounding box center [580, 377] width 123 height 28
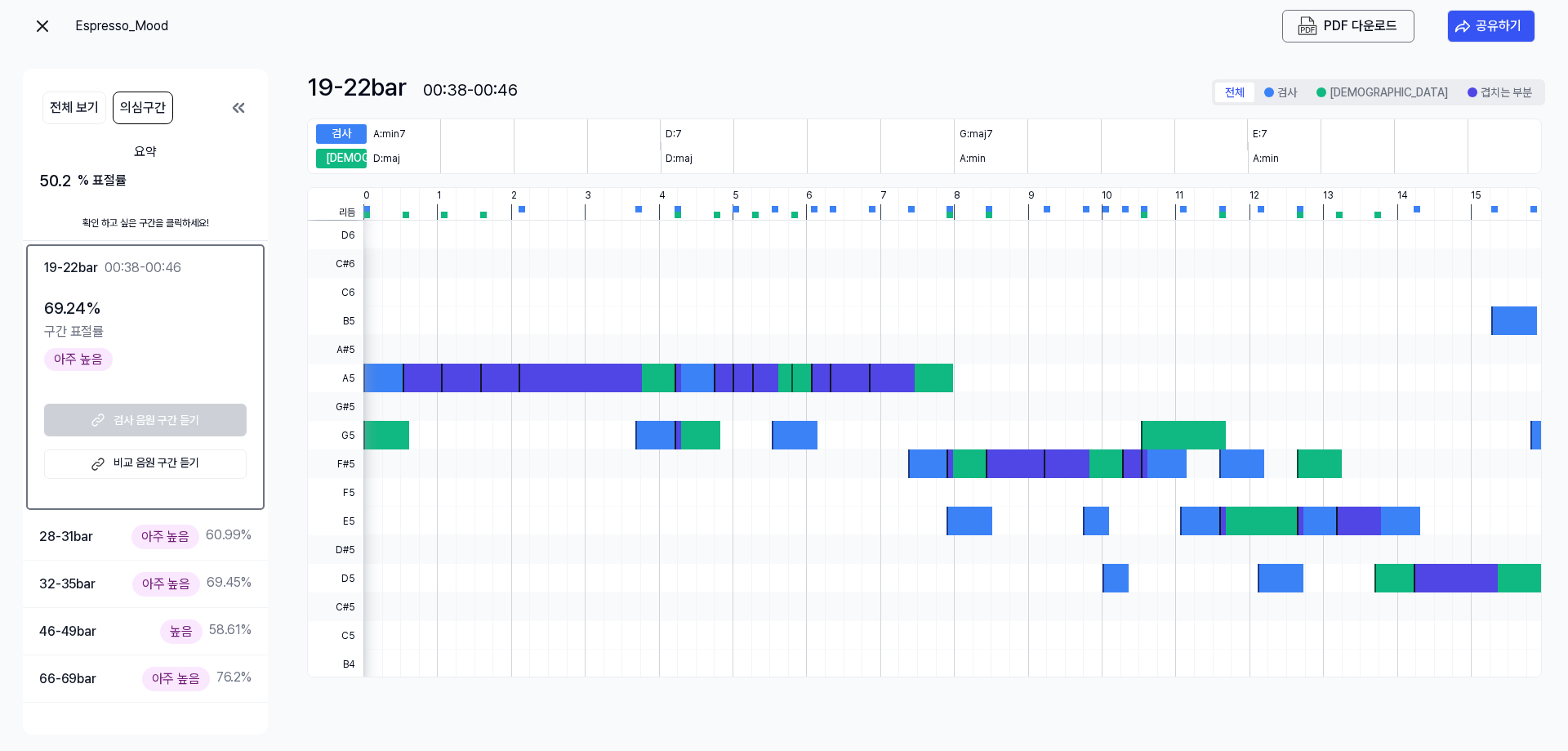
drag, startPoint x: 588, startPoint y: 371, endPoint x: 685, endPoint y: 369, distance: 97.0
click at [607, 372] on div at bounding box center [580, 377] width 123 height 28
click at [85, 540] on div "28-31 bar" at bounding box center [65, 537] width 54 height 22
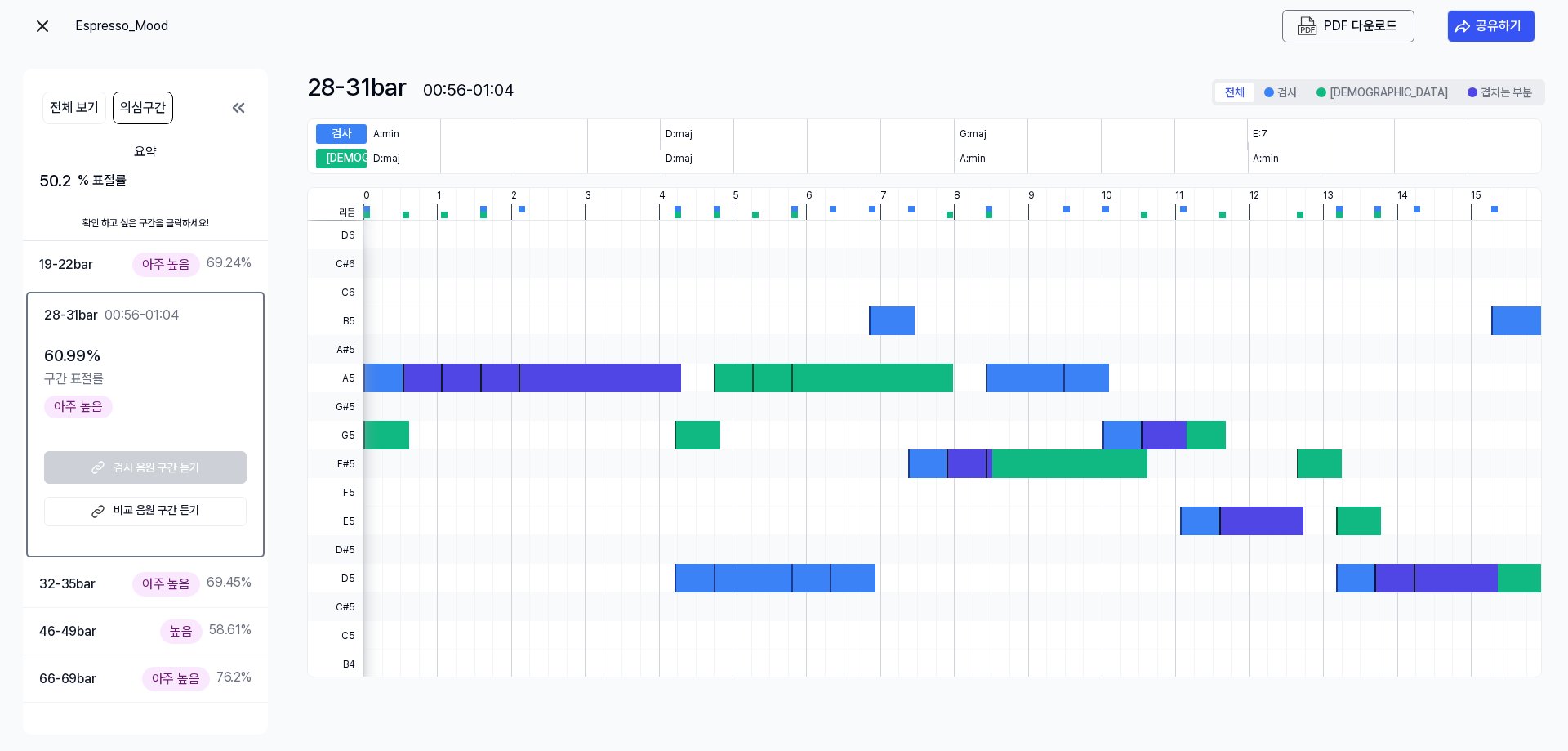
click at [70, 551] on div "28-31 bar 00:56-01:04 60.99 % 구간 표절률 아주 높음 검사 음원 구간 듣기 비교 음원 구간 듣기" at bounding box center [146, 424] width 239 height 265
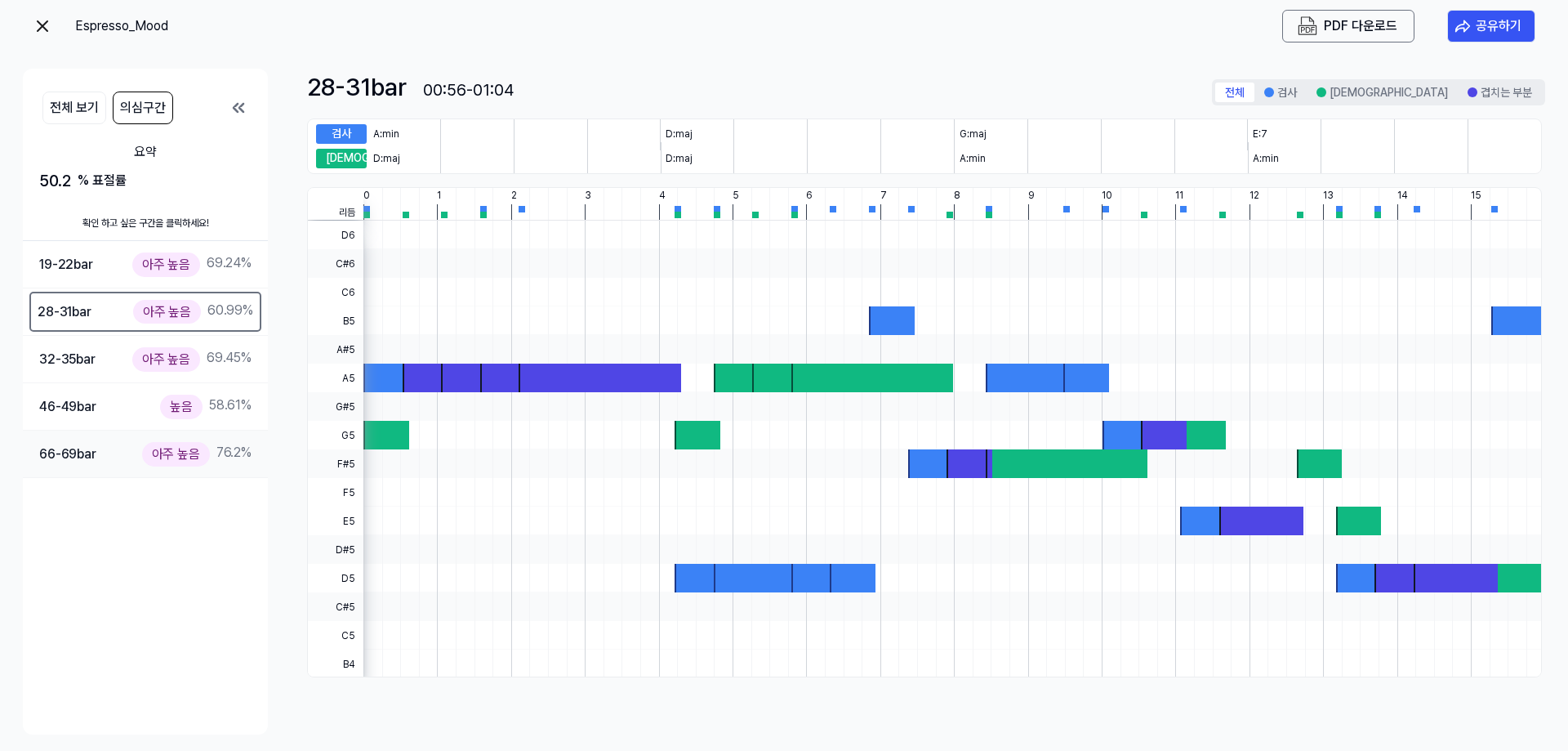
click at [79, 453] on div "66-69 bar" at bounding box center [67, 454] width 57 height 22
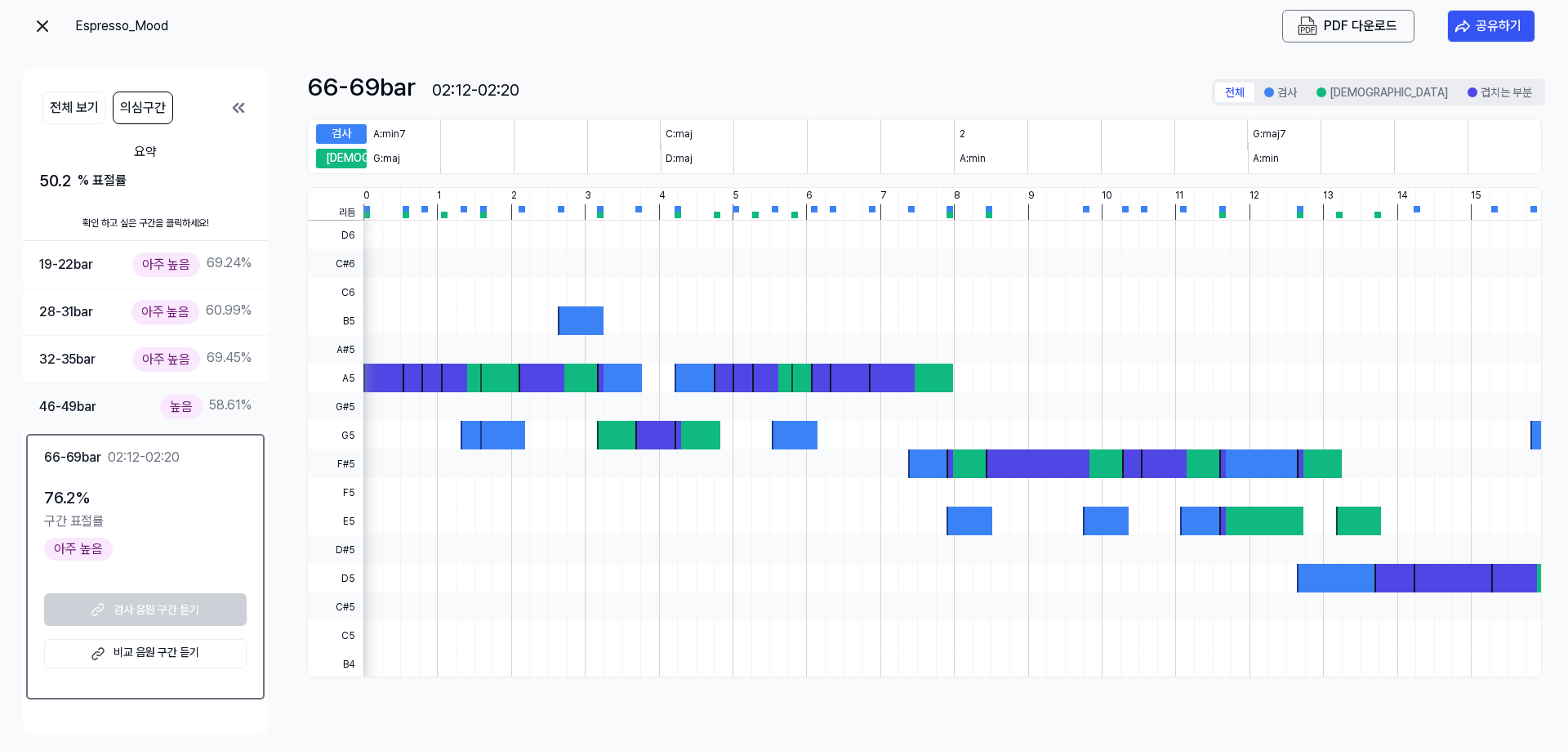
click at [75, 406] on div "46-49 bar" at bounding box center [67, 407] width 57 height 22
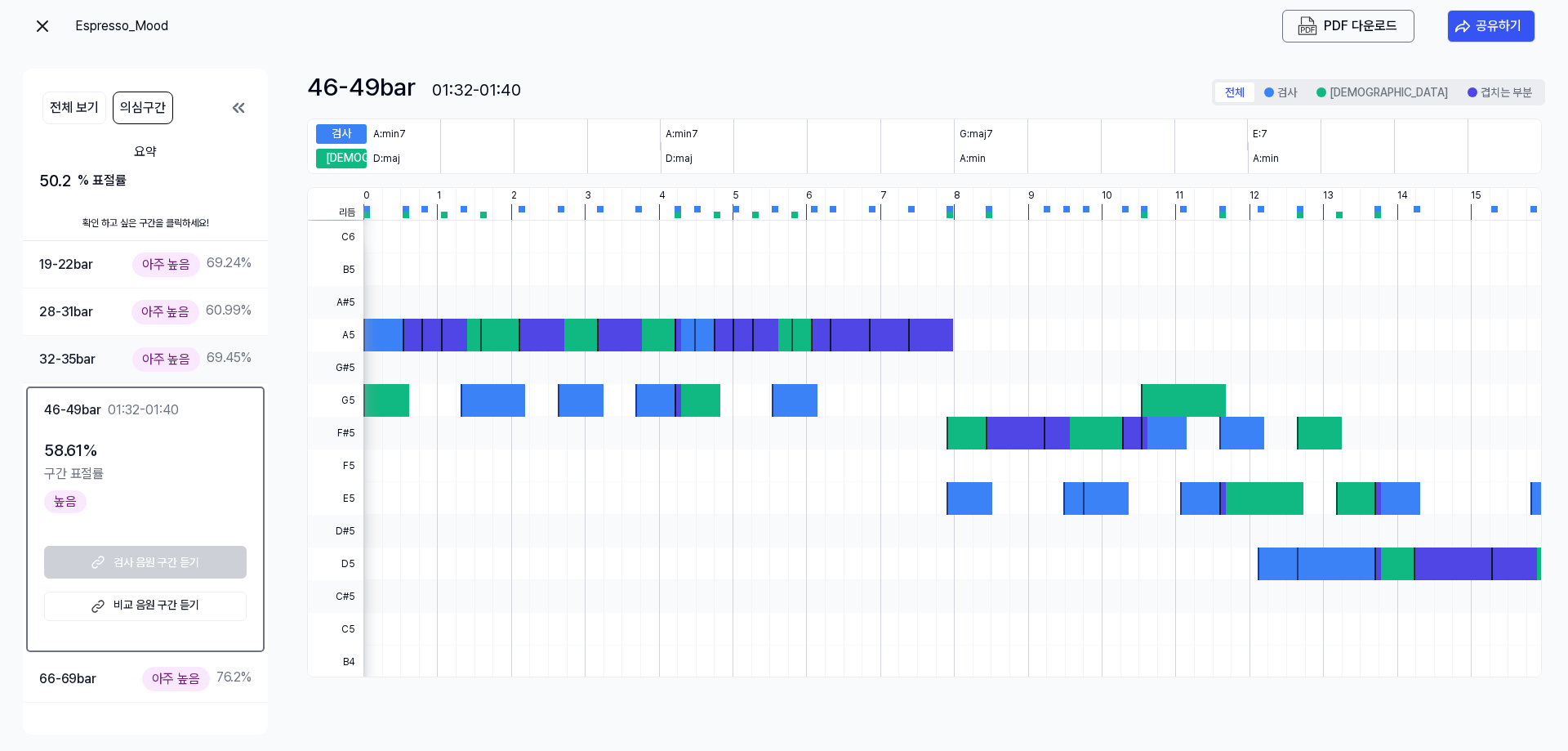
click at [76, 369] on div "32-35 bar 아주 높음 69.45 %" at bounding box center [146, 359] width 245 height 47
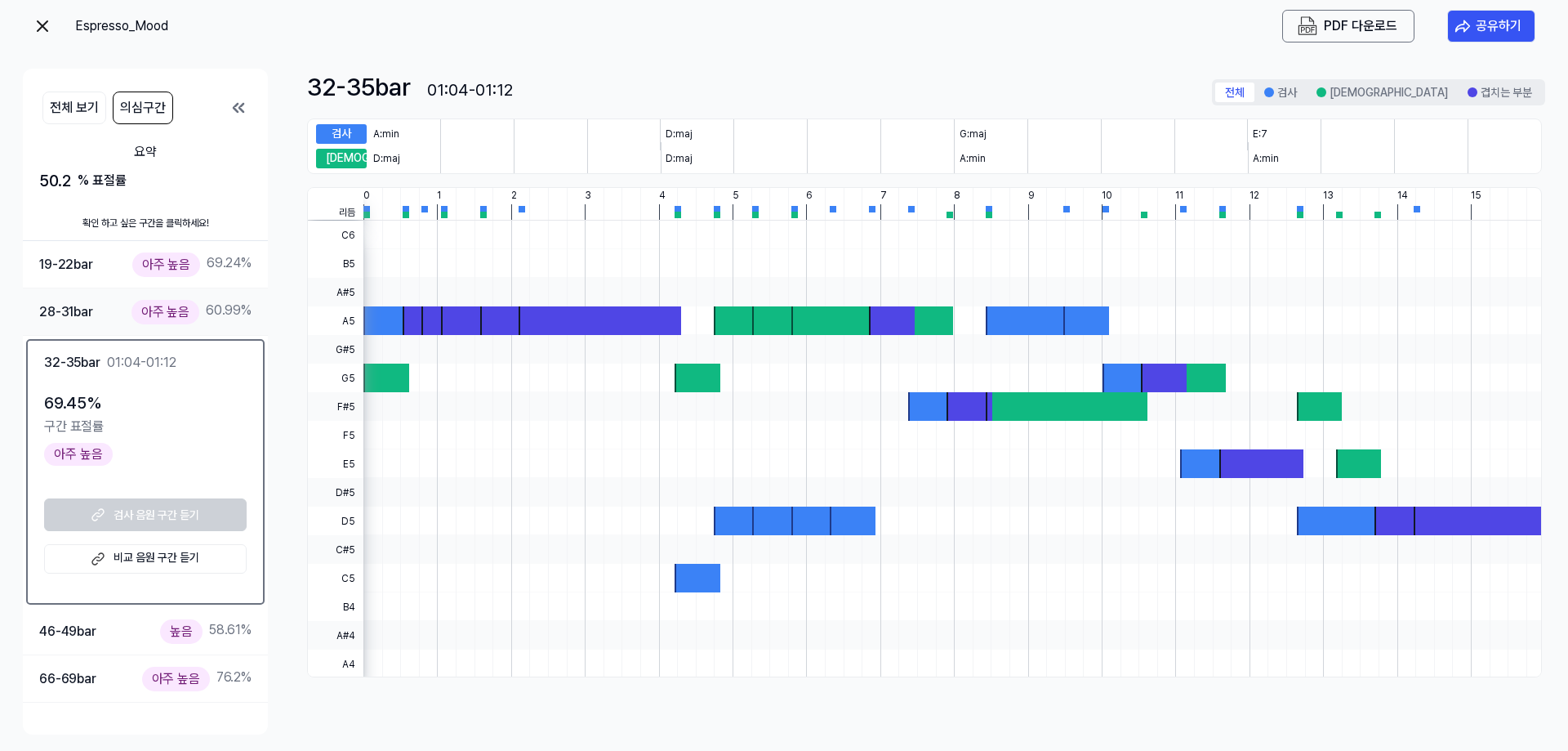
click at [99, 332] on div "28-31 bar 아주 높음 60.99 %" at bounding box center [146, 312] width 245 height 47
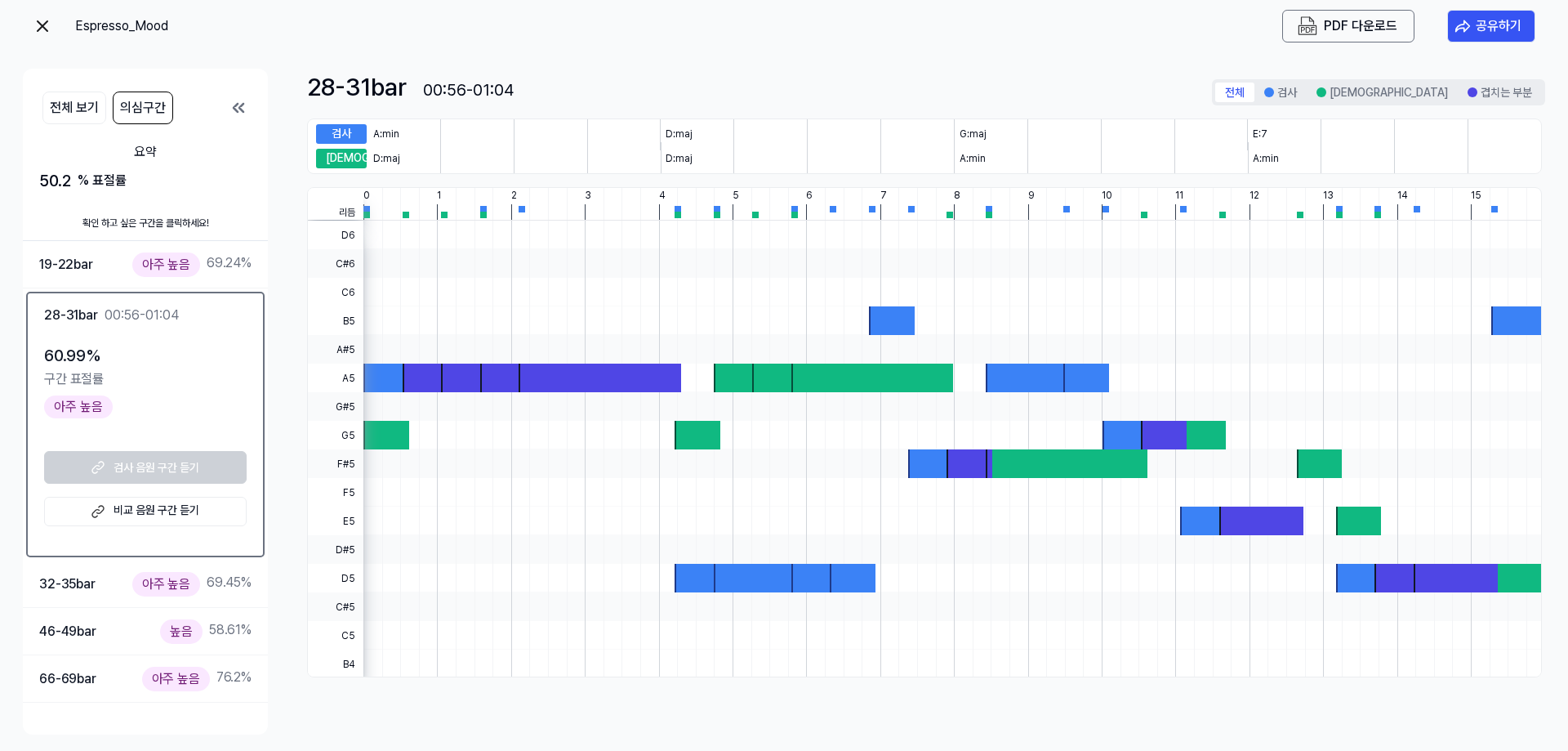
click at [105, 481] on div "검사 음원 구간 듣기 비교 음원 구간 듣기" at bounding box center [145, 488] width 202 height 75
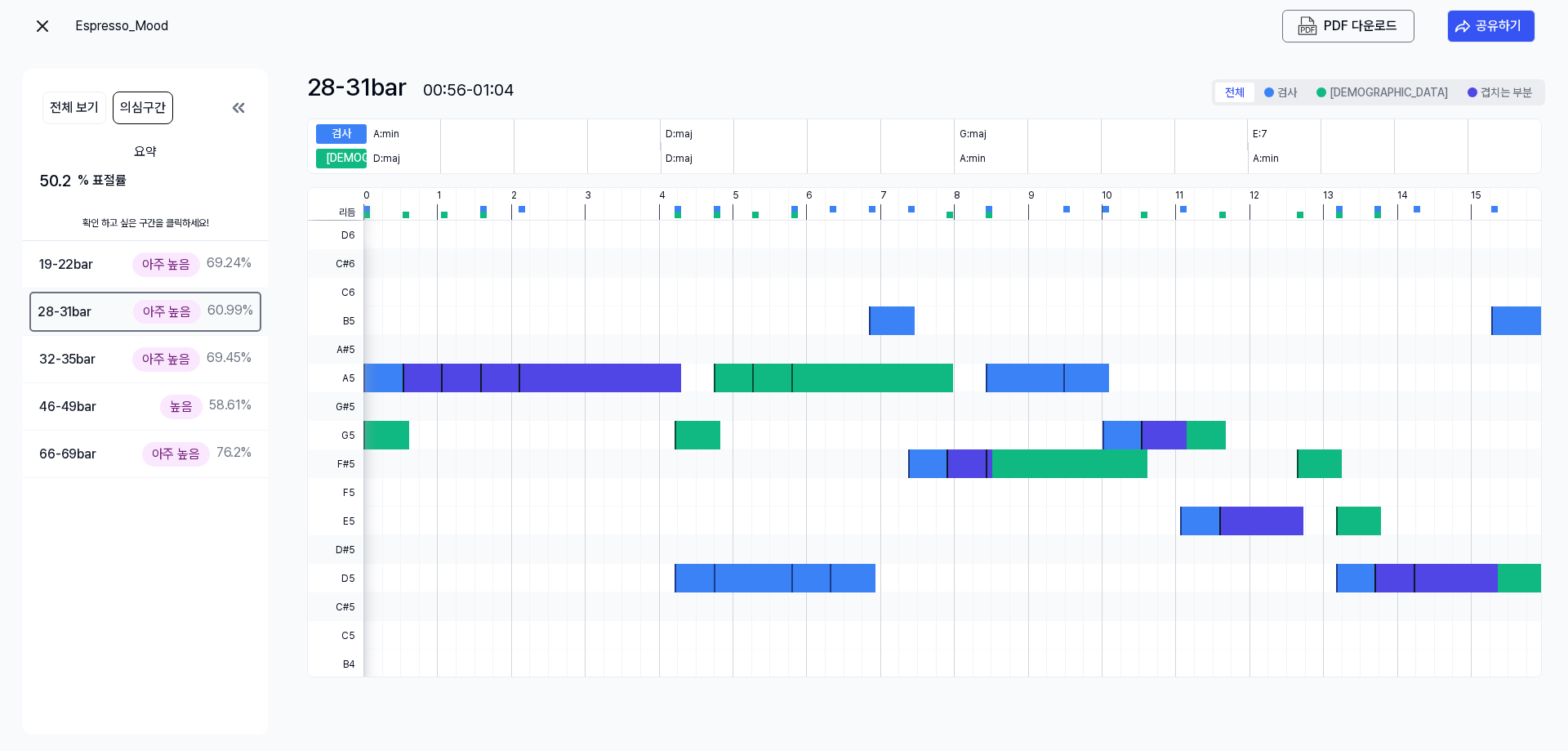
click at [94, 310] on div "28-31 bar 아주 높음 60.99 %" at bounding box center [145, 312] width 215 height 24
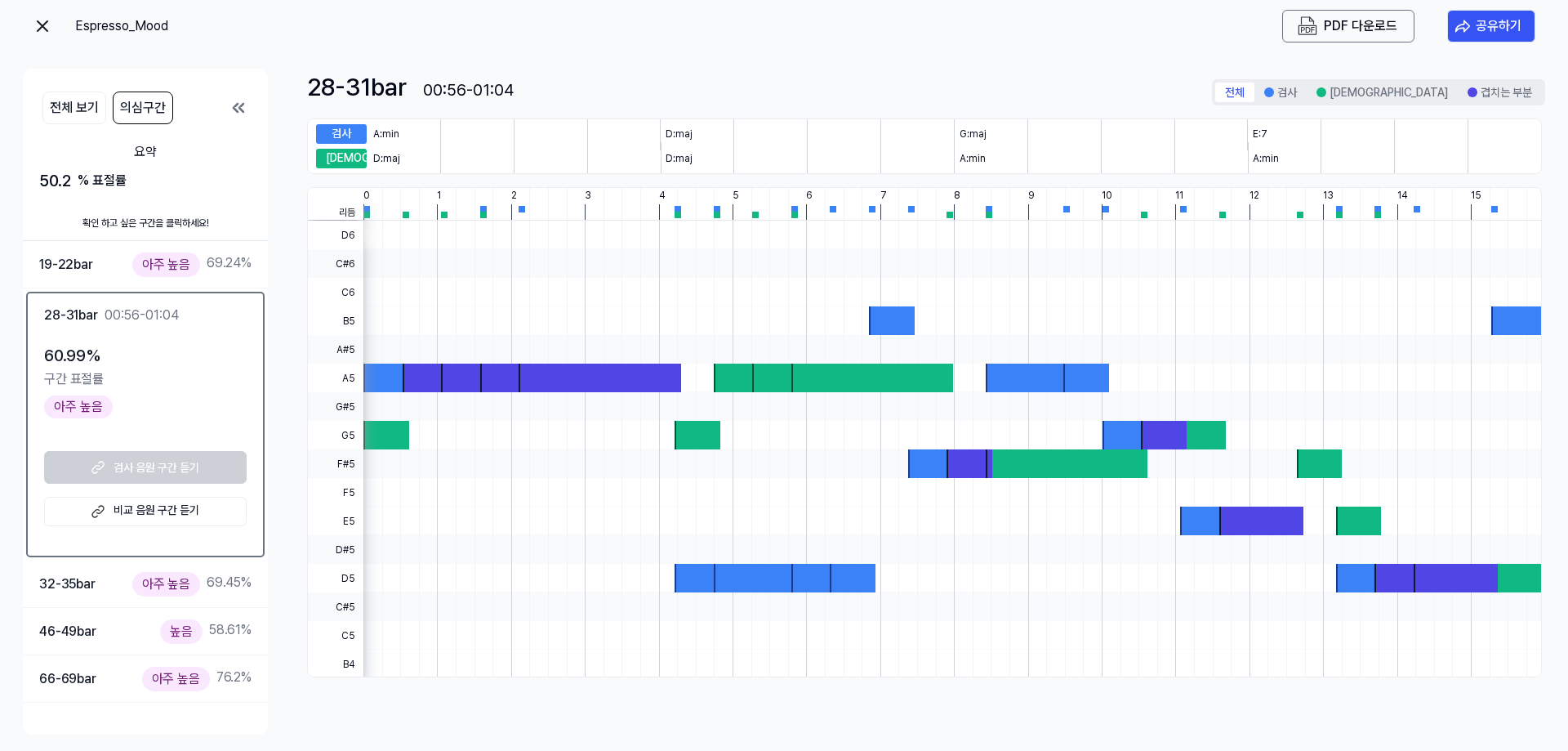
click at [117, 520] on link "비교 음원 구간 듣기" at bounding box center [145, 511] width 202 height 29
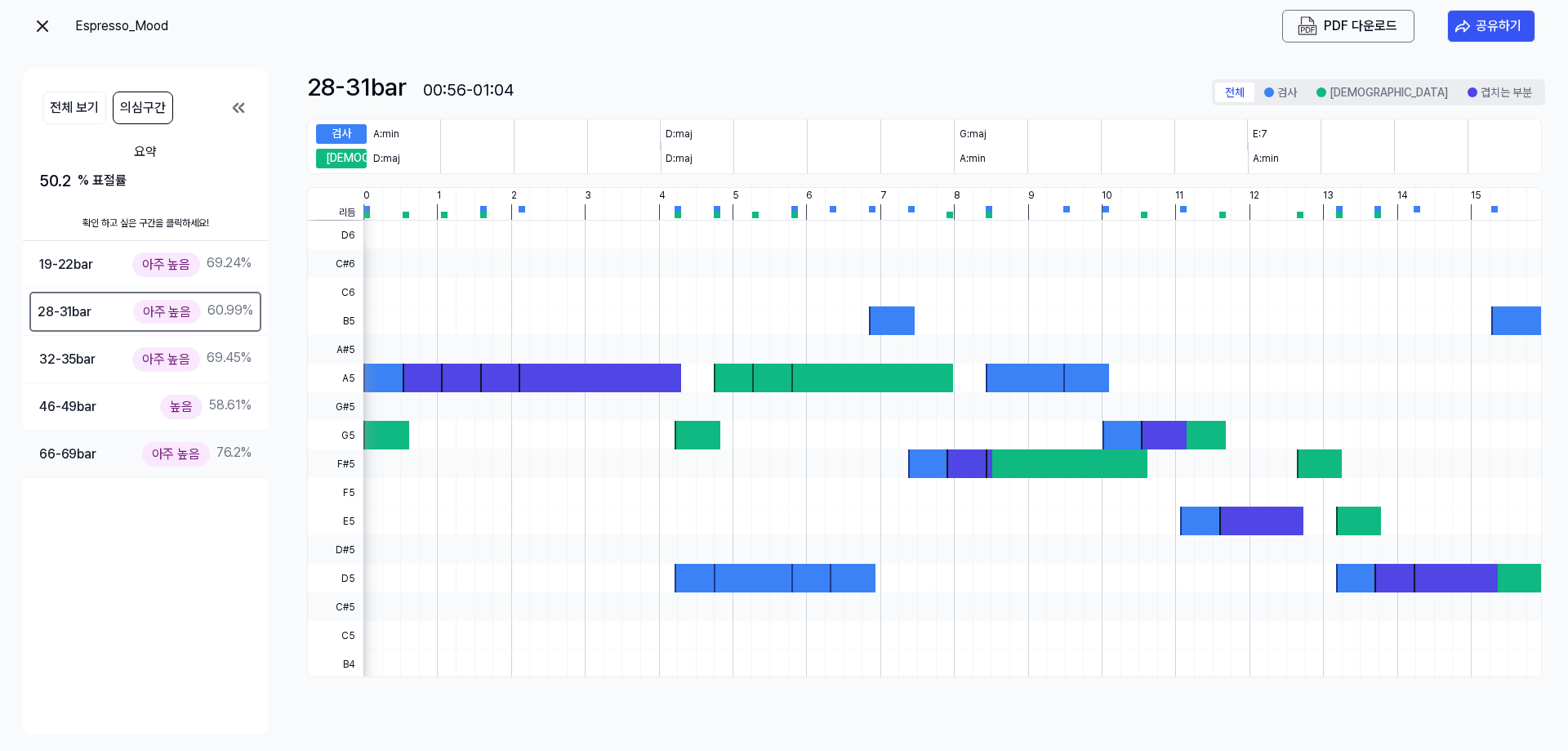
click at [70, 448] on div "66-69 bar" at bounding box center [67, 454] width 57 height 22
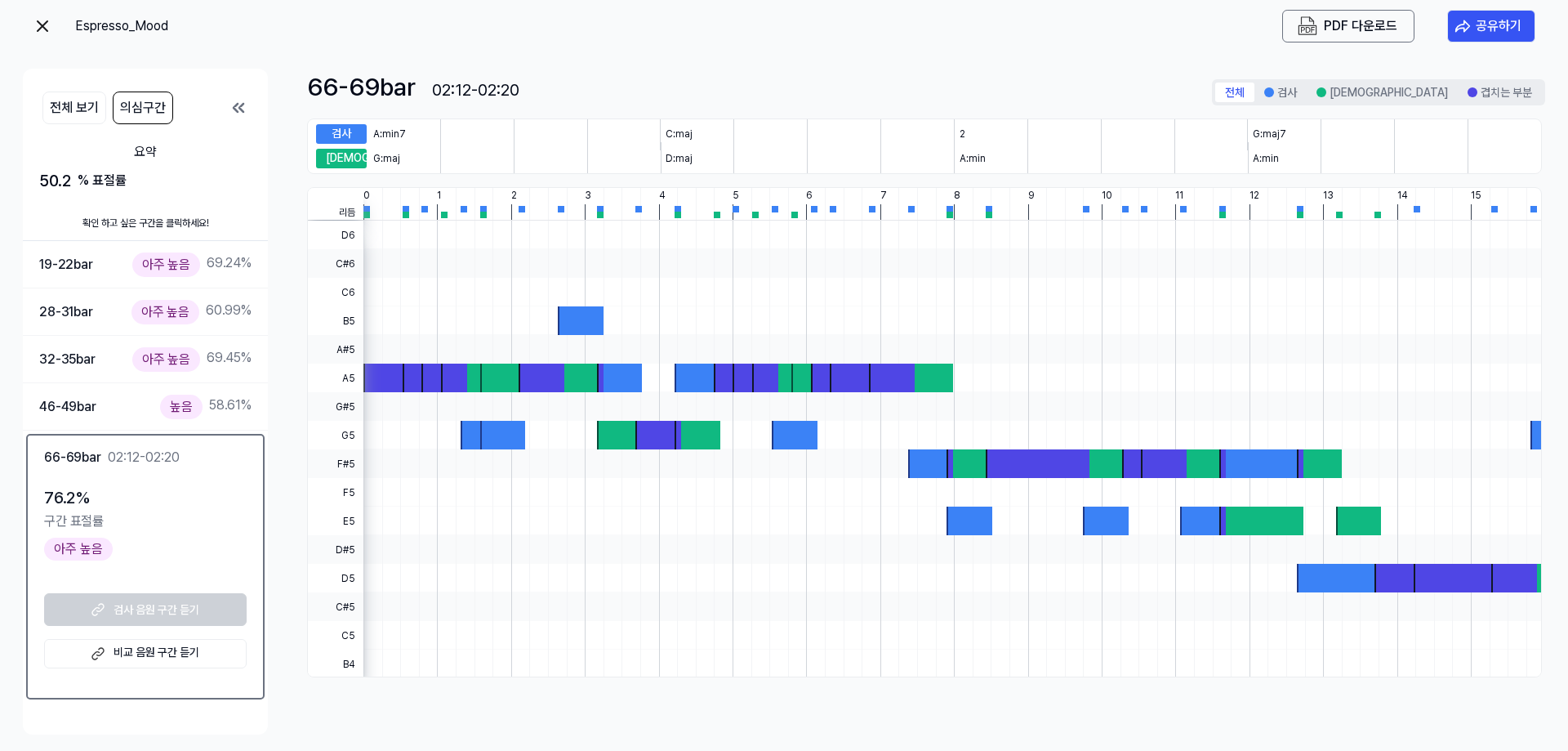
click at [132, 657] on link "비교 음원 구간 듣기" at bounding box center [145, 653] width 202 height 29
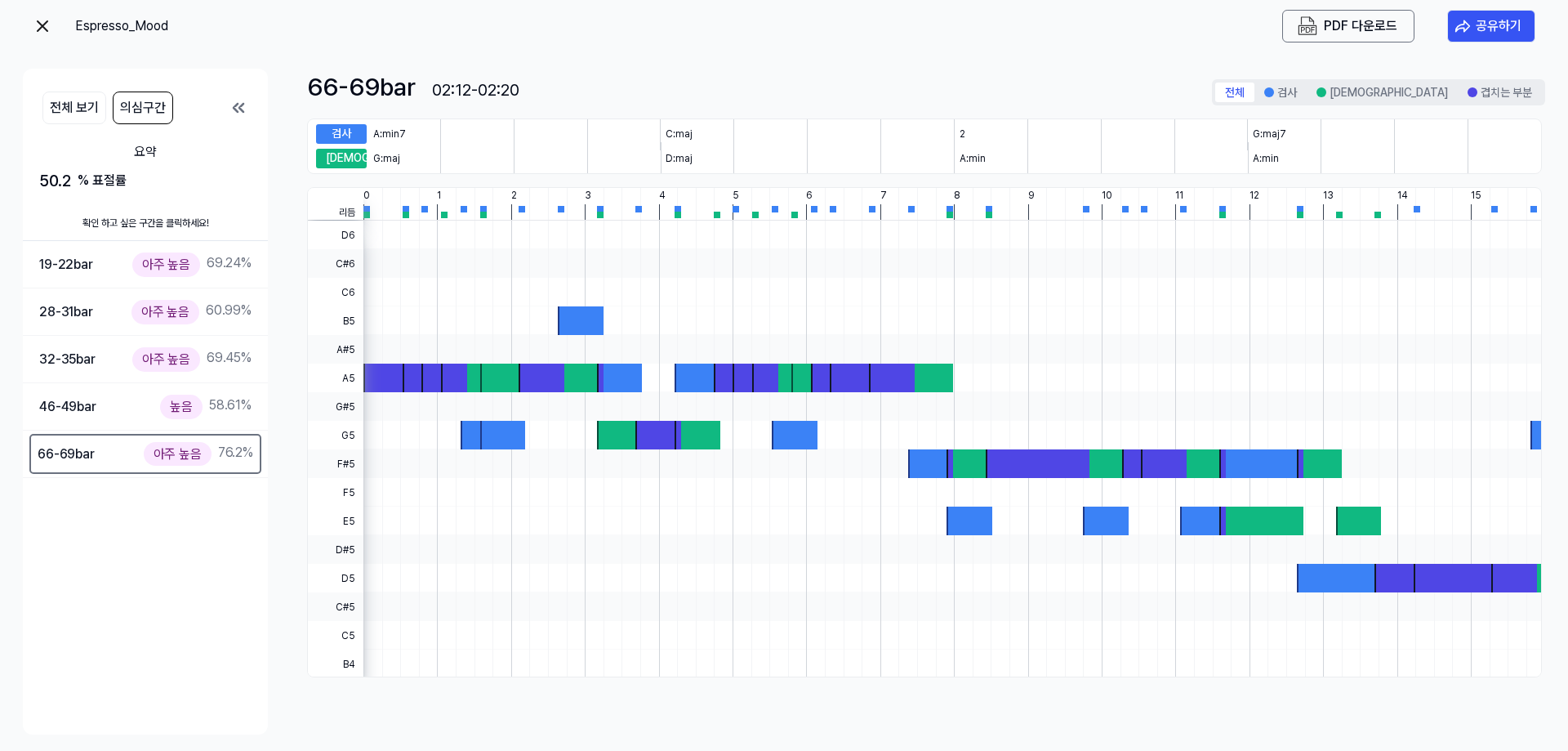
click at [162, 110] on button "의심구간" at bounding box center [143, 107] width 60 height 32
click at [117, 263] on div "19-22 bar 아주 높음 69.24 %" at bounding box center [145, 264] width 212 height 24
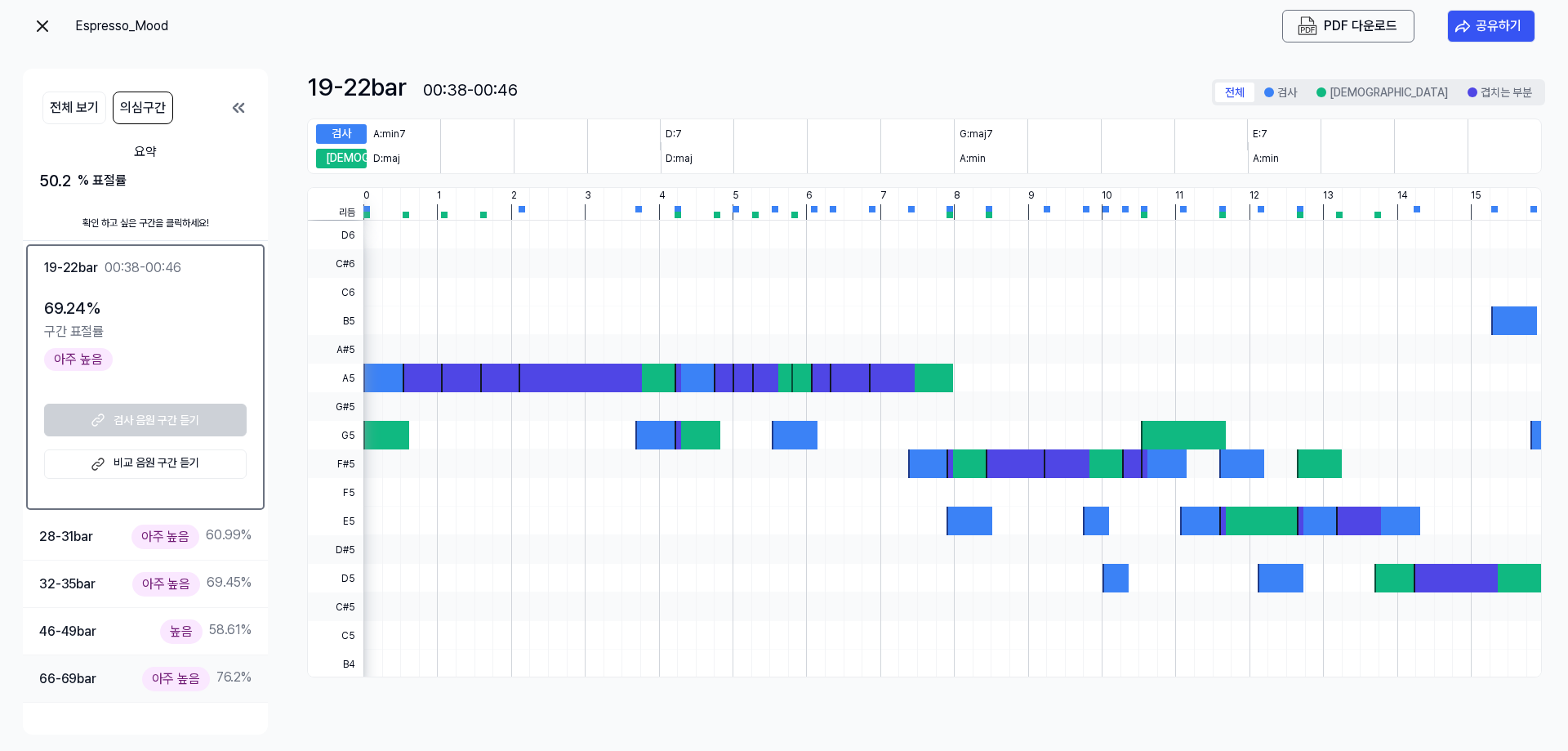
click at [74, 669] on div "66-69 bar" at bounding box center [67, 679] width 57 height 22
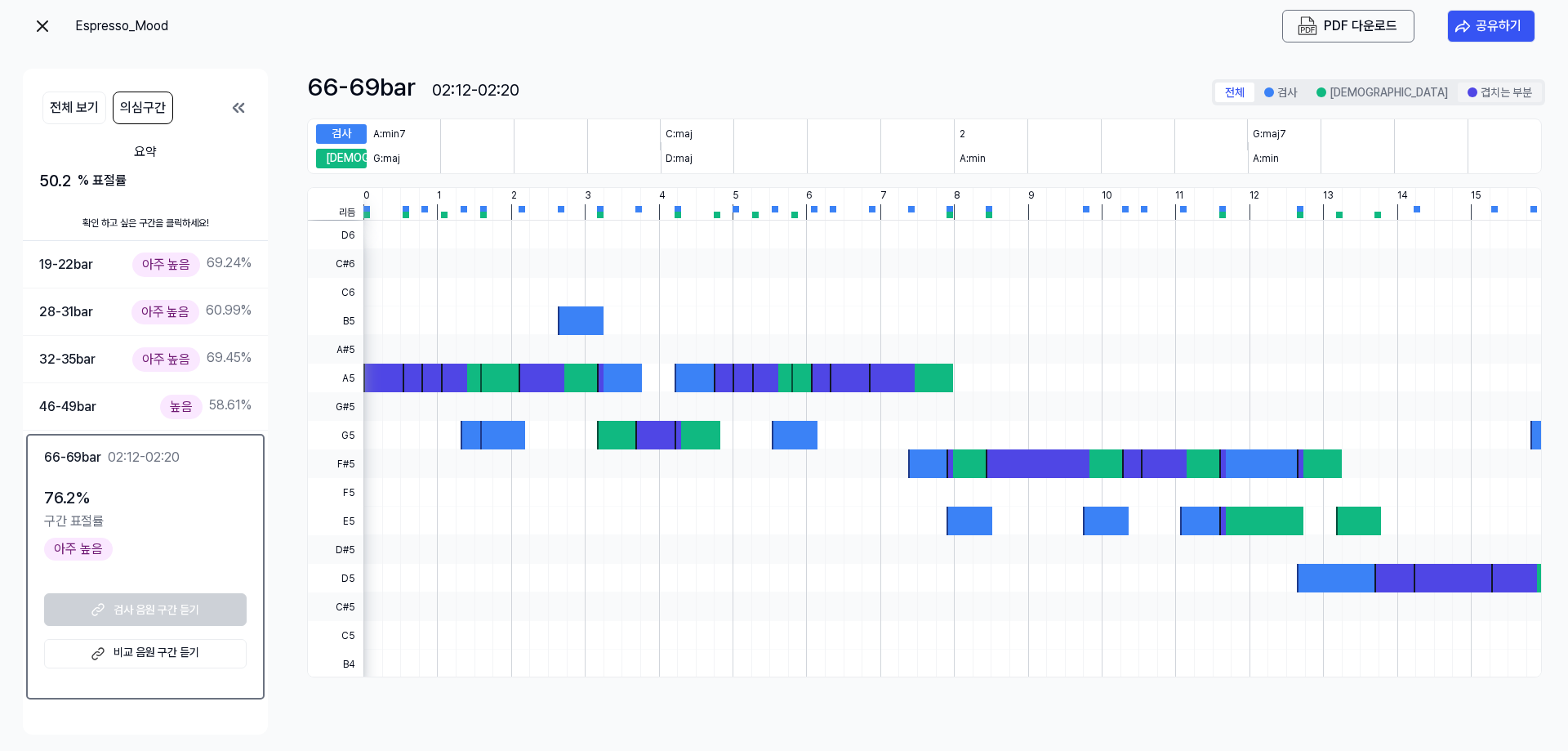
click at [1032, 91] on div at bounding box center [1473, 92] width 10 height 10
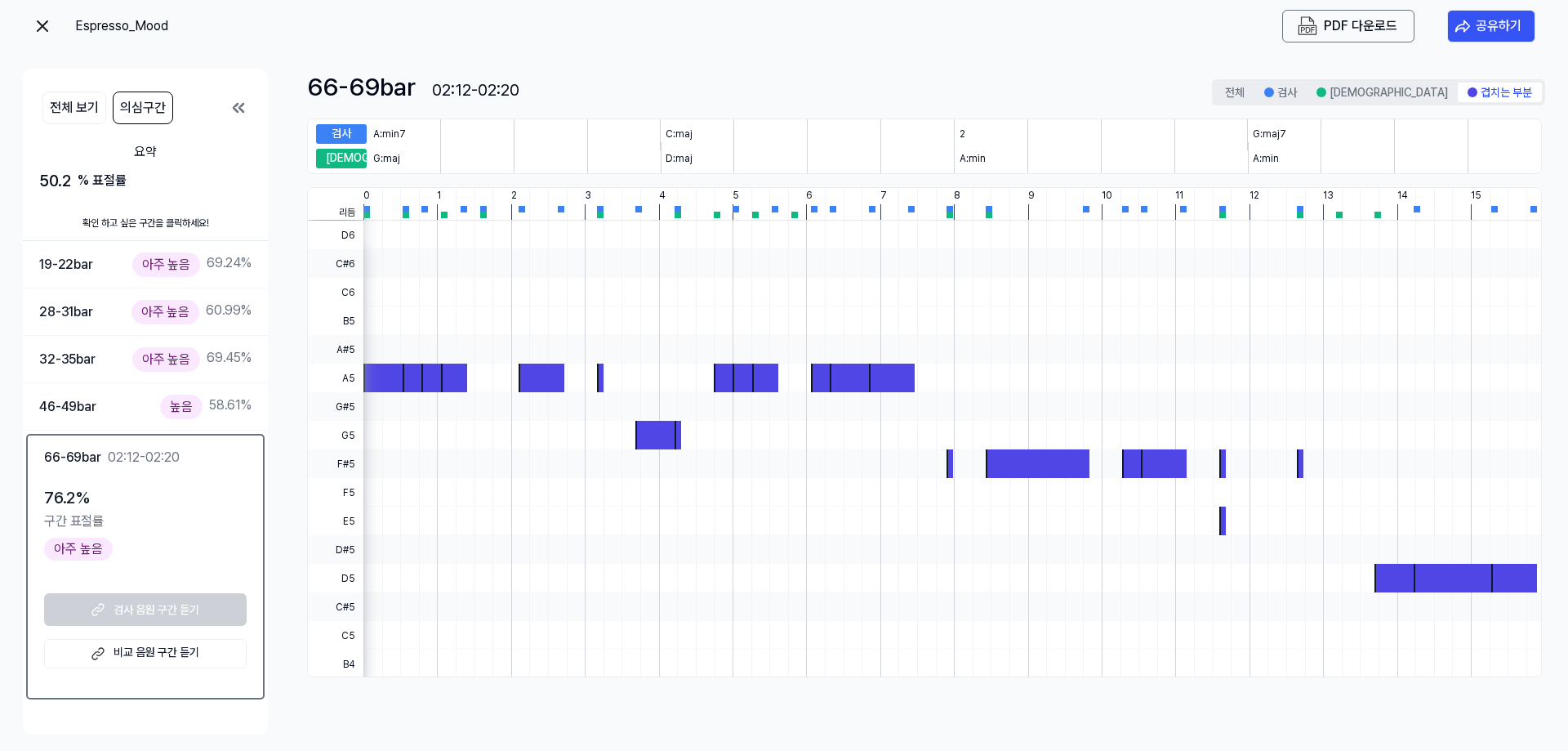
click at [41, 27] on img at bounding box center [42, 27] width 20 height 20
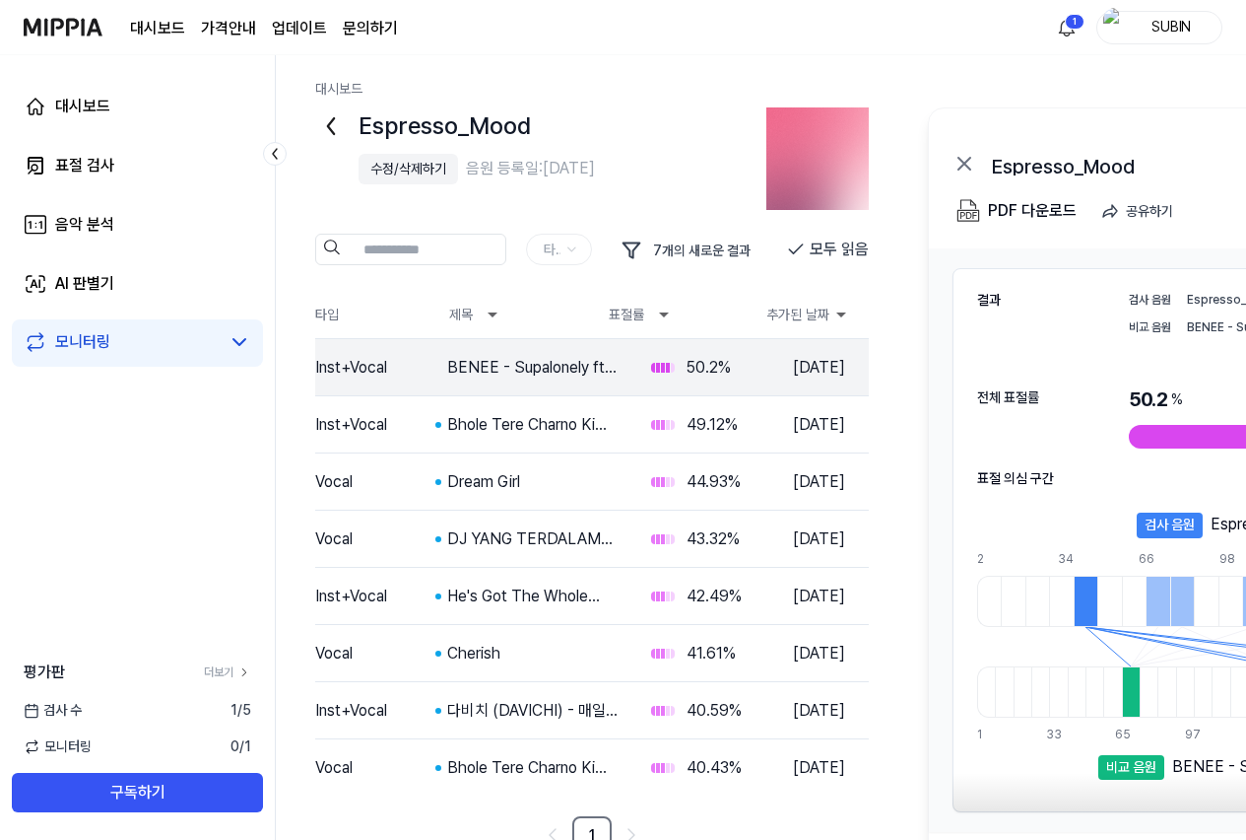
click at [1120, 112] on div "Espresso_Mood 결과보기 PDF 다운로드 공유하기" at bounding box center [1230, 178] width 603 height 140
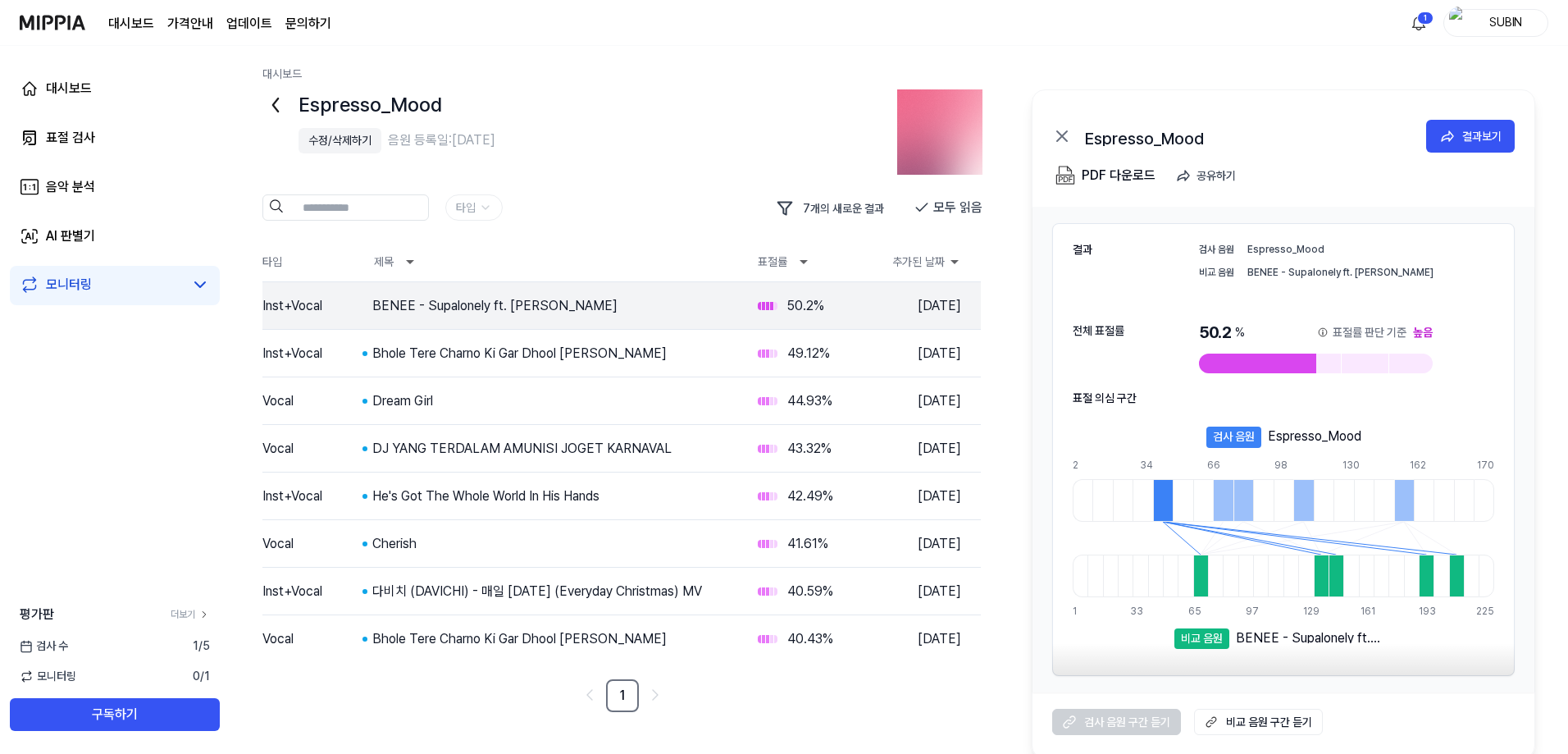
click at [273, 105] on icon at bounding box center [275, 105] width 5 height 13
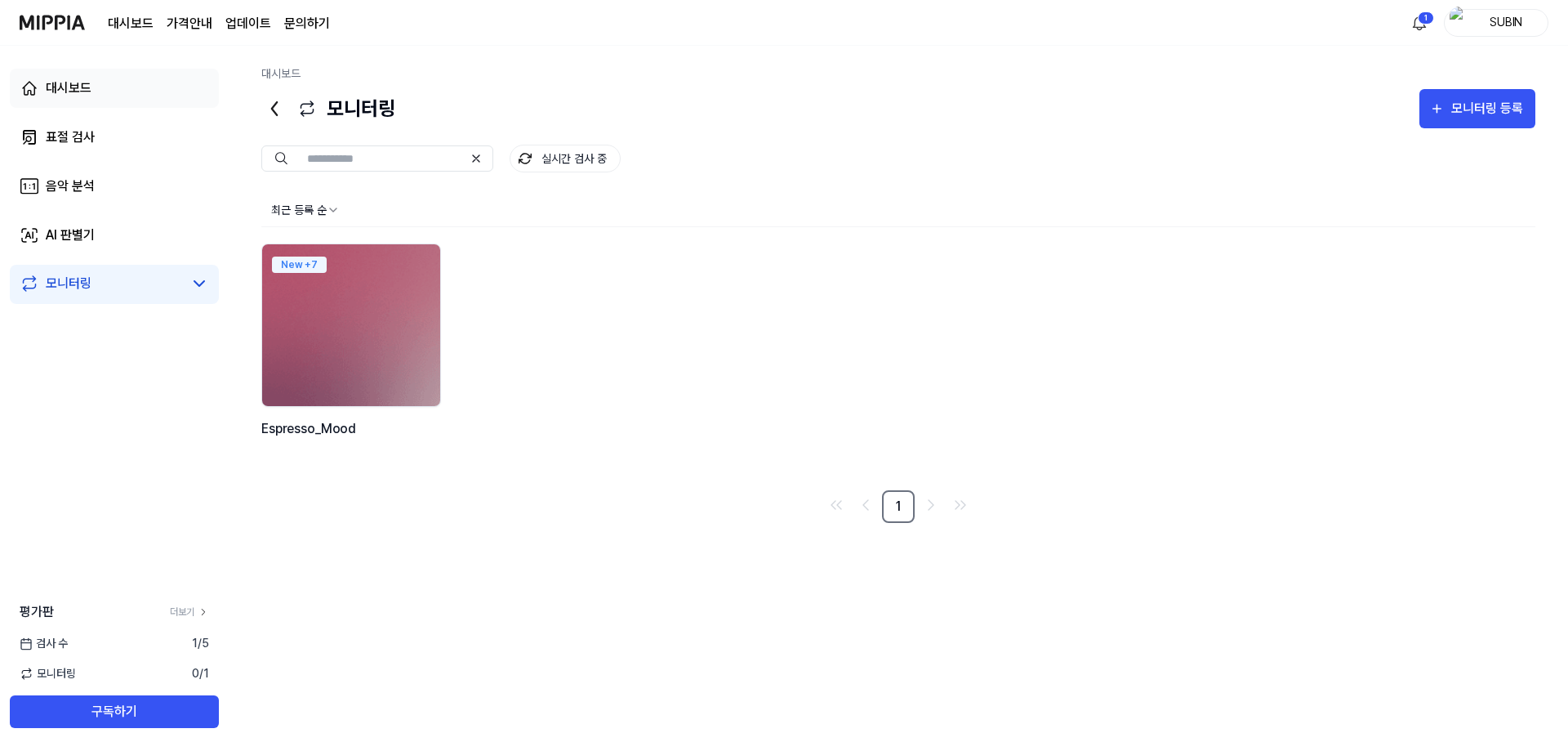
click at [49, 94] on div "대시보드" at bounding box center [68, 89] width 46 height 20
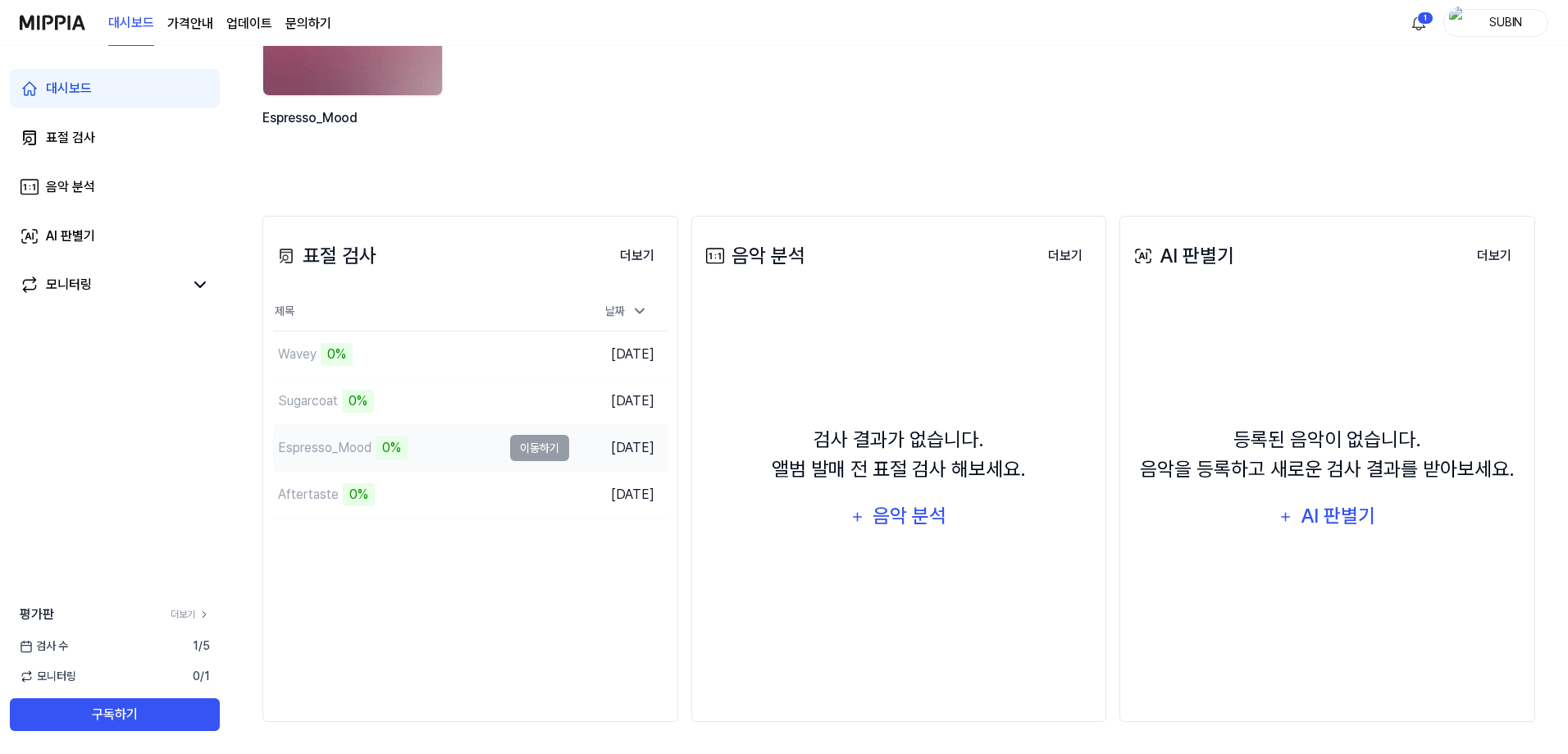
scroll to position [259, 0]
click at [285, 490] on div "Aftertaste" at bounding box center [308, 494] width 61 height 20
click at [289, 499] on div "Aftertaste" at bounding box center [308, 494] width 61 height 20
click at [290, 499] on div "Aftertaste" at bounding box center [308, 494] width 61 height 20
click at [293, 496] on div "Aftertaste" at bounding box center [308, 494] width 61 height 20
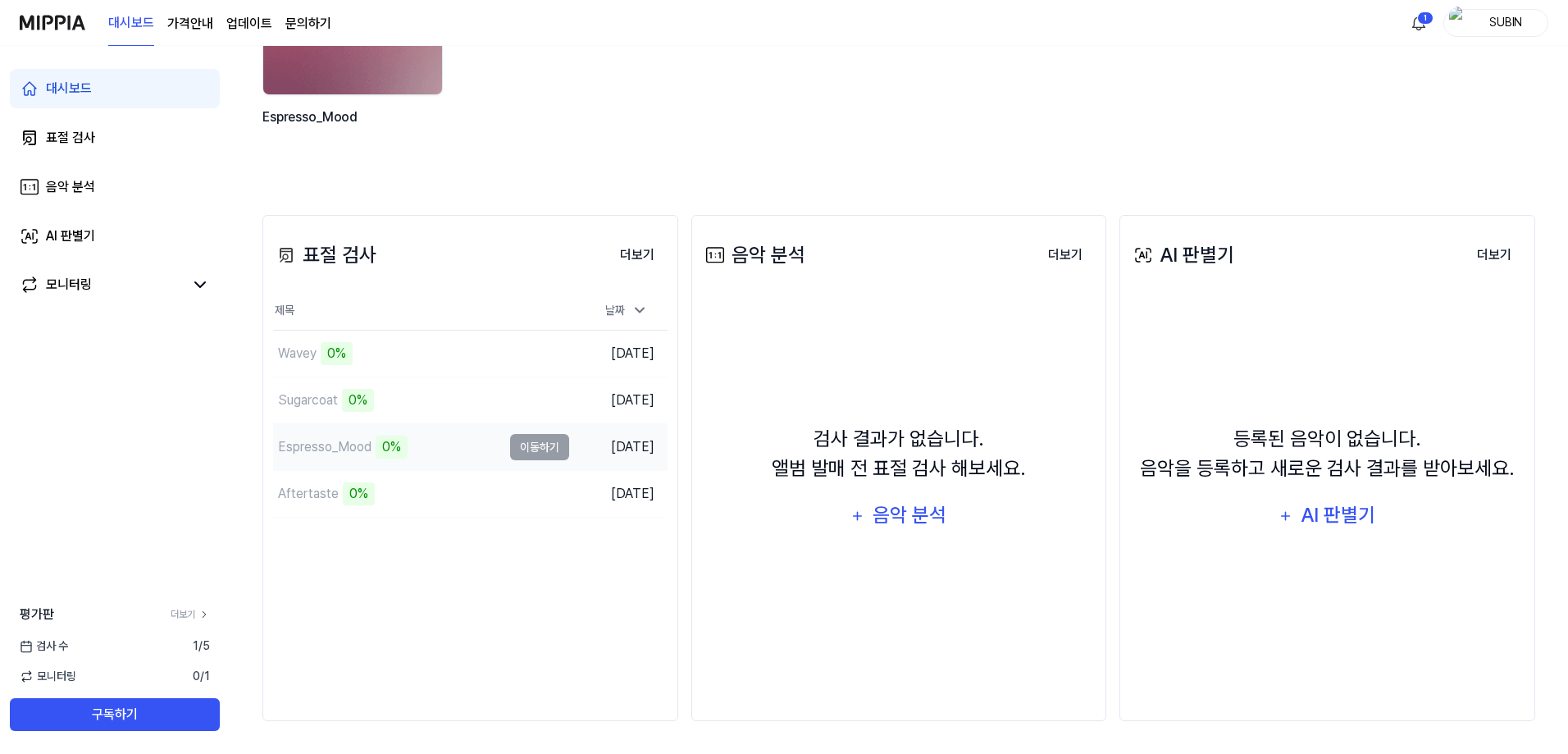
click at [312, 461] on div "Espresso_Mood 0%" at bounding box center [387, 446] width 229 height 46
drag, startPoint x: 315, startPoint y: 451, endPoint x: 316, endPoint y: 429, distance: 22.0
click at [316, 449] on div "Espresso_Mood" at bounding box center [325, 447] width 93 height 20
drag, startPoint x: 316, startPoint y: 429, endPoint x: 308, endPoint y: 353, distance: 76.4
click at [316, 415] on tbody "Wavey 0% 이동하기 2025.08.22. Sugarcoat 0% 이동하기 2025.08.22. Espresso_Mood 0% 이동하기 2…" at bounding box center [470, 424] width 394 height 187
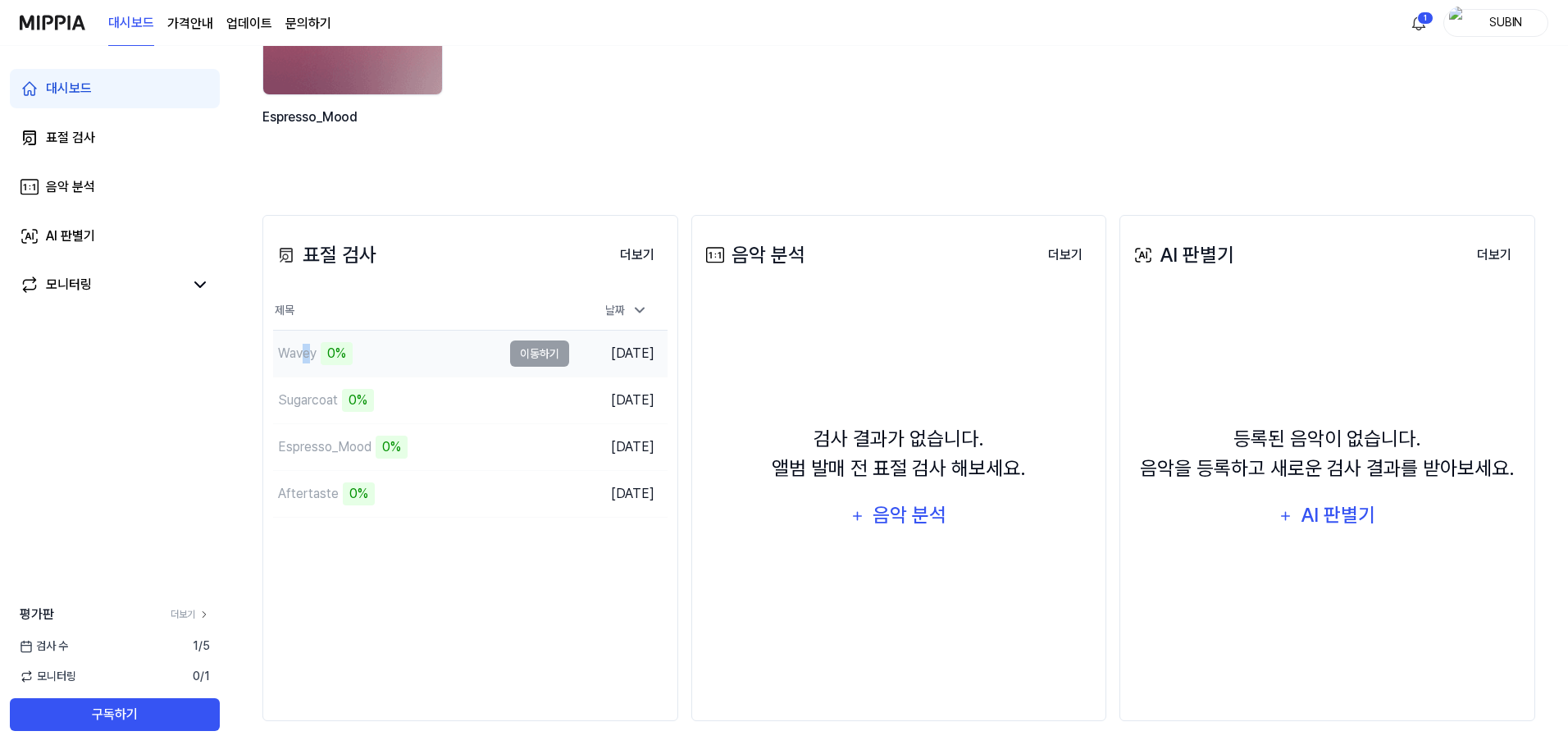
click at [306, 345] on div "Wavey" at bounding box center [297, 354] width 38 height 20
click at [297, 447] on div "Espresso_Mood" at bounding box center [325, 447] width 93 height 20
drag, startPoint x: 314, startPoint y: 419, endPoint x: 320, endPoint y: 393, distance: 26.7
click at [317, 404] on div "Sugarcoat 0%" at bounding box center [387, 399] width 229 height 46
drag, startPoint x: 328, startPoint y: 379, endPoint x: 330, endPoint y: 397, distance: 18.1
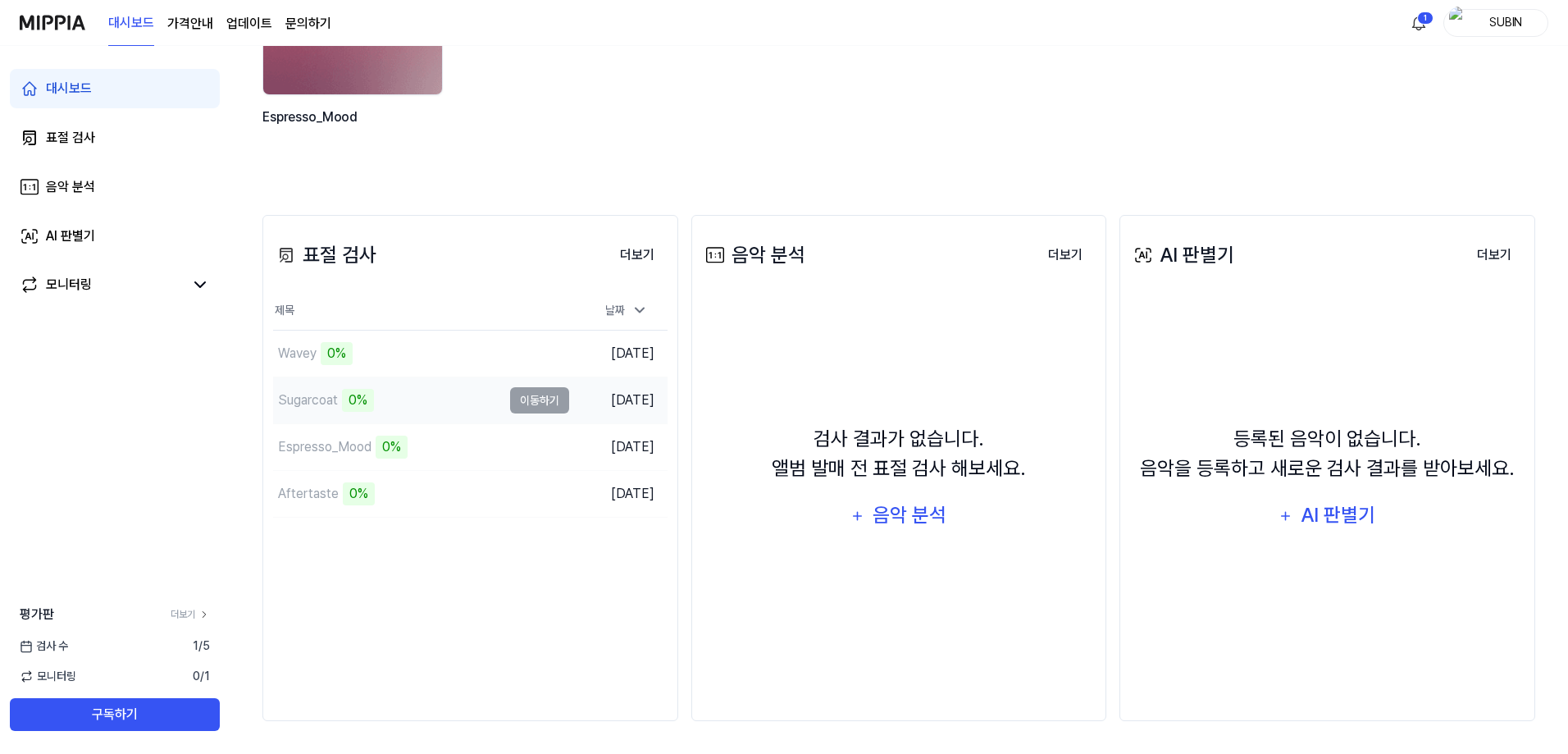
click at [328, 381] on tbody "Wavey 0% 이동하기 2025.08.22. Sugarcoat 0% 이동하기 2025.08.22. Espresso_Mood 0% 이동하기 2…" at bounding box center [470, 424] width 394 height 187
click at [643, 404] on td "[DATE]" at bounding box center [618, 400] width 98 height 47
click at [370, 407] on div "0%" at bounding box center [358, 400] width 32 height 23
click at [361, 404] on div "0%" at bounding box center [358, 400] width 32 height 23
click at [567, 392] on td "Sugarcoat 0% 이동하기" at bounding box center [421, 399] width 296 height 46
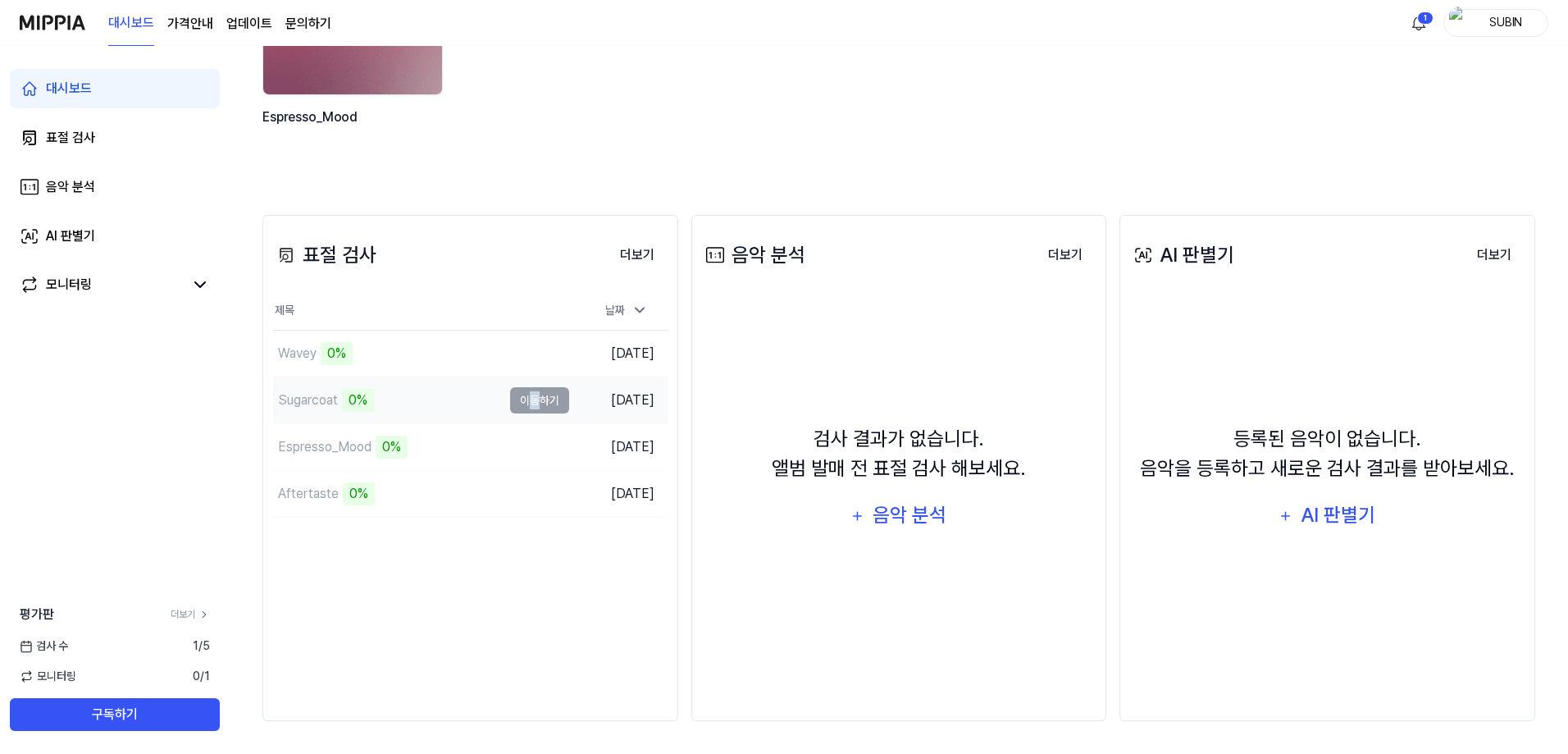
click at [531, 405] on td "Sugarcoat 0% 이동하기" at bounding box center [421, 399] width 296 height 46
click at [531, 487] on tbody "Wavey 0% 이동하기 2025.08.22. Sugarcoat 0% 이동하기 2025.08.22. Espresso_Mood 0% 이동하기 2…" at bounding box center [470, 424] width 394 height 187
click at [543, 464] on td "Espresso_Mood 0% 이동하기" at bounding box center [421, 446] width 296 height 46
drag, startPoint x: 535, startPoint y: 466, endPoint x: 534, endPoint y: 475, distance: 9.1
click at [535, 469] on td "Espresso_Mood 0% 이동하기" at bounding box center [421, 446] width 296 height 46
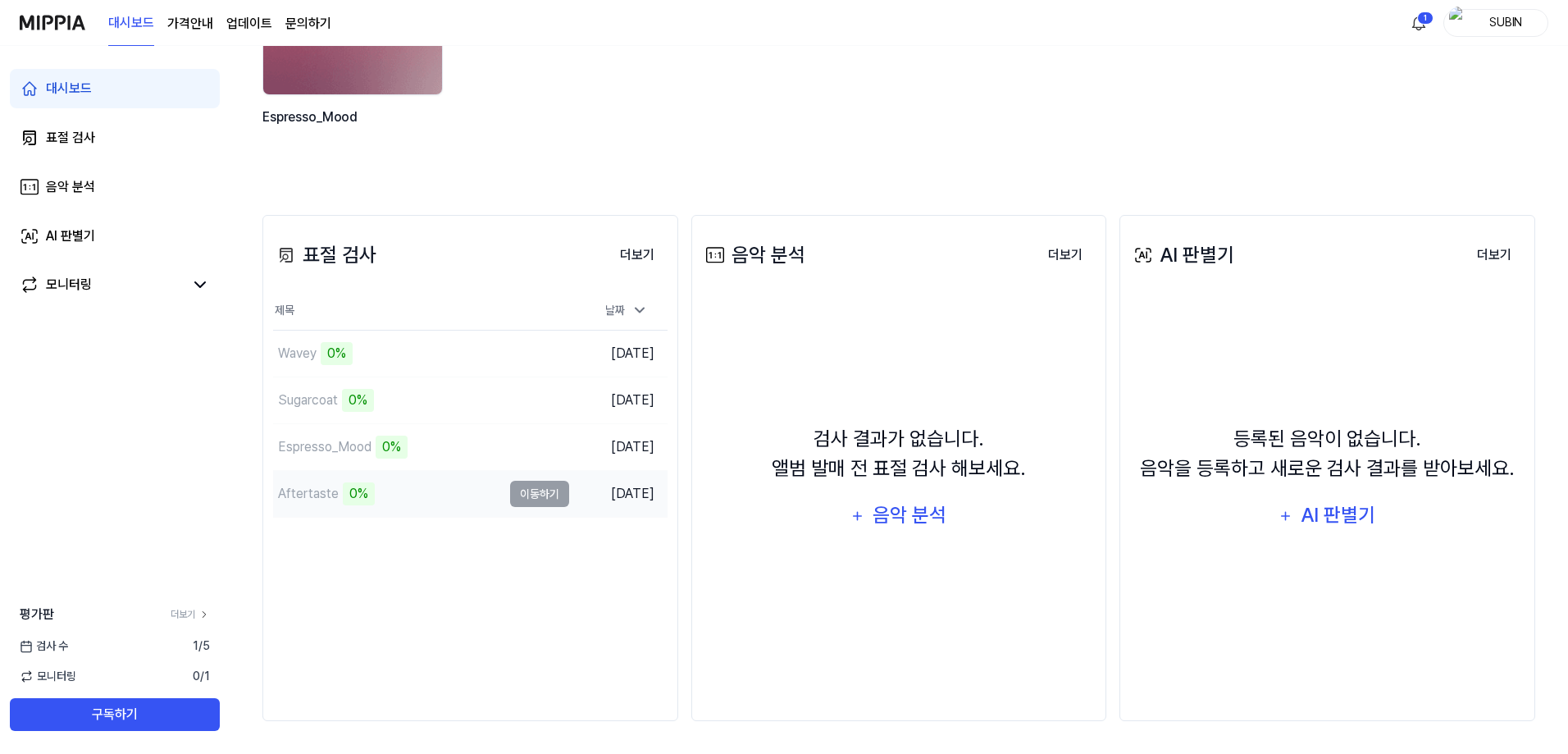
click at [533, 484] on td "Aftertaste 0% 이동하기" at bounding box center [421, 494] width 296 height 46
drag, startPoint x: 533, startPoint y: 484, endPoint x: 535, endPoint y: 495, distance: 11.2
click at [533, 488] on td "Aftertaste 0% 이동하기" at bounding box center [421, 494] width 296 height 46
click at [535, 495] on td "Aftertaste 0% 이동하기" at bounding box center [421, 494] width 296 height 46
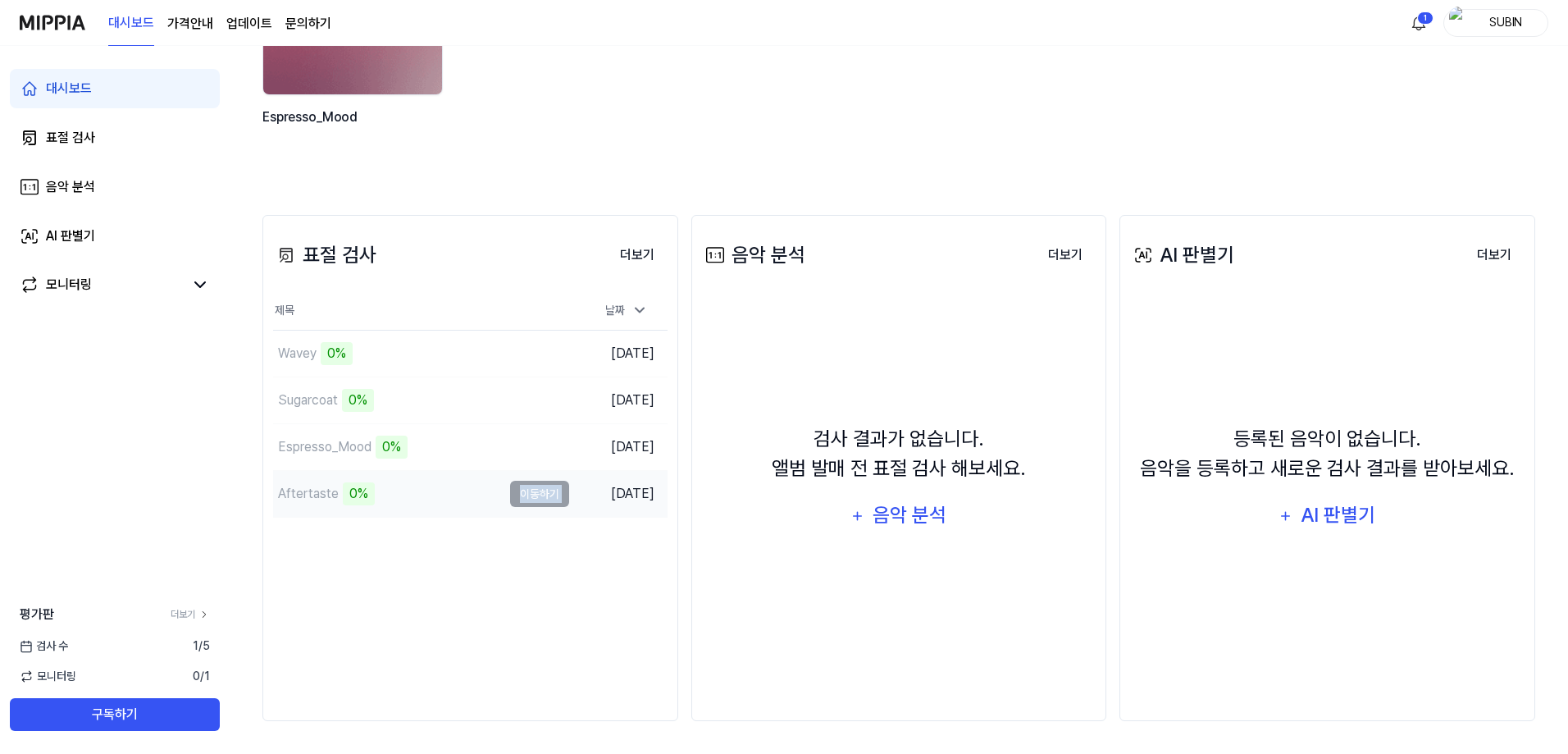
click at [535, 495] on td "Aftertaste 0% 이동하기" at bounding box center [421, 494] width 296 height 46
click at [536, 495] on td "Aftertaste 0% 이동하기" at bounding box center [421, 494] width 296 height 46
click at [538, 491] on td "Aftertaste 0% 이동하기" at bounding box center [421, 494] width 296 height 46
click at [544, 495] on td "Aftertaste 0% 이동하기" at bounding box center [421, 494] width 296 height 46
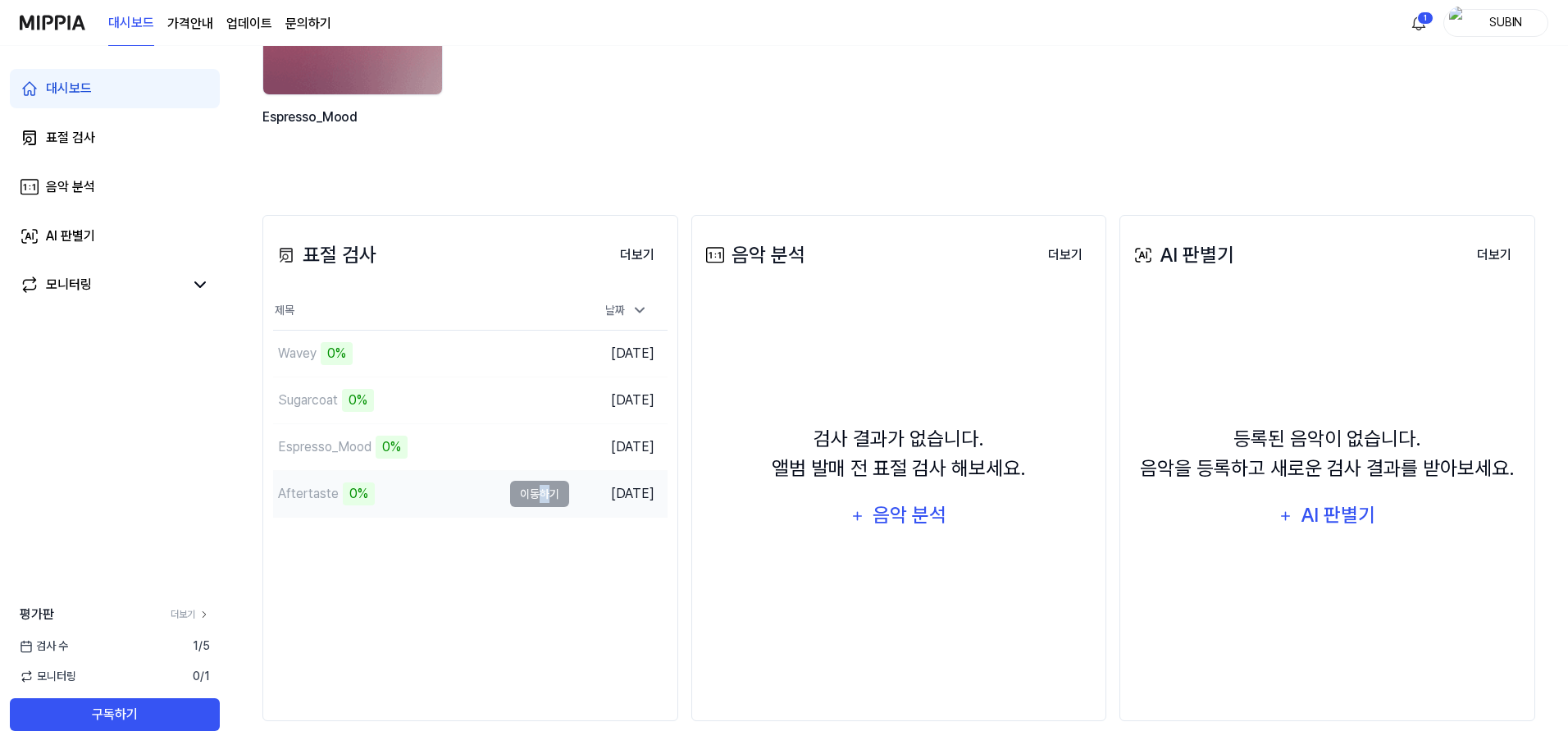
click at [544, 495] on td "Aftertaste 0% 이동하기" at bounding box center [421, 494] width 296 height 46
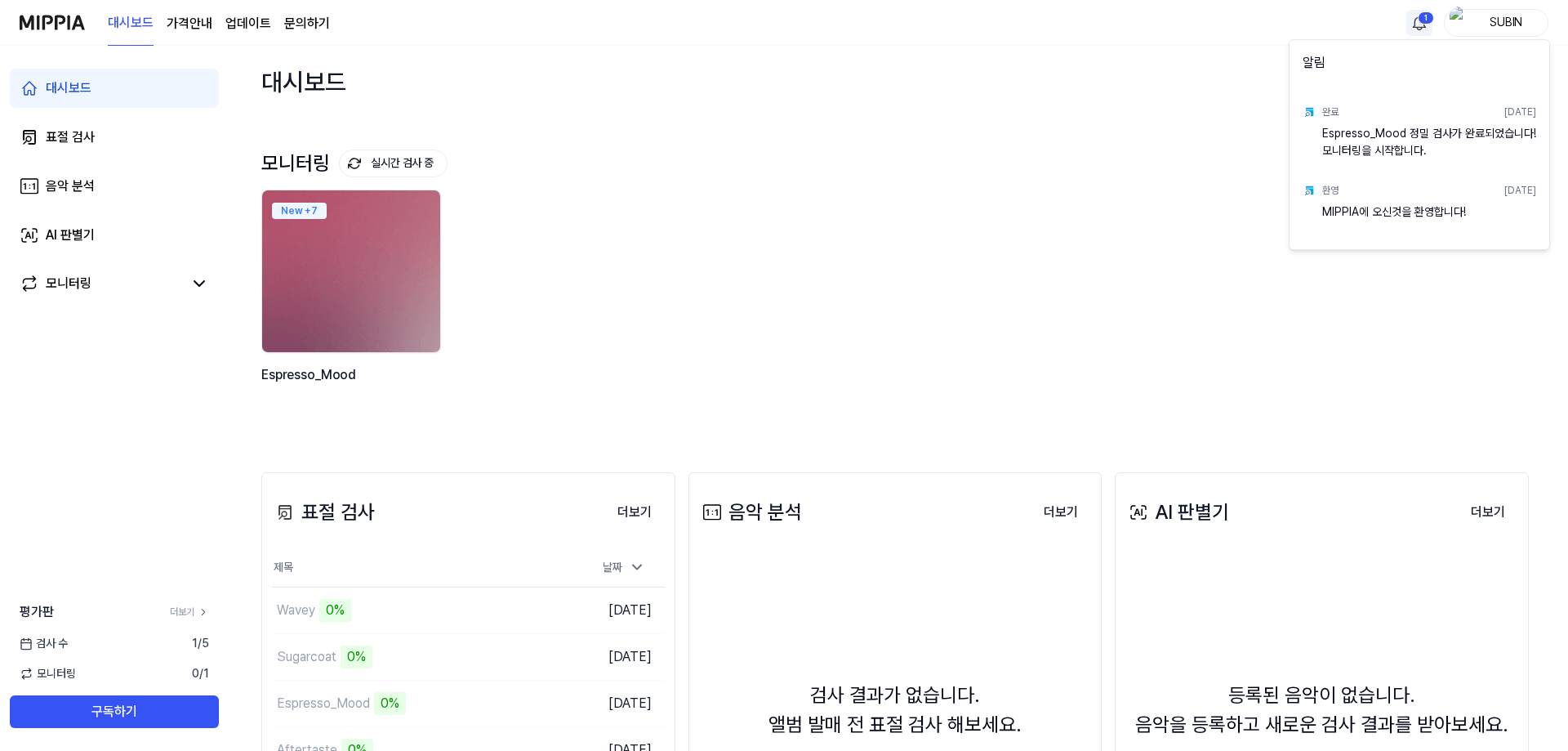
click at [1417, 16] on html "대시보드 가격안내 업데이트 문의하기 1 SUBIN 대시보드 표절 검사 음악 분석 AI 판별기 모니터링 평가판 더보기 검사 [DATE] 모니터링…" at bounding box center [784, 376] width 1568 height 751
click at [1390, 163] on div "완료 [DATE] Espresso_Mood 정밀 검사가 완료되었습니다! 모니터링을 시작합니다." at bounding box center [1419, 128] width 253 height 79
click at [1391, 163] on div "완료 [DATE] Espresso_Mood 정밀 검사가 완료되었습니다! 모니터링을 시작합니다." at bounding box center [1419, 128] width 253 height 79
drag, startPoint x: 1339, startPoint y: 206, endPoint x: 1449, endPoint y: 213, distance: 110.2
click at [1421, 212] on div "MIPPIA에 오신것을 환영합니다!" at bounding box center [1429, 219] width 214 height 32
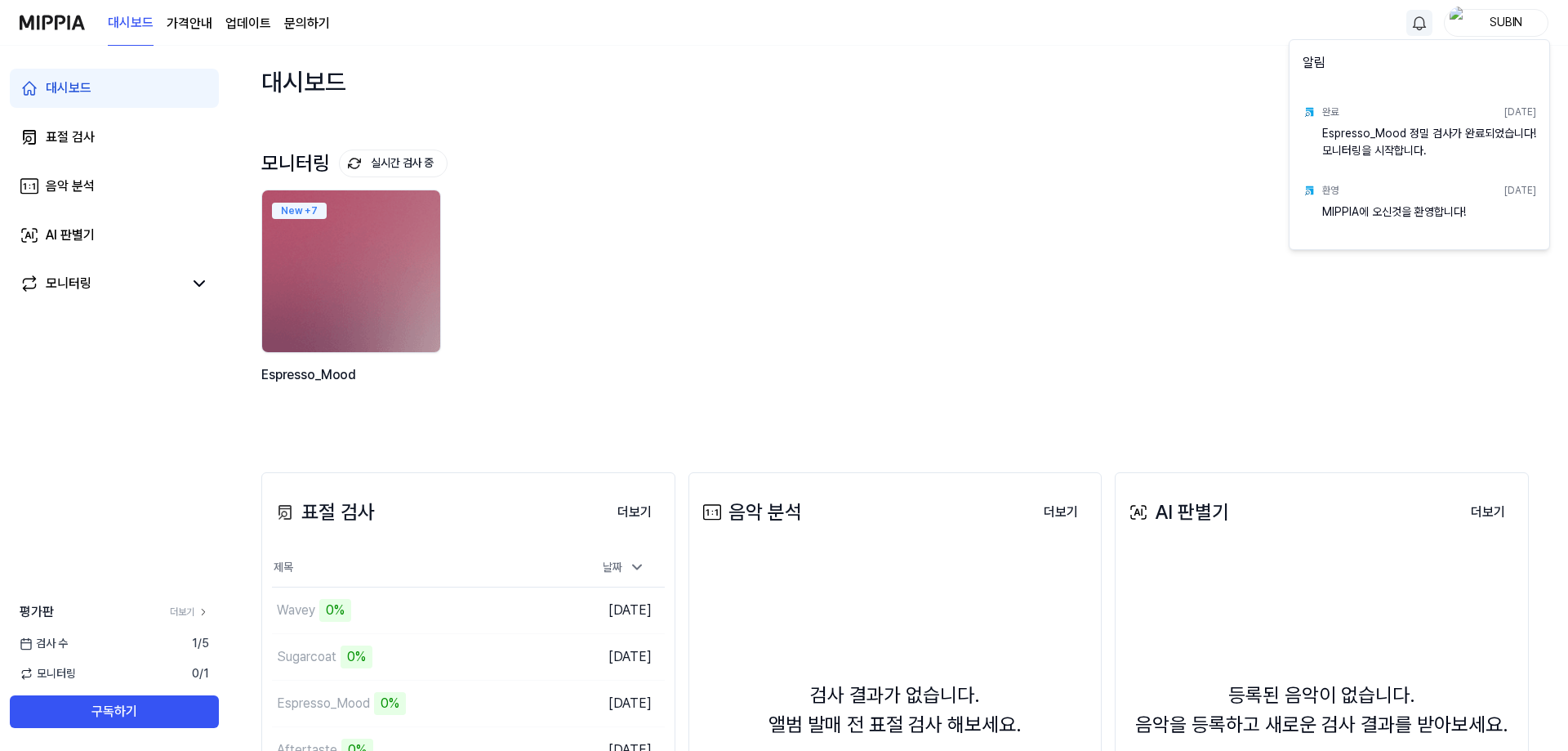
click at [1449, 214] on div "MIPPIA에 오신것을 환영합니다!" at bounding box center [1429, 219] width 214 height 32
click at [1062, 191] on html "대시보드 가격안내 업데이트 문의하기 SUBIN 대시보드 표절 검사 음악 분석 AI 판별기 모니터링 평가판 더보기 검사 [DATE] 모니터링 0…" at bounding box center [784, 376] width 1568 height 751
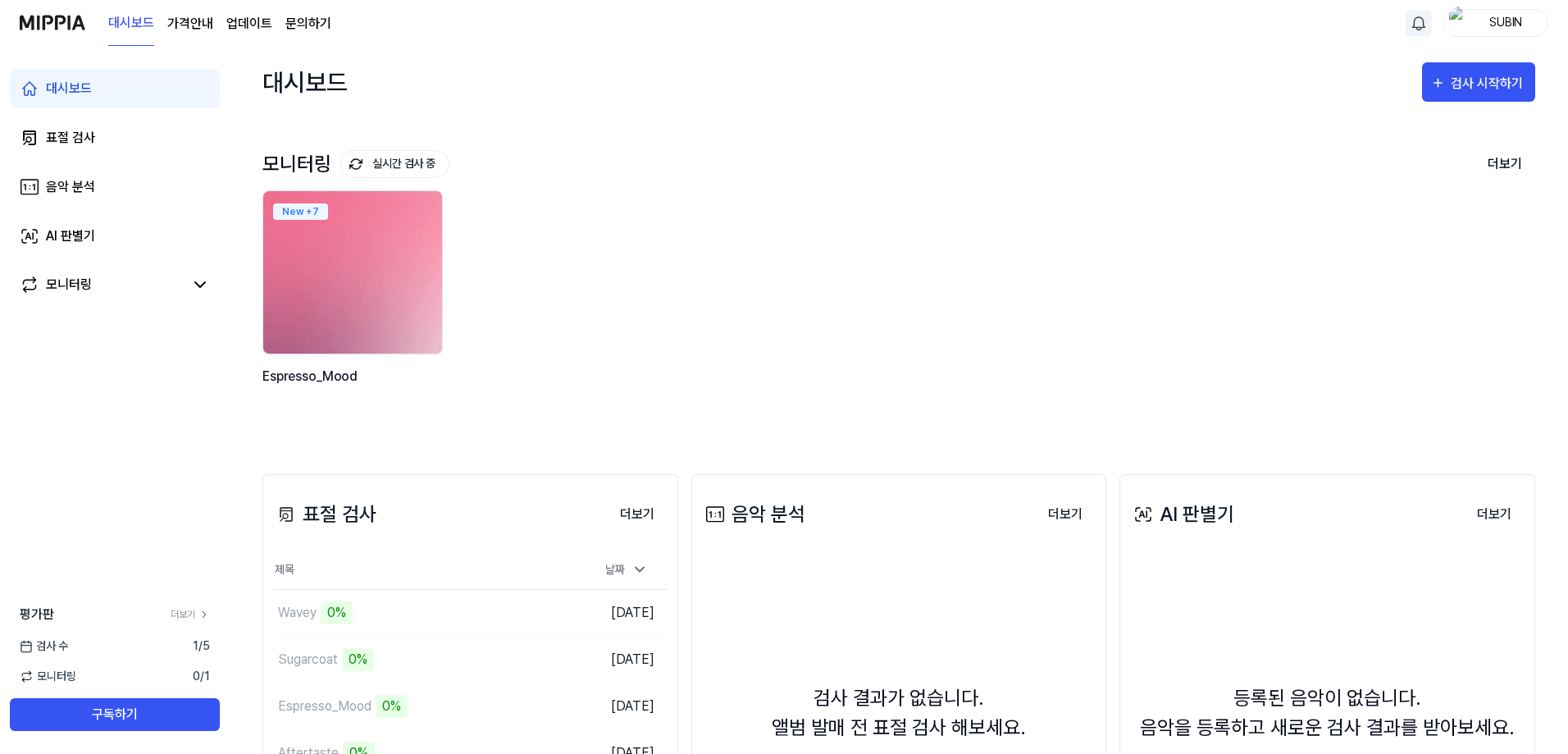
click at [359, 236] on img at bounding box center [352, 272] width 196 height 179
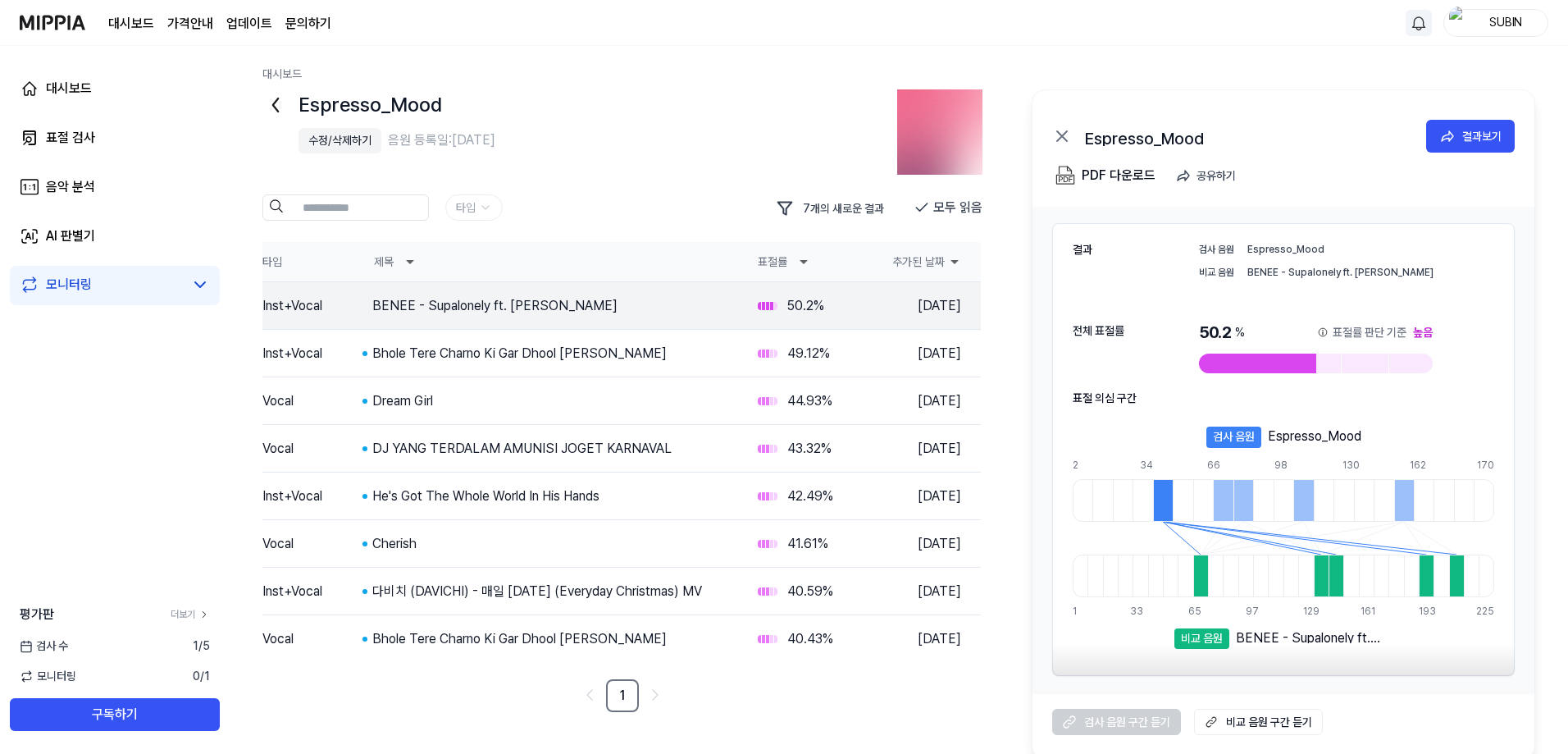
click at [787, 266] on th "표절률" at bounding box center [811, 261] width 131 height 39
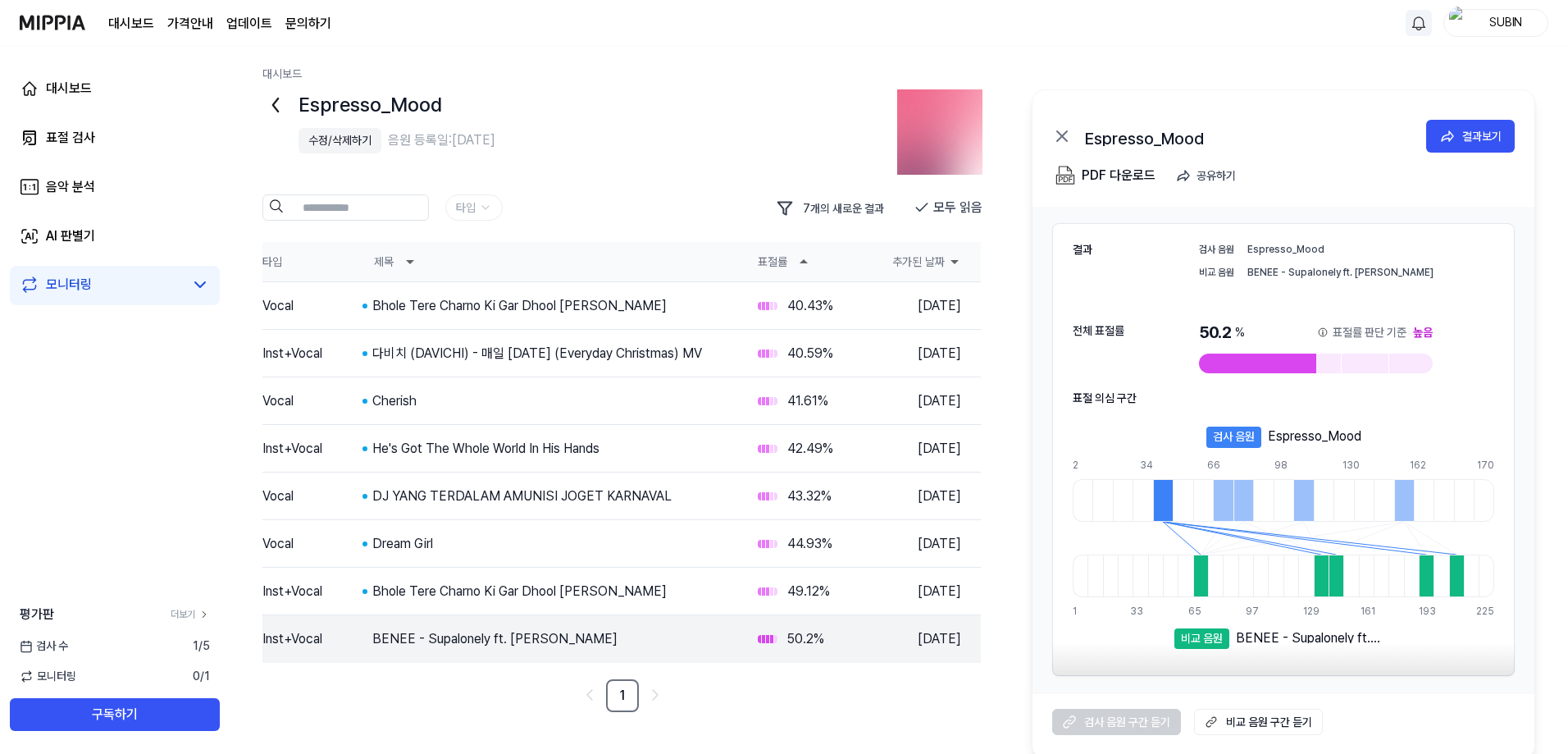
click at [767, 263] on th "표절률" at bounding box center [811, 261] width 131 height 39
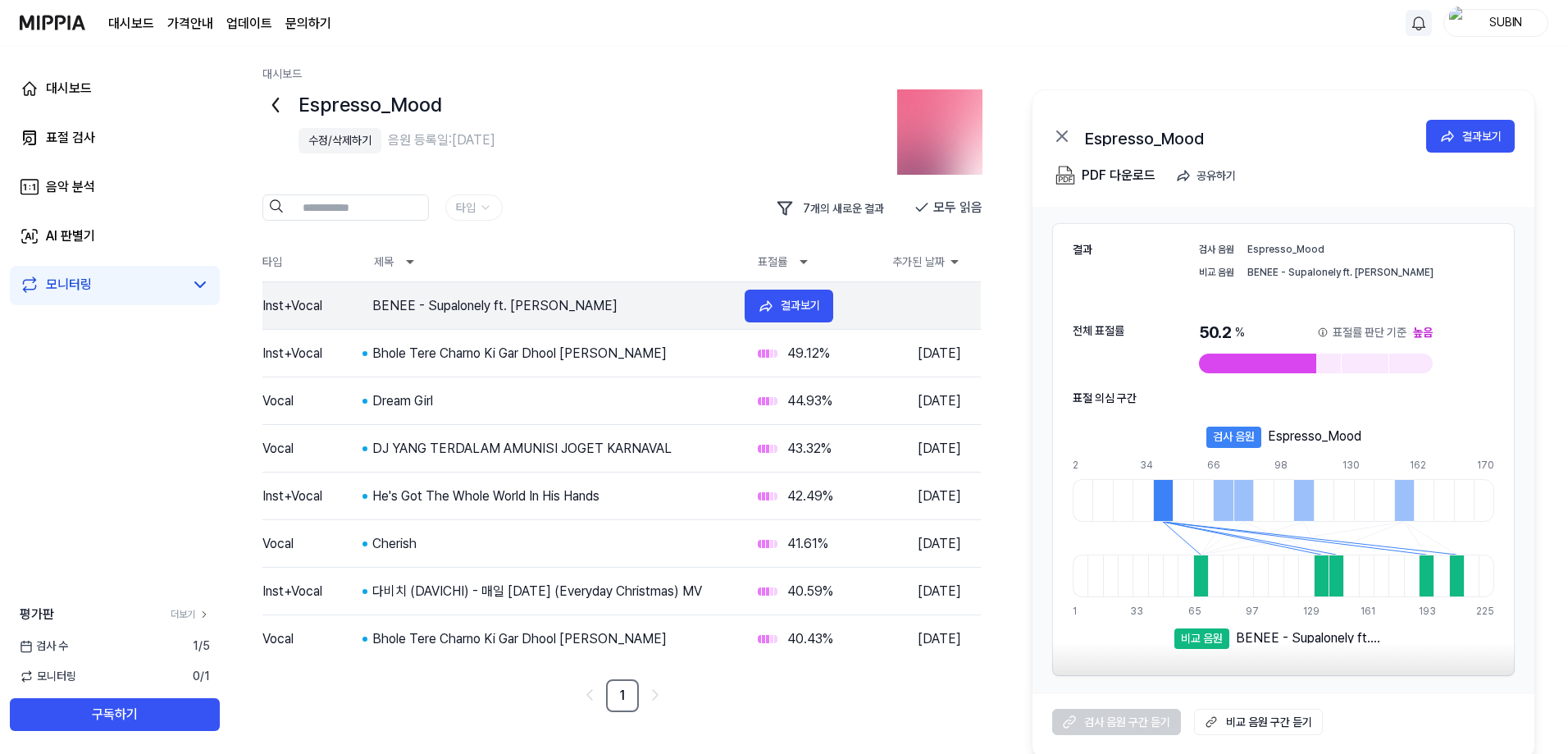
click at [414, 313] on div "BENEE - Supalonely ft. [PERSON_NAME]" at bounding box center [552, 306] width 360 height 20
click at [469, 355] on div "Bhole Tere Charno Ki Gar Dhool [PERSON_NAME]" at bounding box center [552, 354] width 360 height 20
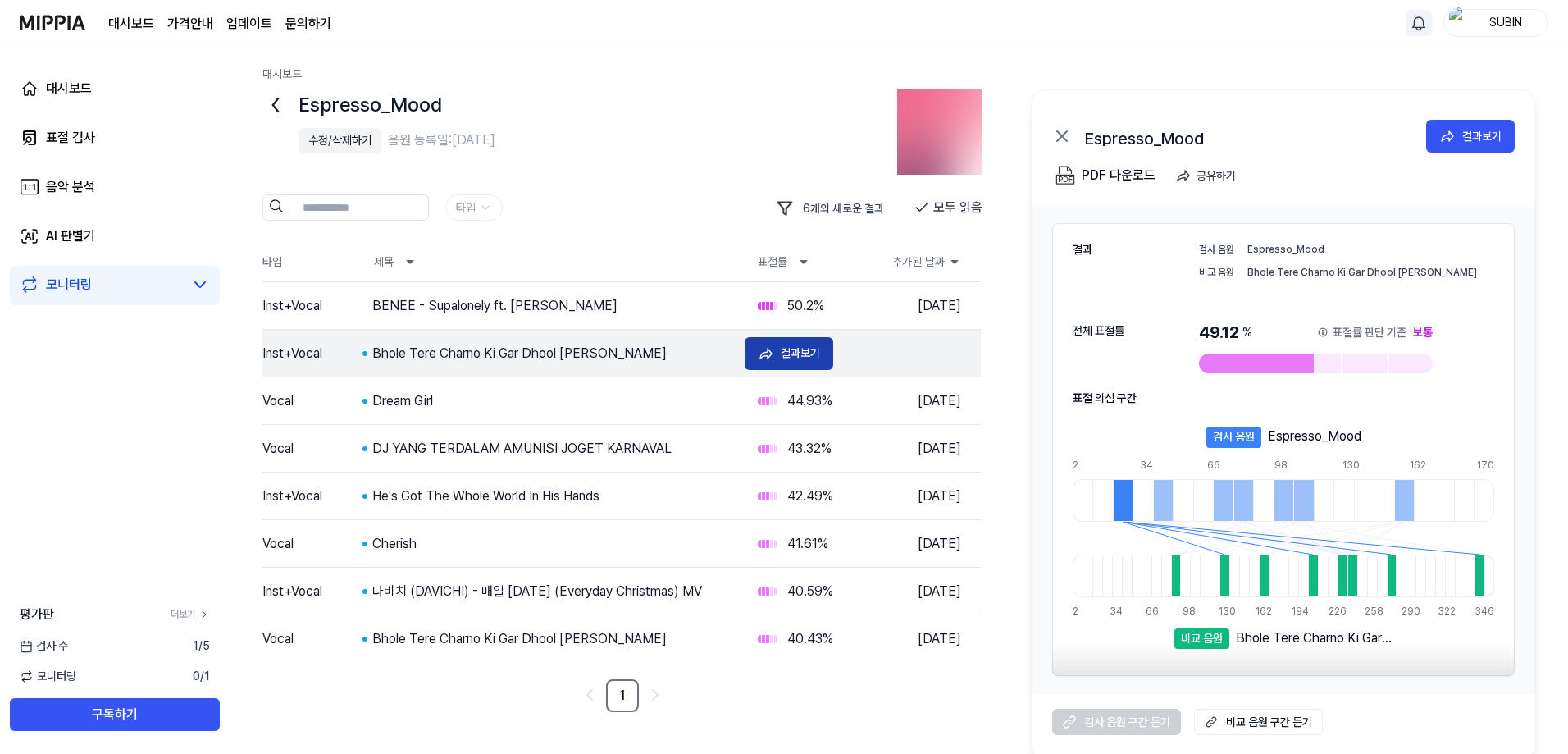
click at [798, 358] on div "결과보기" at bounding box center [800, 353] width 39 height 18
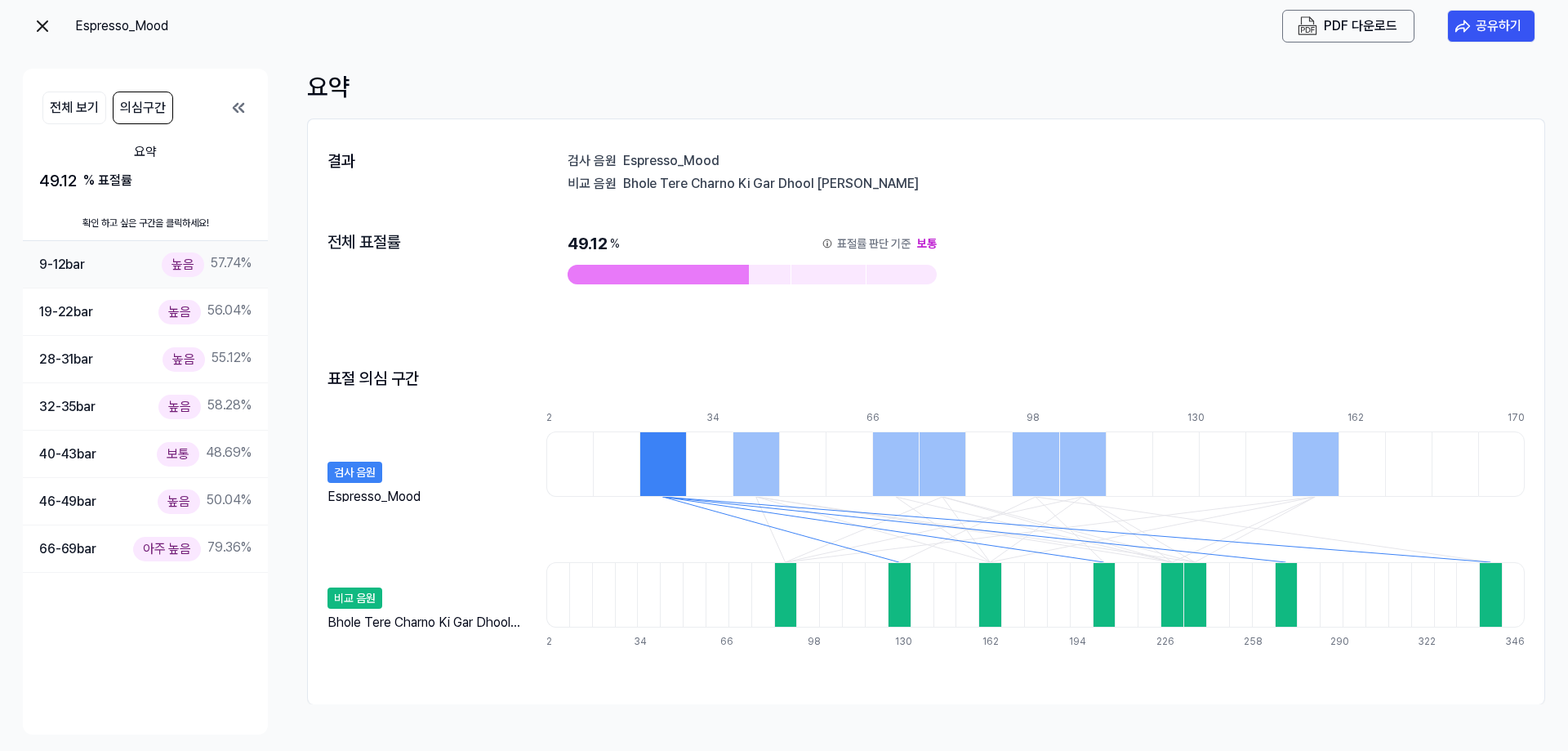
click at [218, 264] on div "높음 57.74 %" at bounding box center [206, 264] width 90 height 24
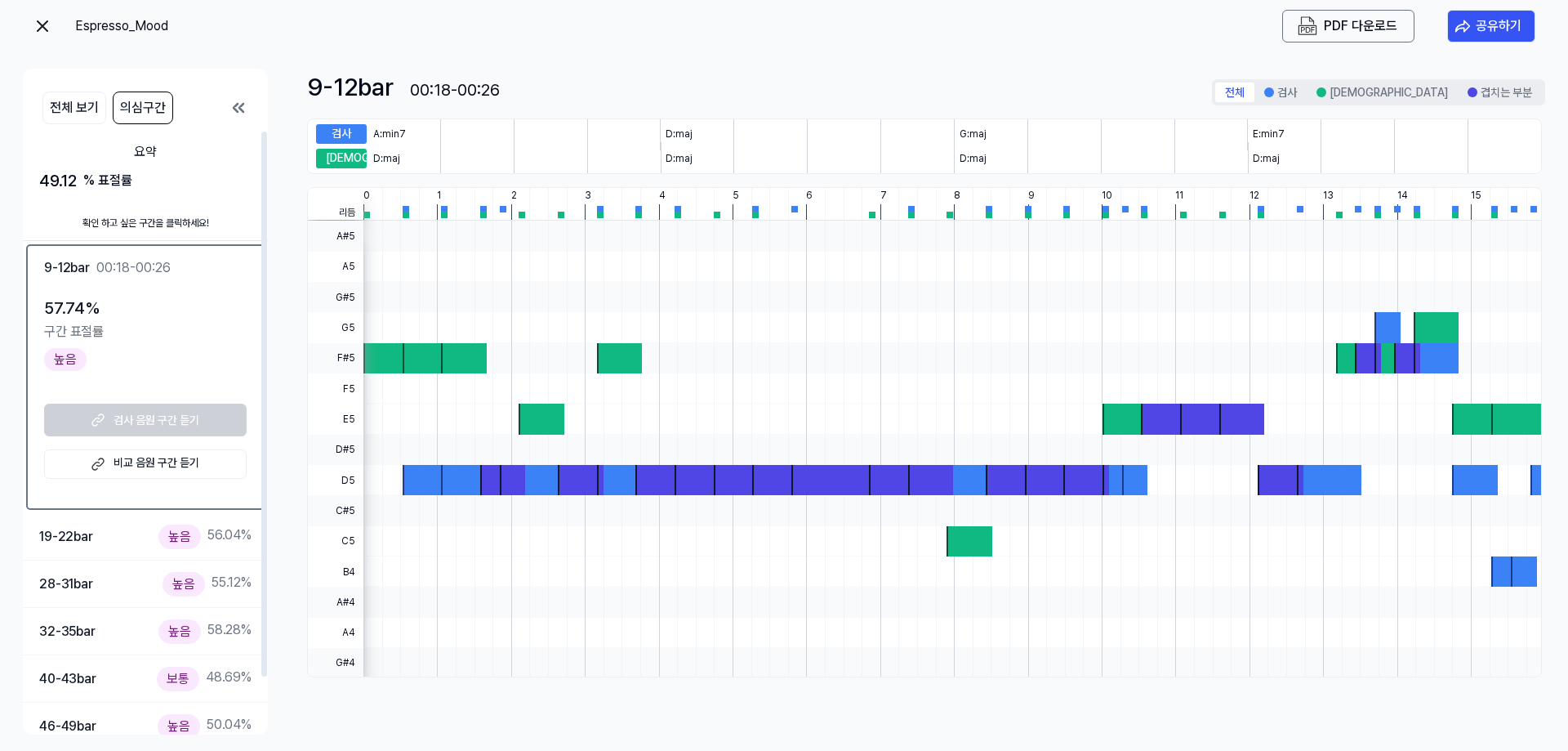
click at [187, 250] on div "9-12 bar 00:18-00:26 57.74 % 구간 표절률 높음 검사 음원 구간 듣기 비교 음원 구간 듣기" at bounding box center [146, 377] width 239 height 265
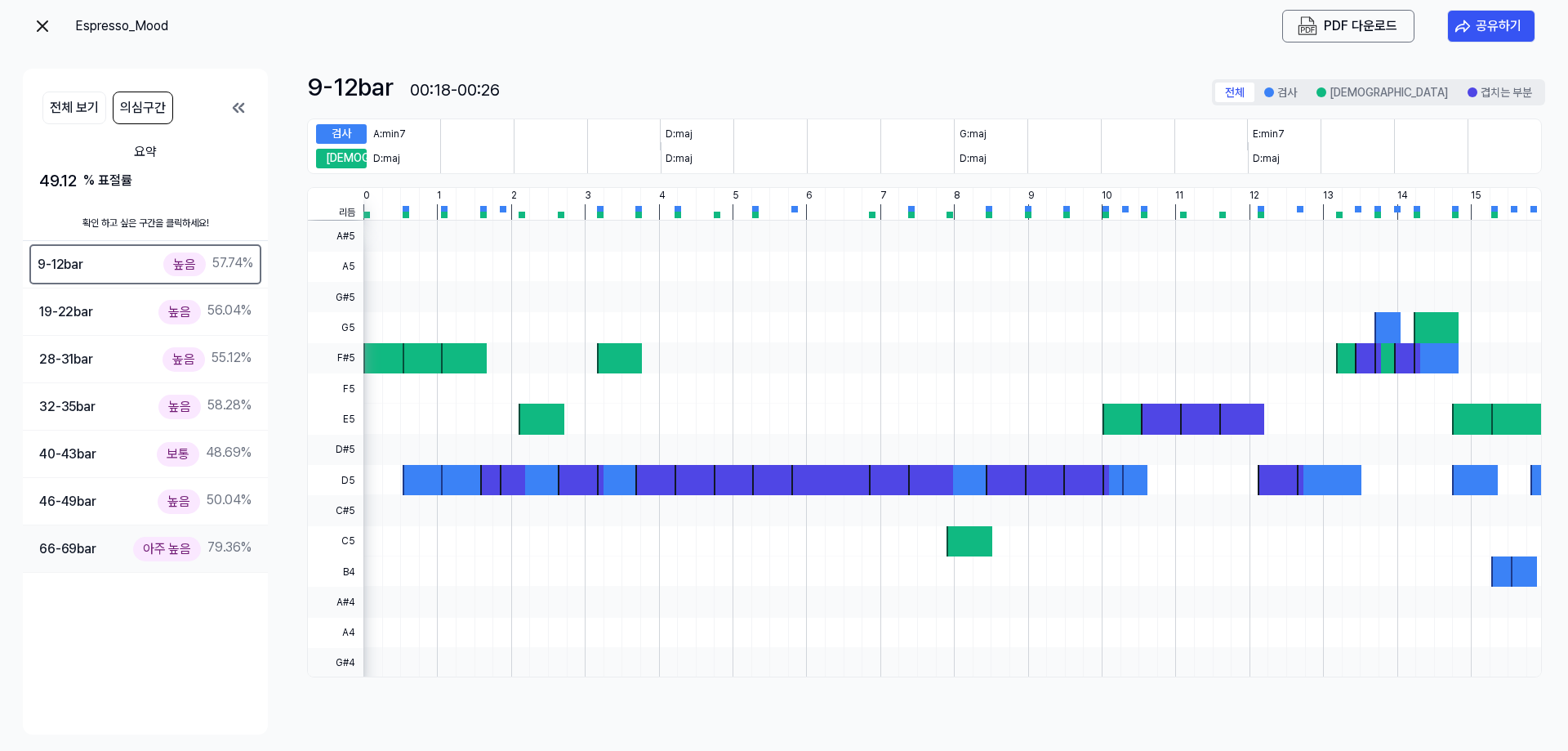
click at [229, 546] on div "아주 높음 79.36 %" at bounding box center [192, 548] width 119 height 24
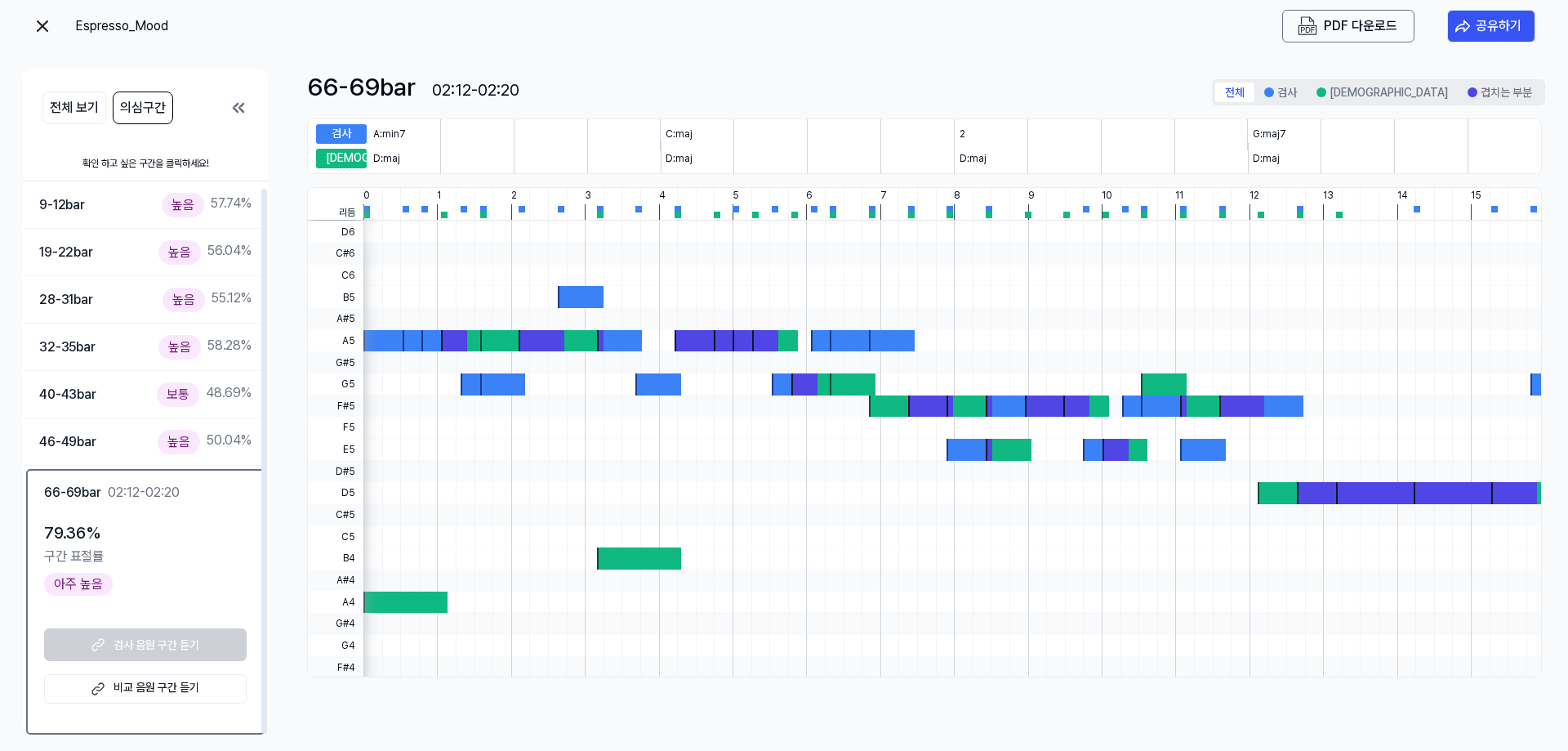
scroll to position [63, 0]
click at [118, 680] on link "비교 음원 구간 듣기" at bounding box center [145, 685] width 202 height 29
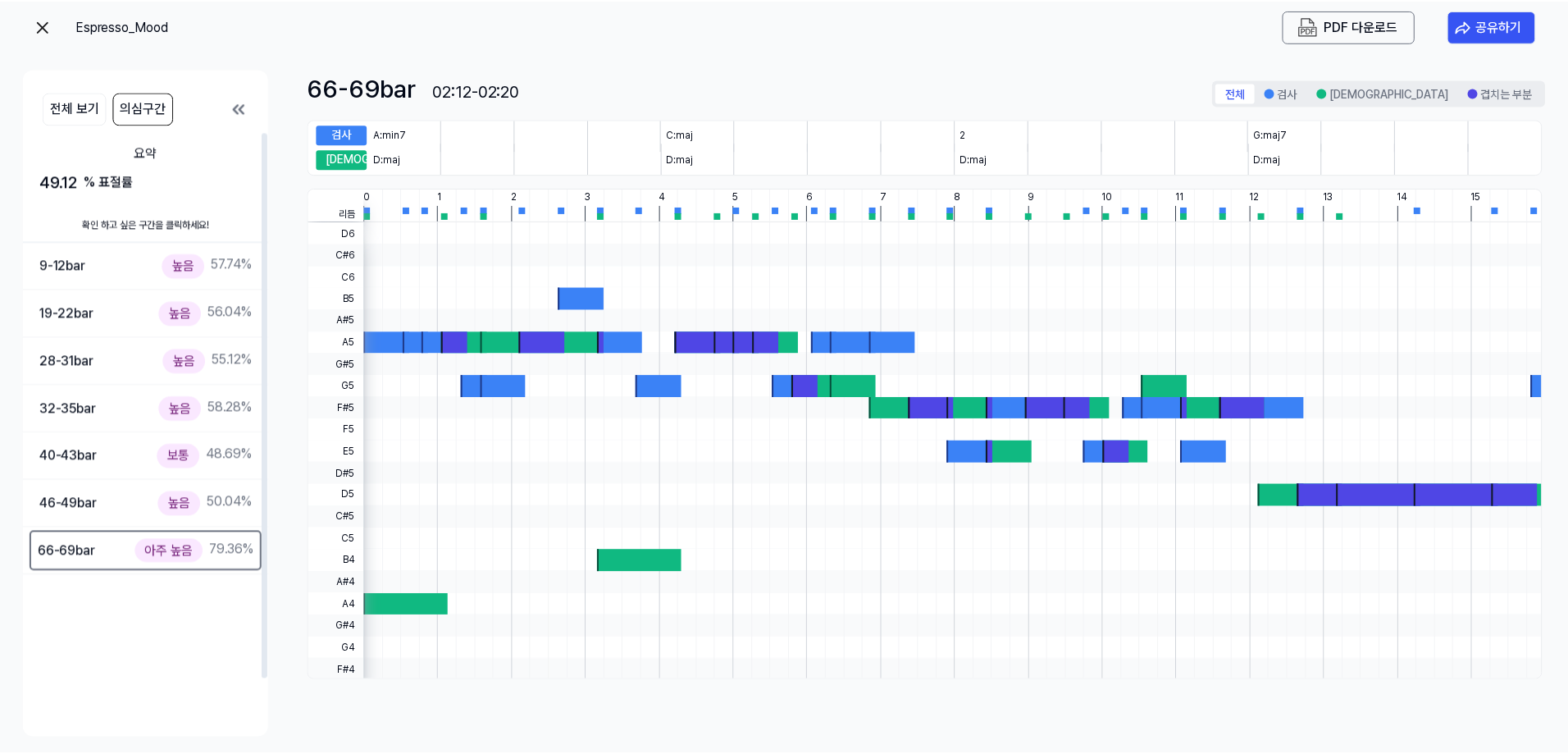
scroll to position [0, 0]
click at [21, 27] on div "Espresso_Mood PDF 다운로드 공유하기 전체 보기 의심구간 요약 49.12 % 표절률 확인 하고 싶은 구간을 클릭하세요! 9-12 …" at bounding box center [787, 377] width 1575 height 754
click at [28, 22] on div "Espresso_Mood PDF 다운로드 공유하기" at bounding box center [787, 26] width 1529 height 52
click at [40, 25] on img at bounding box center [42, 27] width 20 height 20
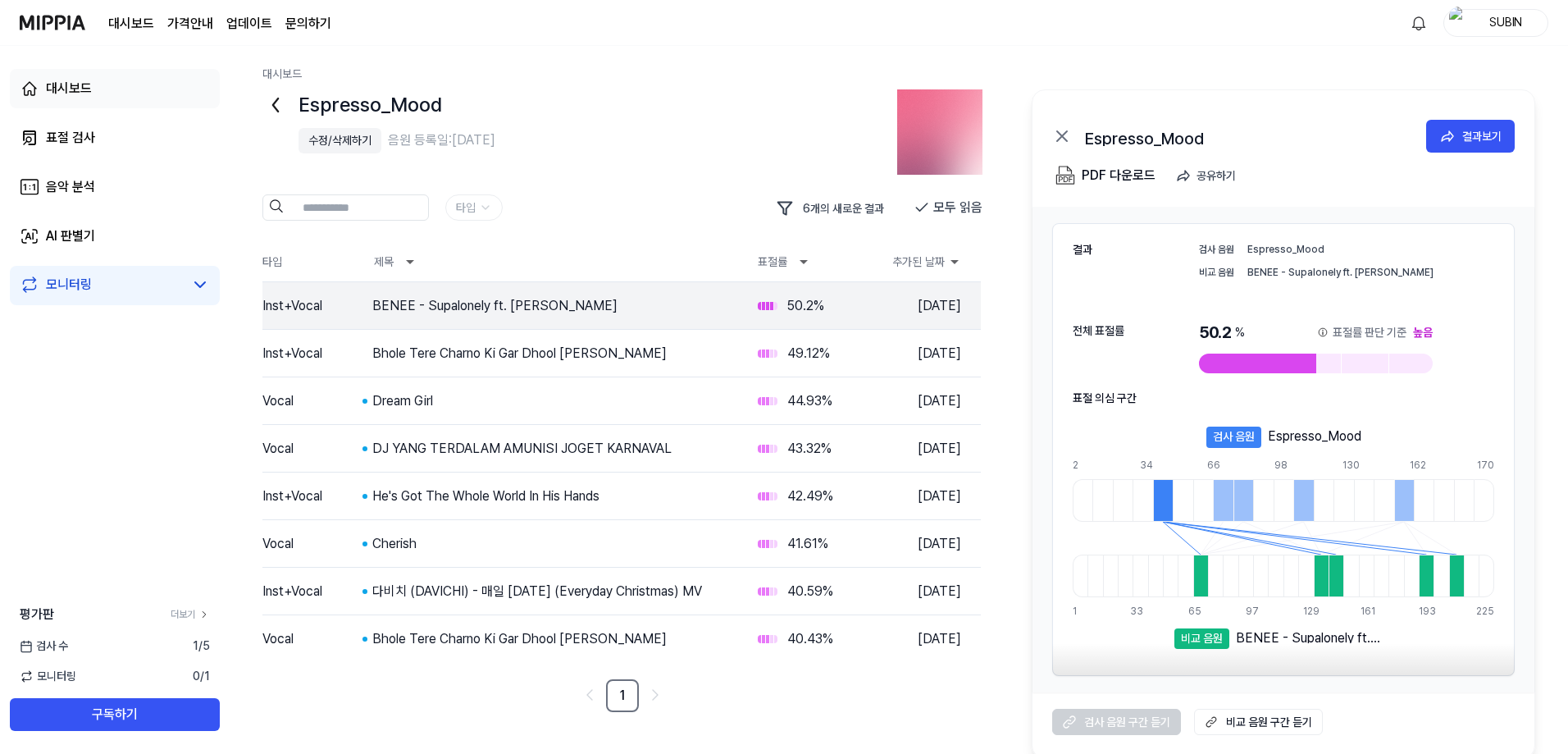
click at [52, 91] on div "대시보드" at bounding box center [68, 89] width 46 height 20
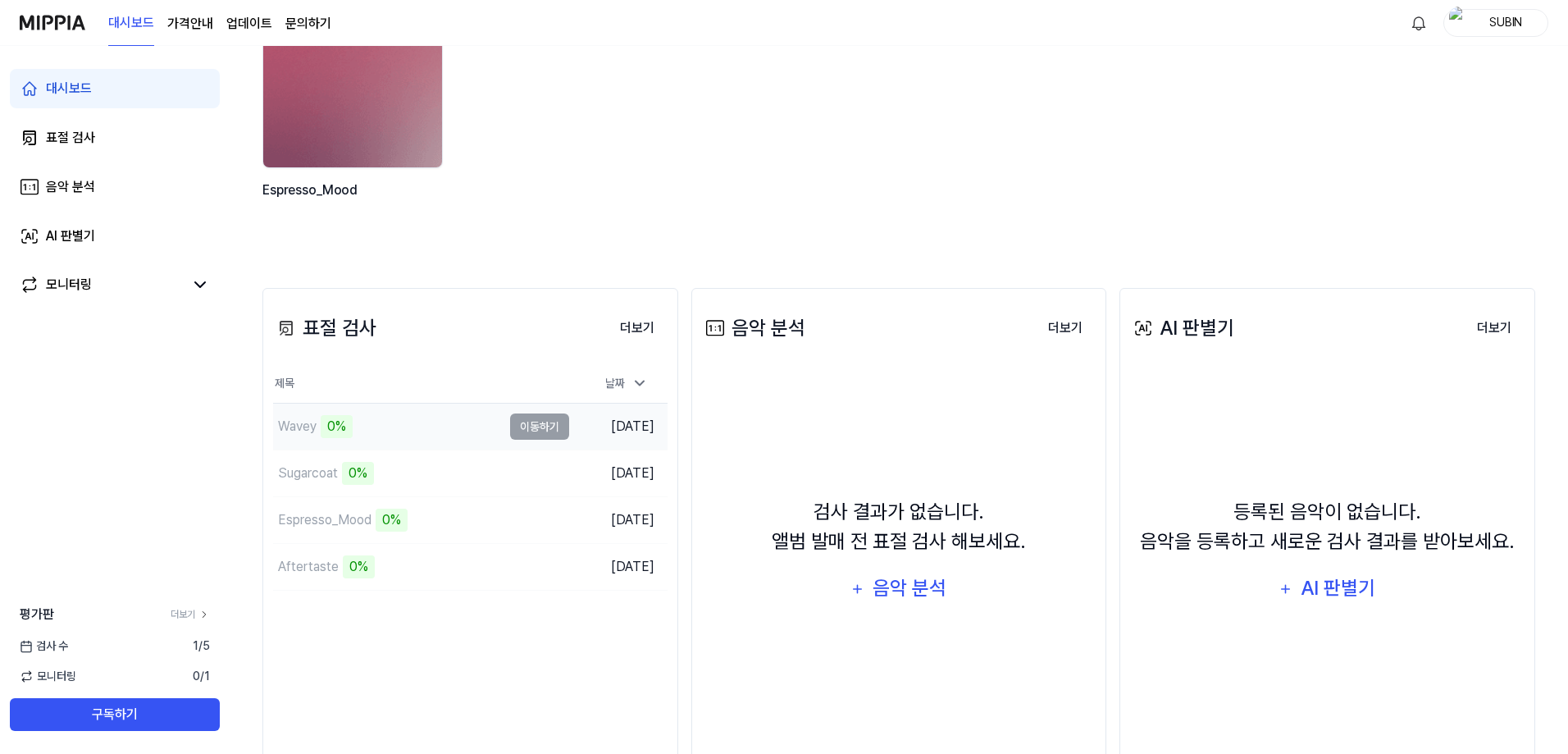
scroll to position [259, 0]
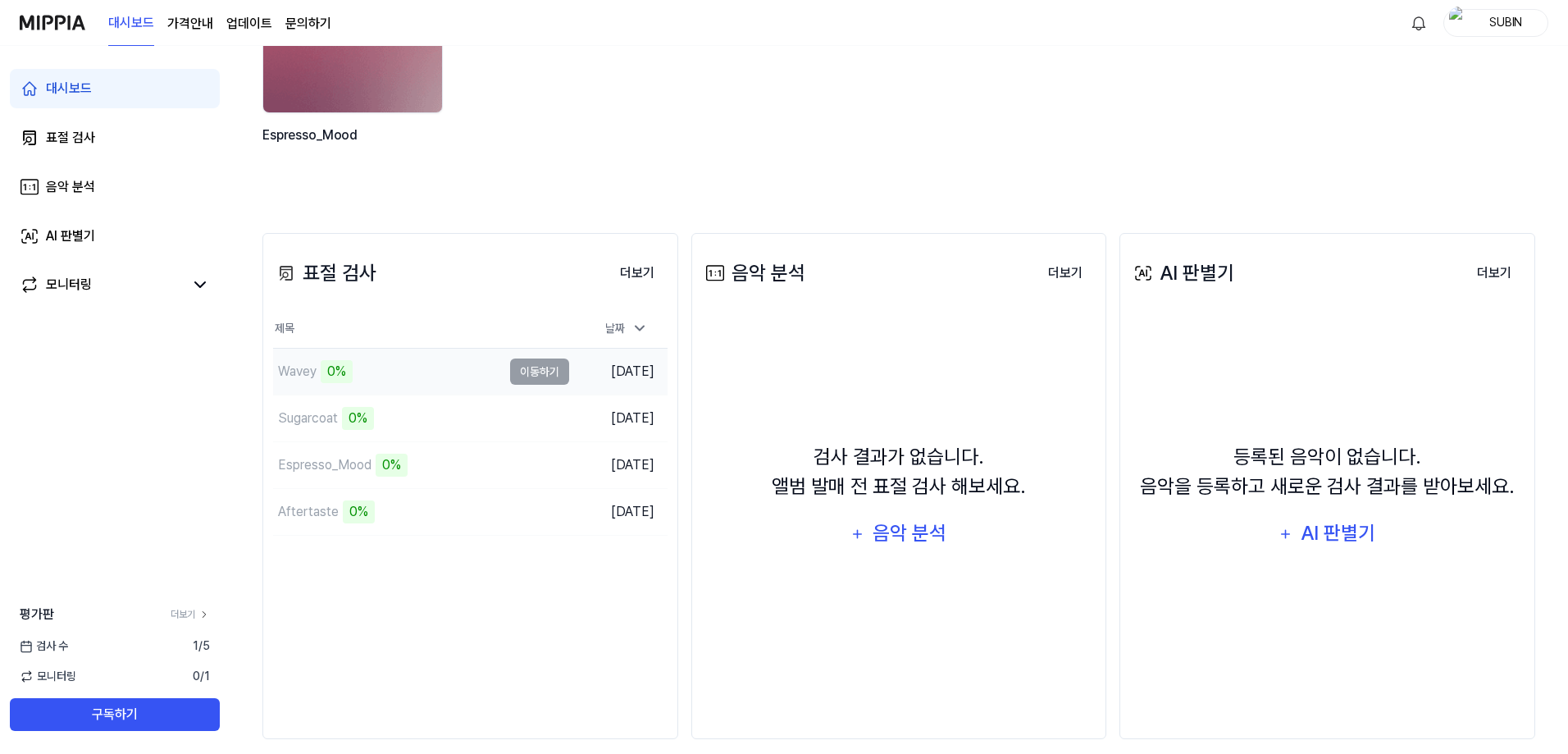
scroll to position [259, 0]
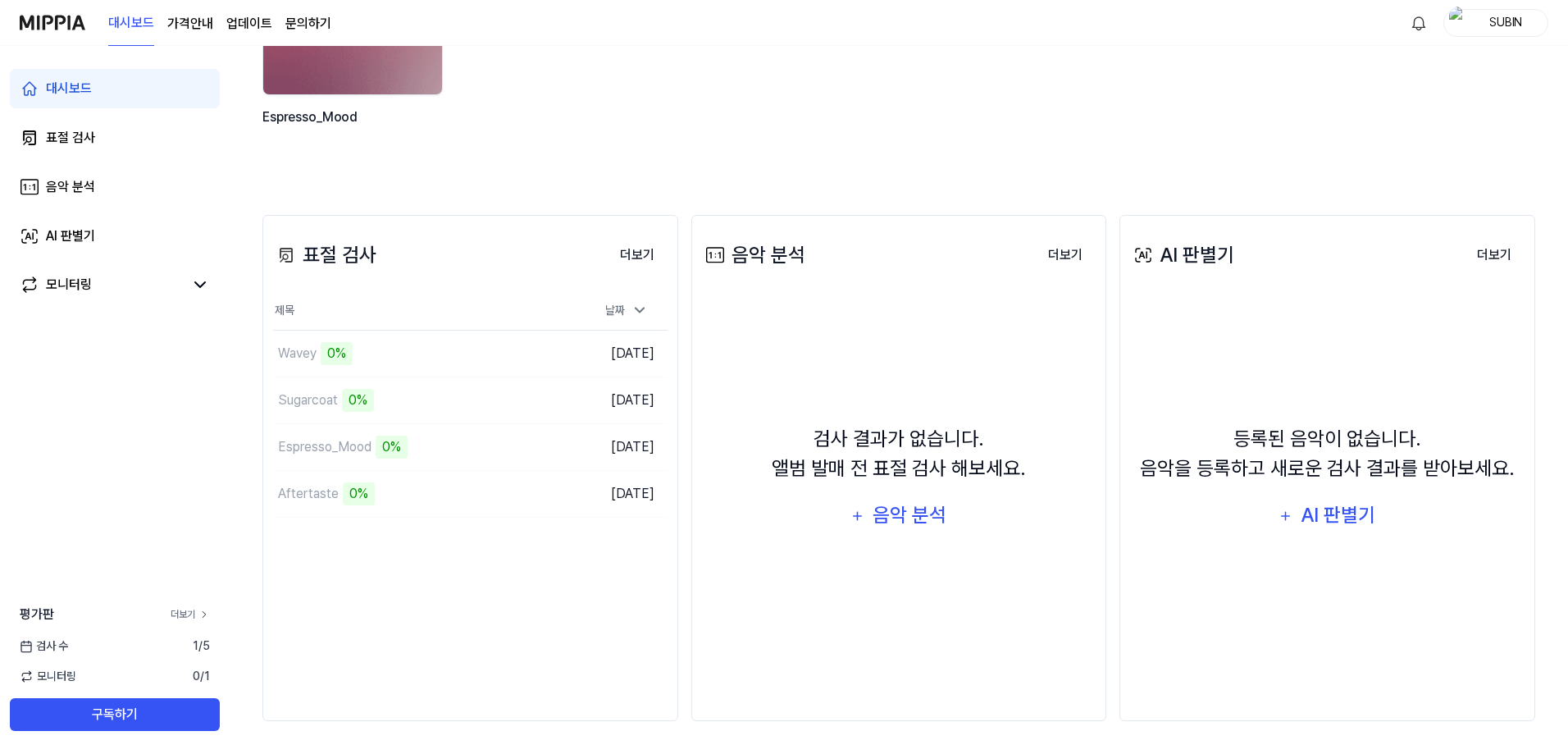
click at [181, 617] on link "더보기" at bounding box center [190, 614] width 39 height 15
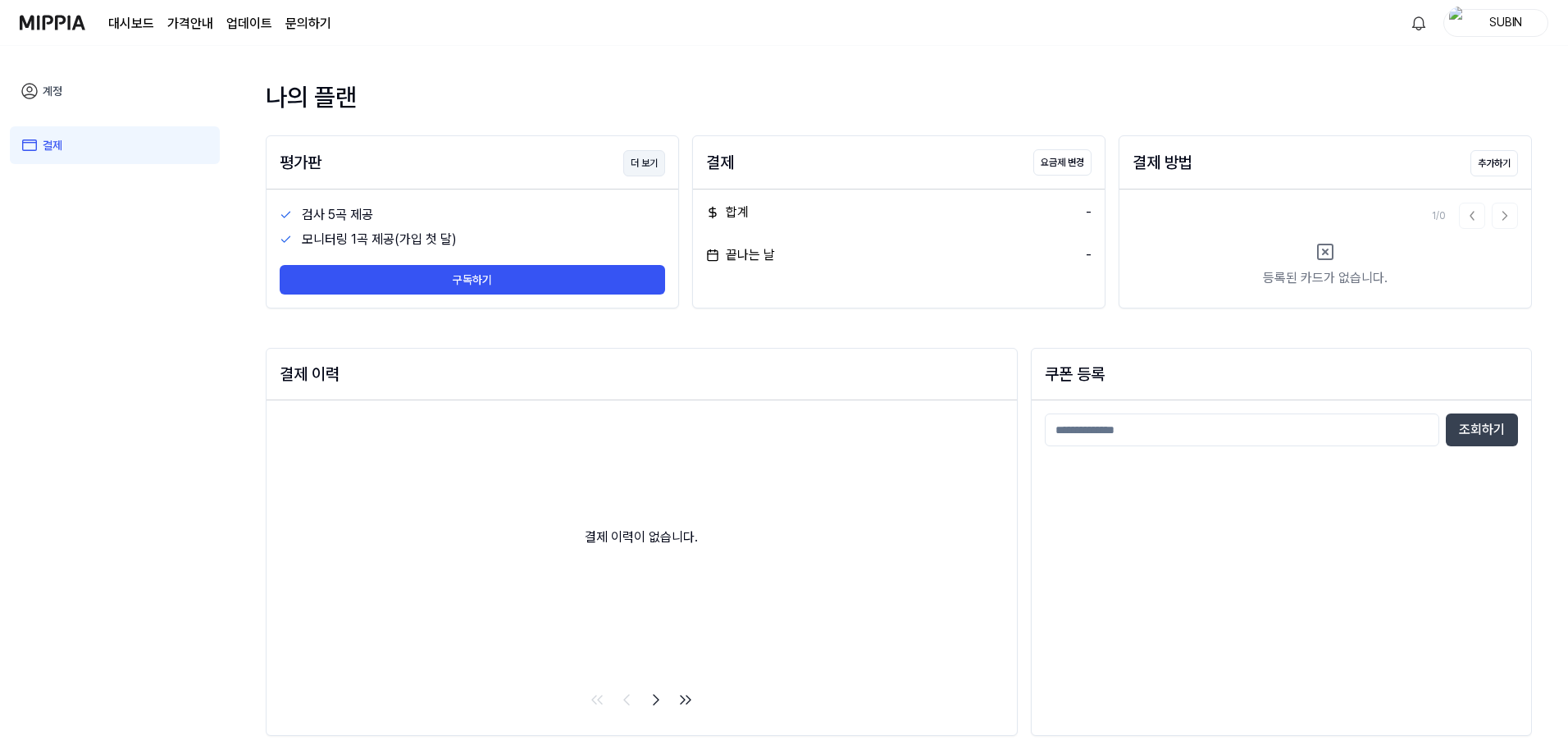
click at [651, 162] on button "더 보기" at bounding box center [644, 163] width 42 height 27
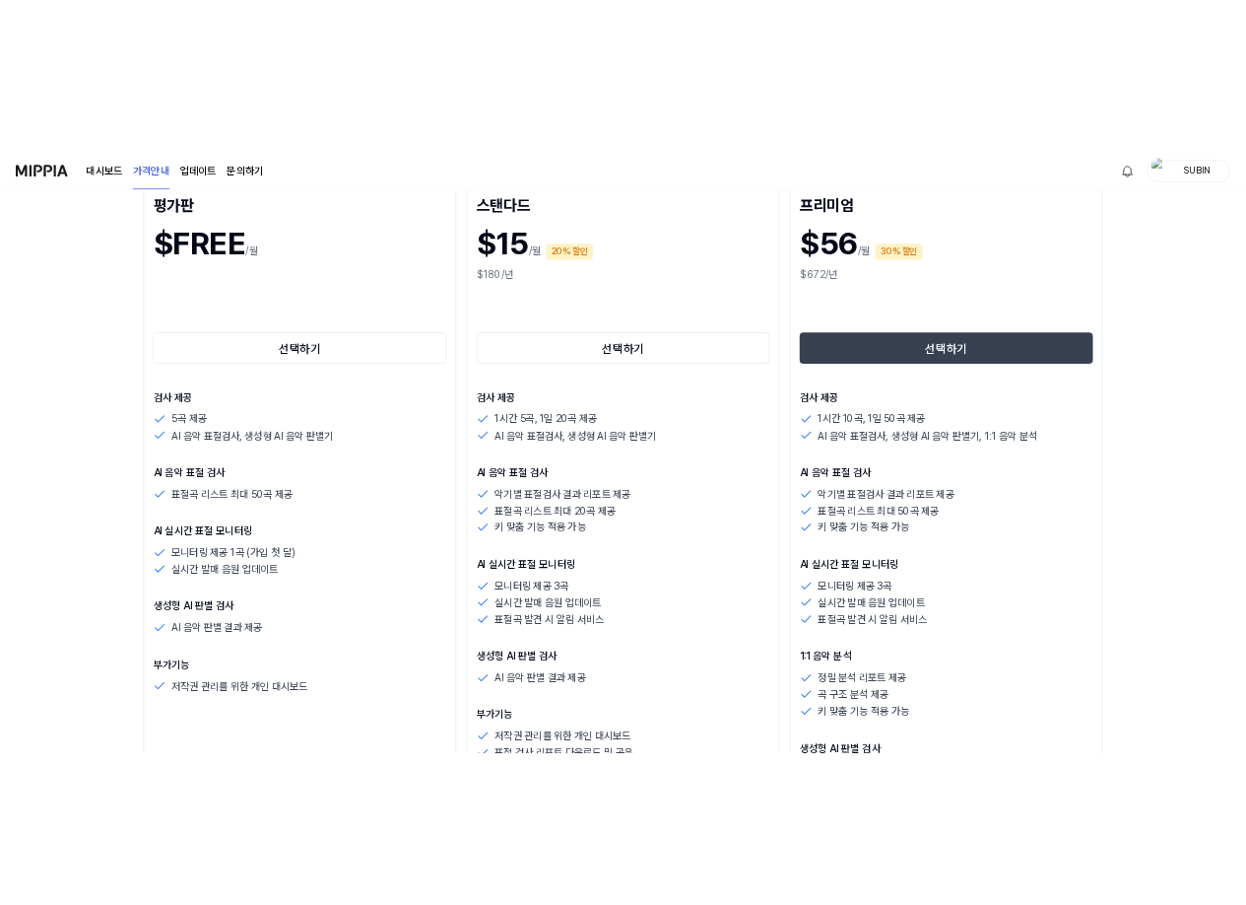
scroll to position [296, 0]
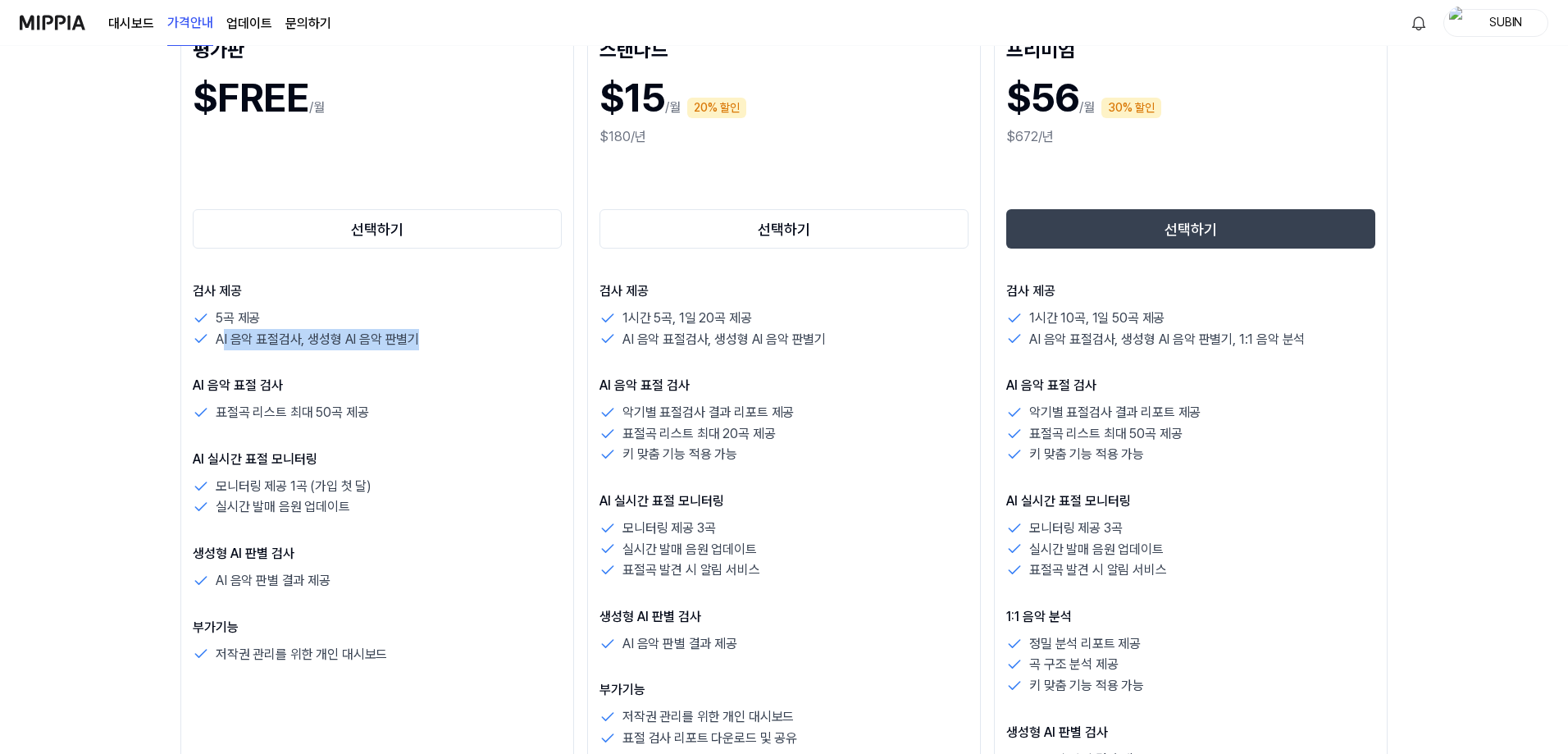
drag, startPoint x: 226, startPoint y: 342, endPoint x: 438, endPoint y: 355, distance: 212.4
click at [436, 355] on div "검사 제공 5곡 제공 AI 음악 표절검사, 생성형 AI 음악 판별기 AI 음악 표절 검사 표절곡 리스트 최대 50곡 제공 AI 실시간 표절 모…" at bounding box center [377, 473] width 369 height 383
click at [438, 355] on div "검사 제공 5곡 제공 AI 음악 표절검사, 생성형 AI 음악 판별기 AI 음악 표절 검사 표절곡 리스트 최대 50곡 제공 AI 실시간 표절 모…" at bounding box center [377, 473] width 369 height 383
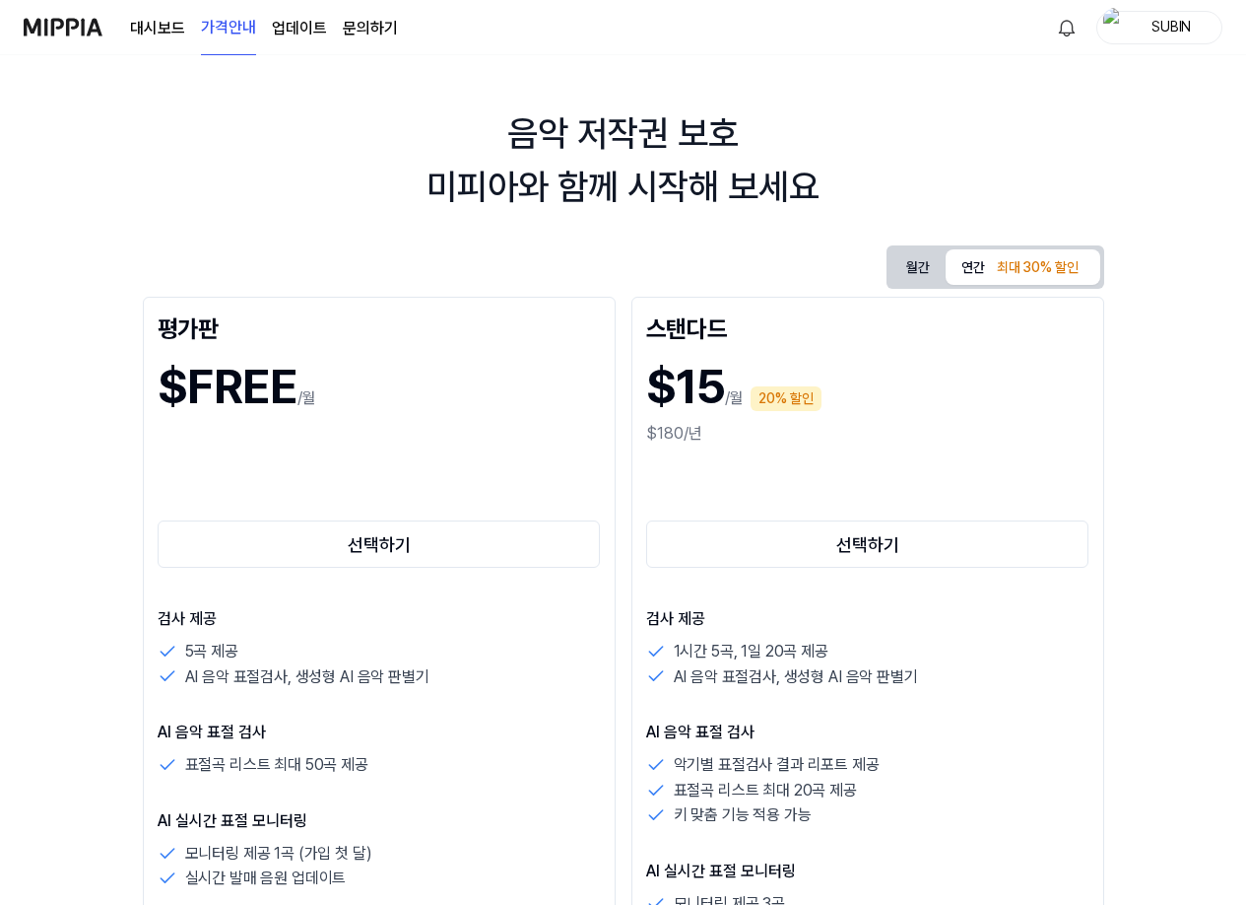
scroll to position [0, 0]
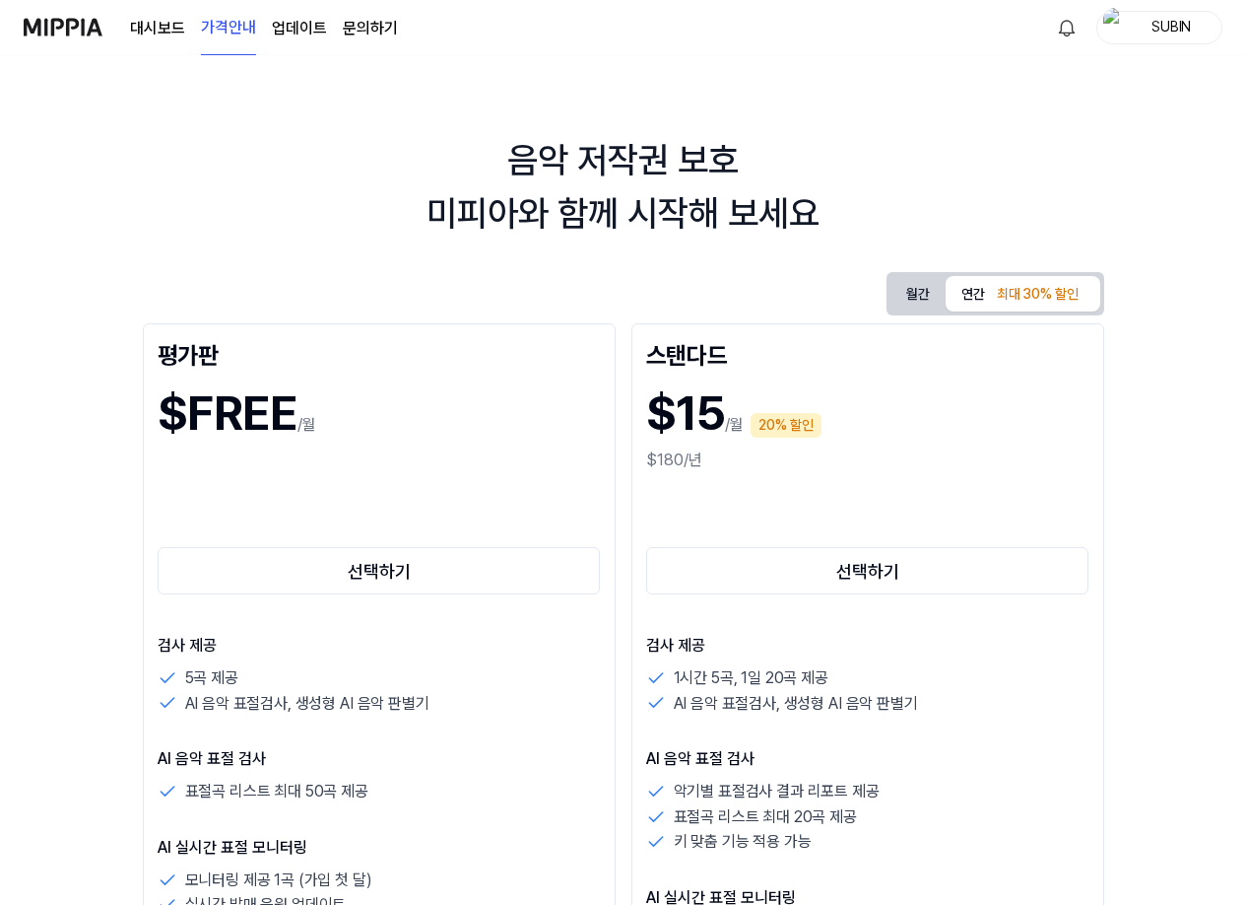
click at [159, 28] on link "대시보드" at bounding box center [157, 29] width 55 height 24
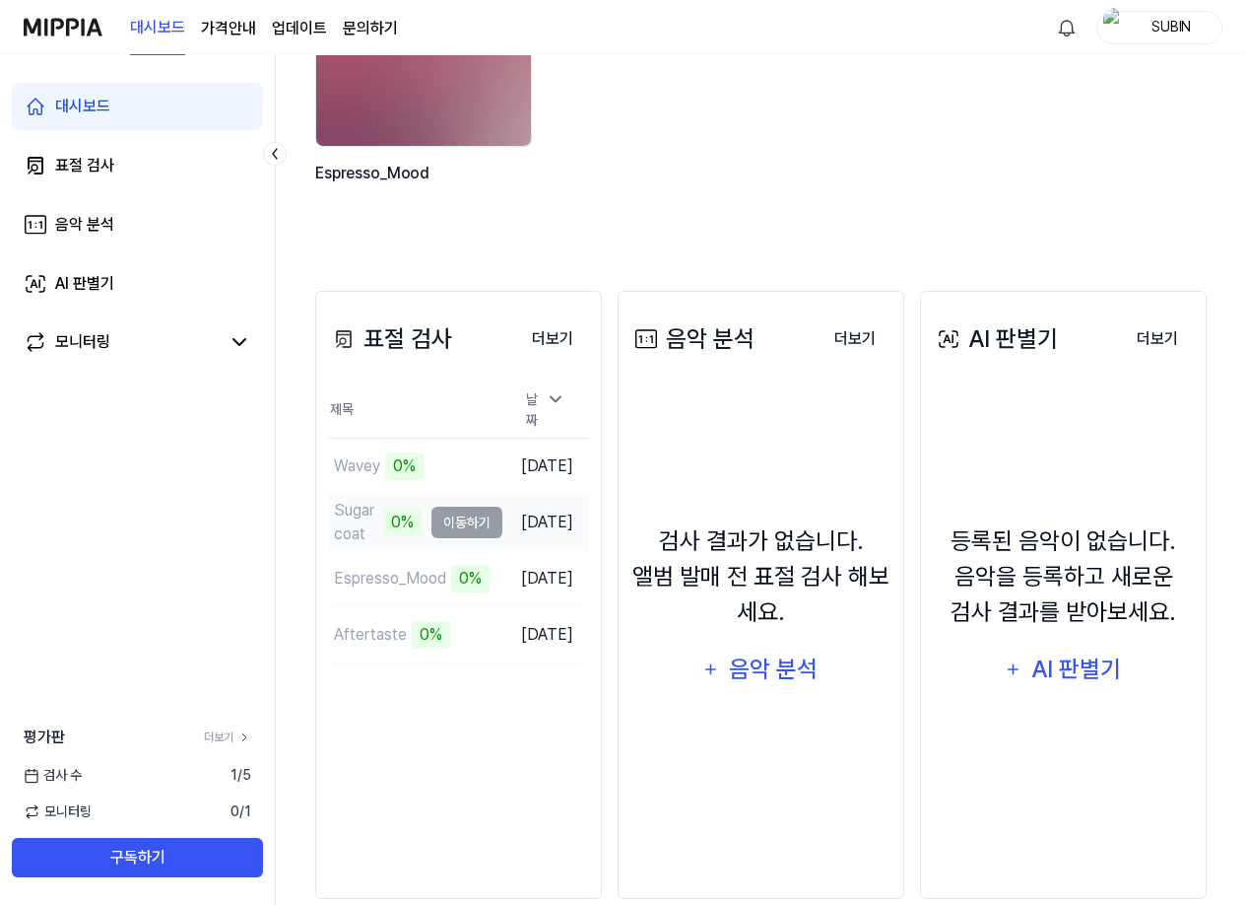
scroll to position [312, 0]
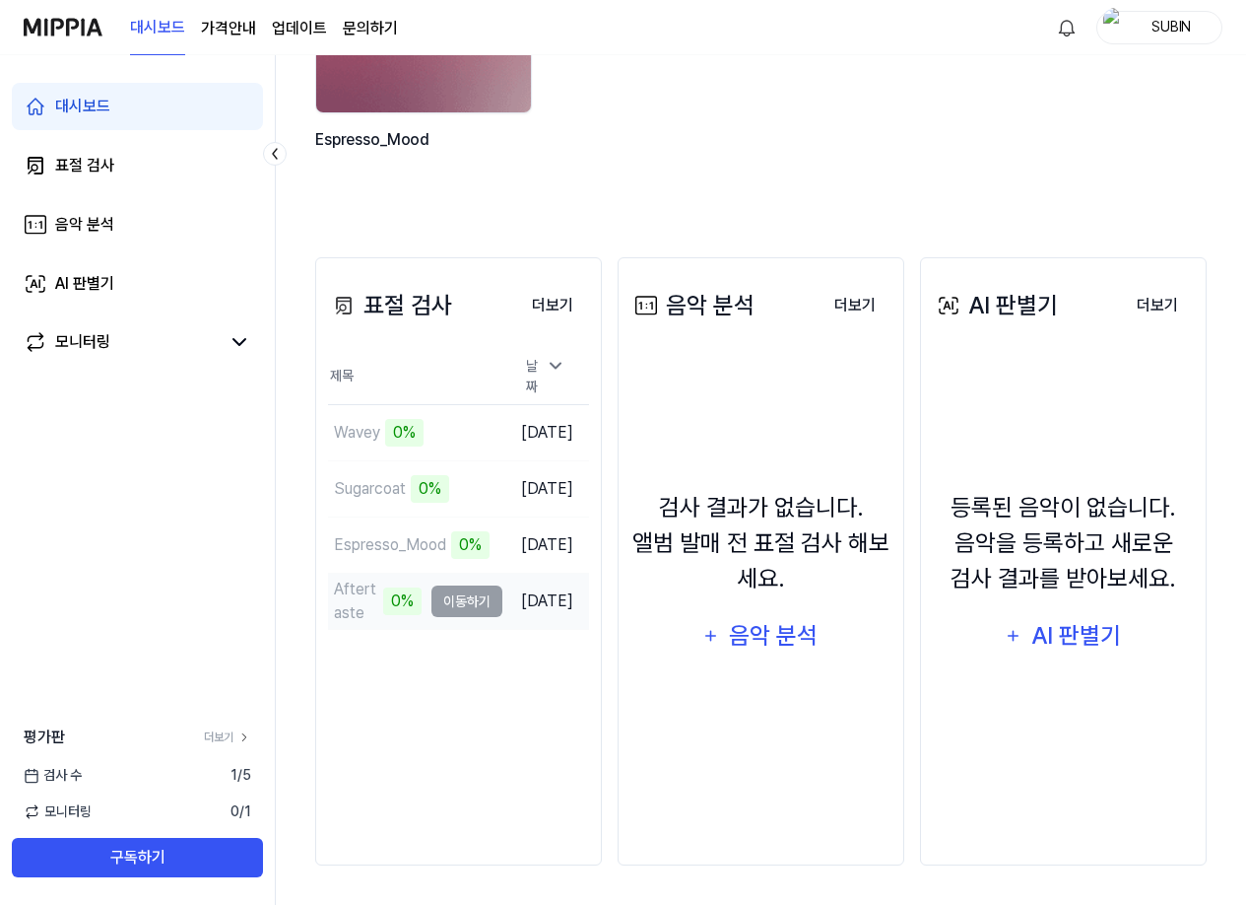
click at [383, 602] on div "0%" at bounding box center [402, 601] width 38 height 28
click at [503, 590] on td "[DATE]" at bounding box center [546, 600] width 87 height 56
click at [437, 590] on td "Aftertaste 0% 이동하기" at bounding box center [415, 600] width 174 height 55
click at [524, 593] on td "[DATE]" at bounding box center [546, 600] width 87 height 56
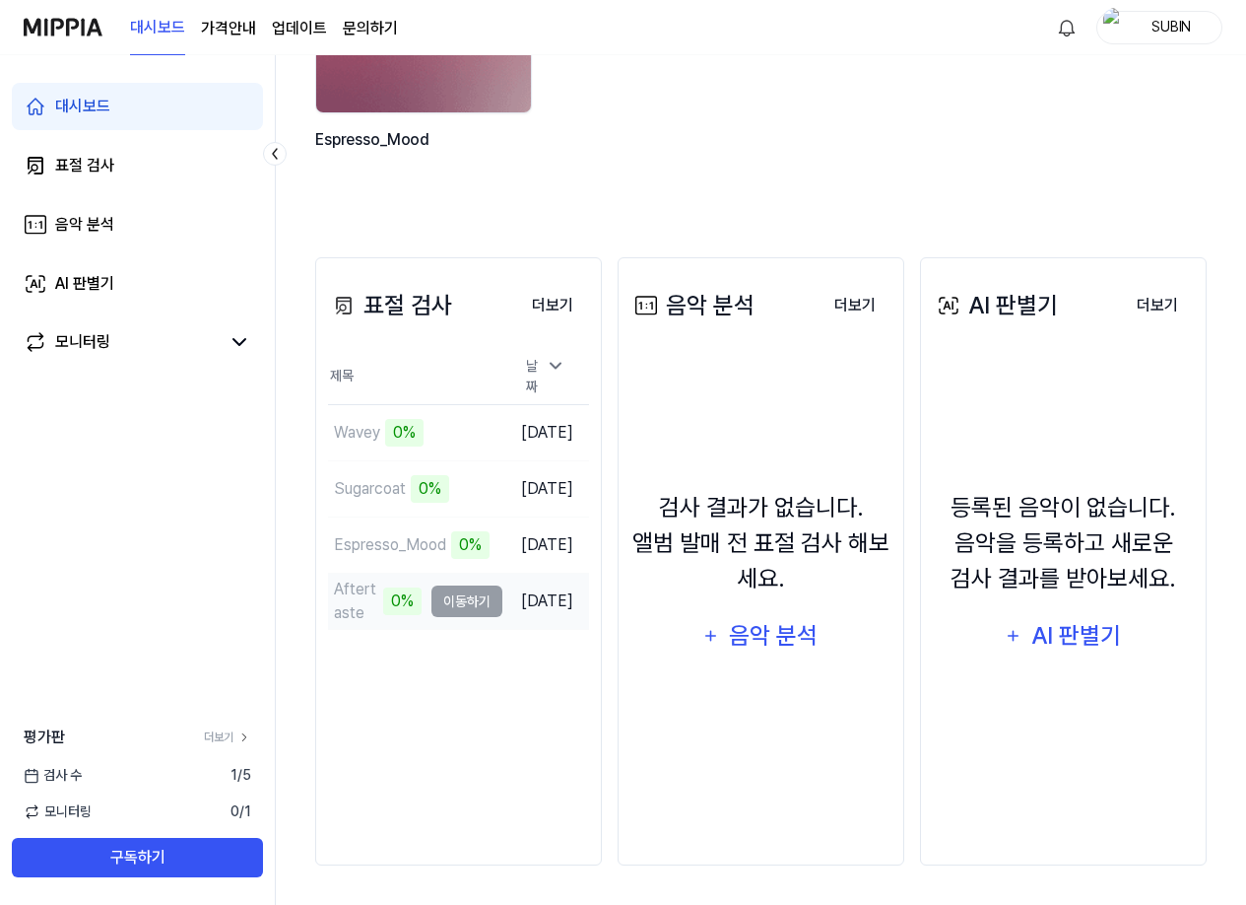
click at [341, 598] on div "Aftertaste" at bounding box center [356, 600] width 44 height 47
click at [335, 589] on div "Aftertaste" at bounding box center [356, 600] width 44 height 47
click at [568, 303] on button "더보기" at bounding box center [552, 305] width 73 height 39
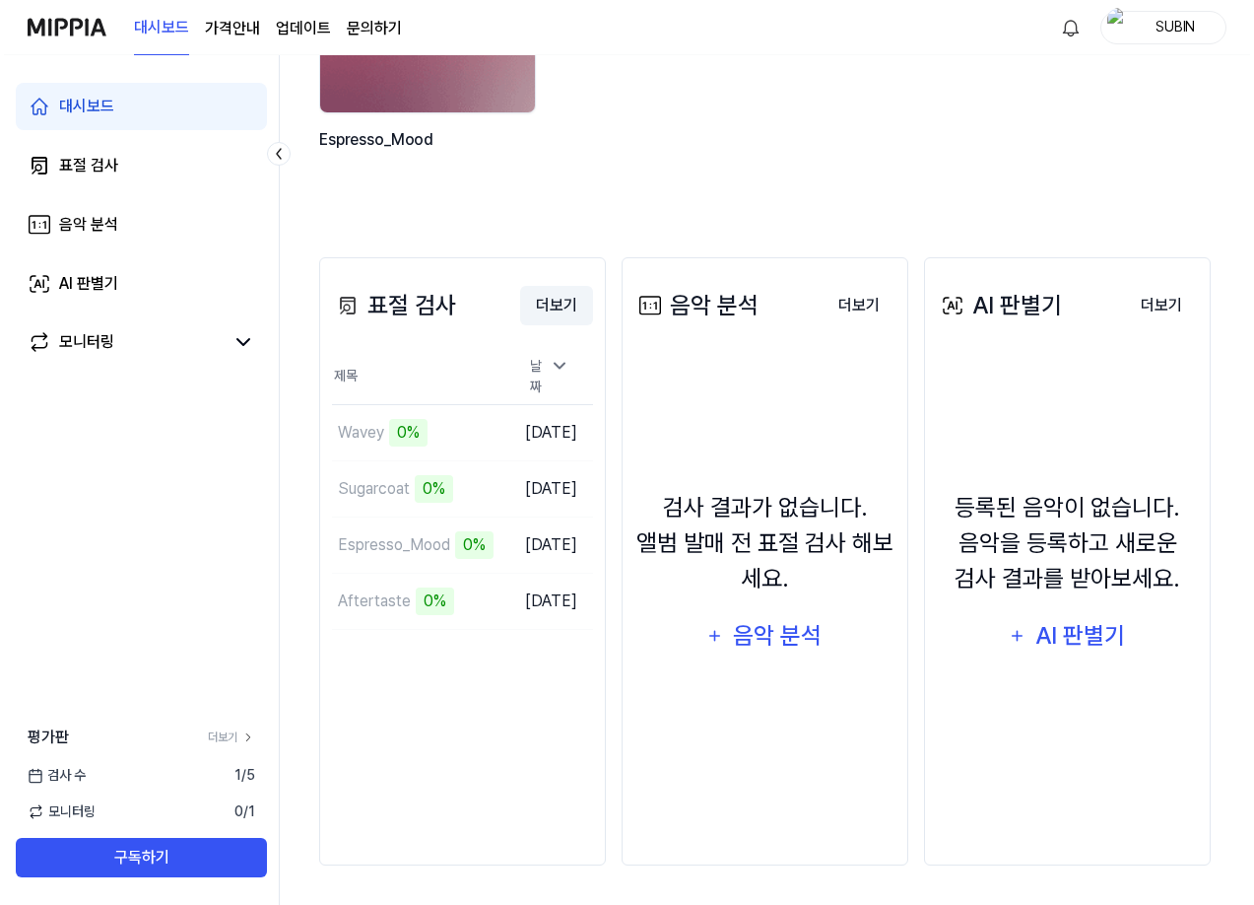
scroll to position [0, 0]
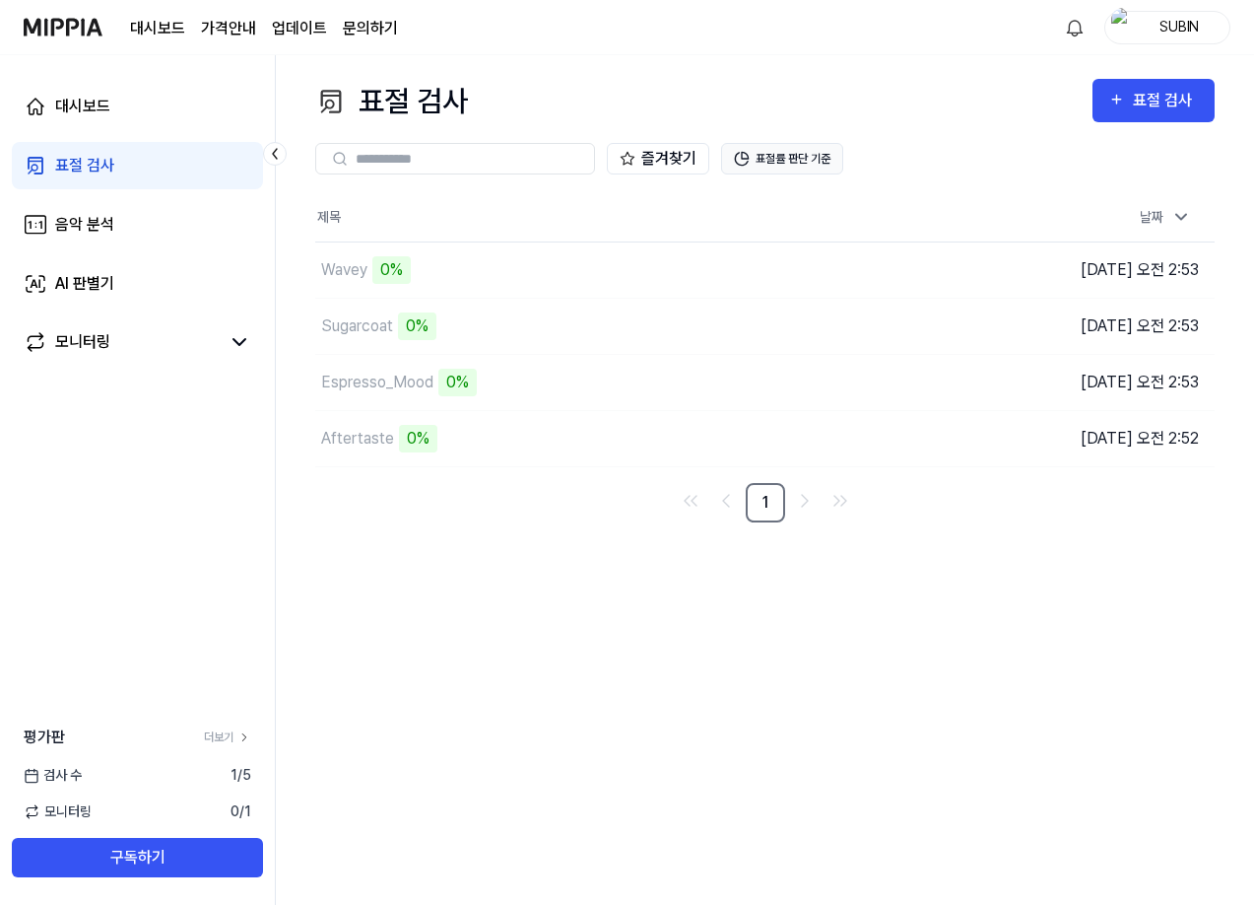
click at [782, 150] on button "표절률 판단 기준" at bounding box center [782, 159] width 122 height 32
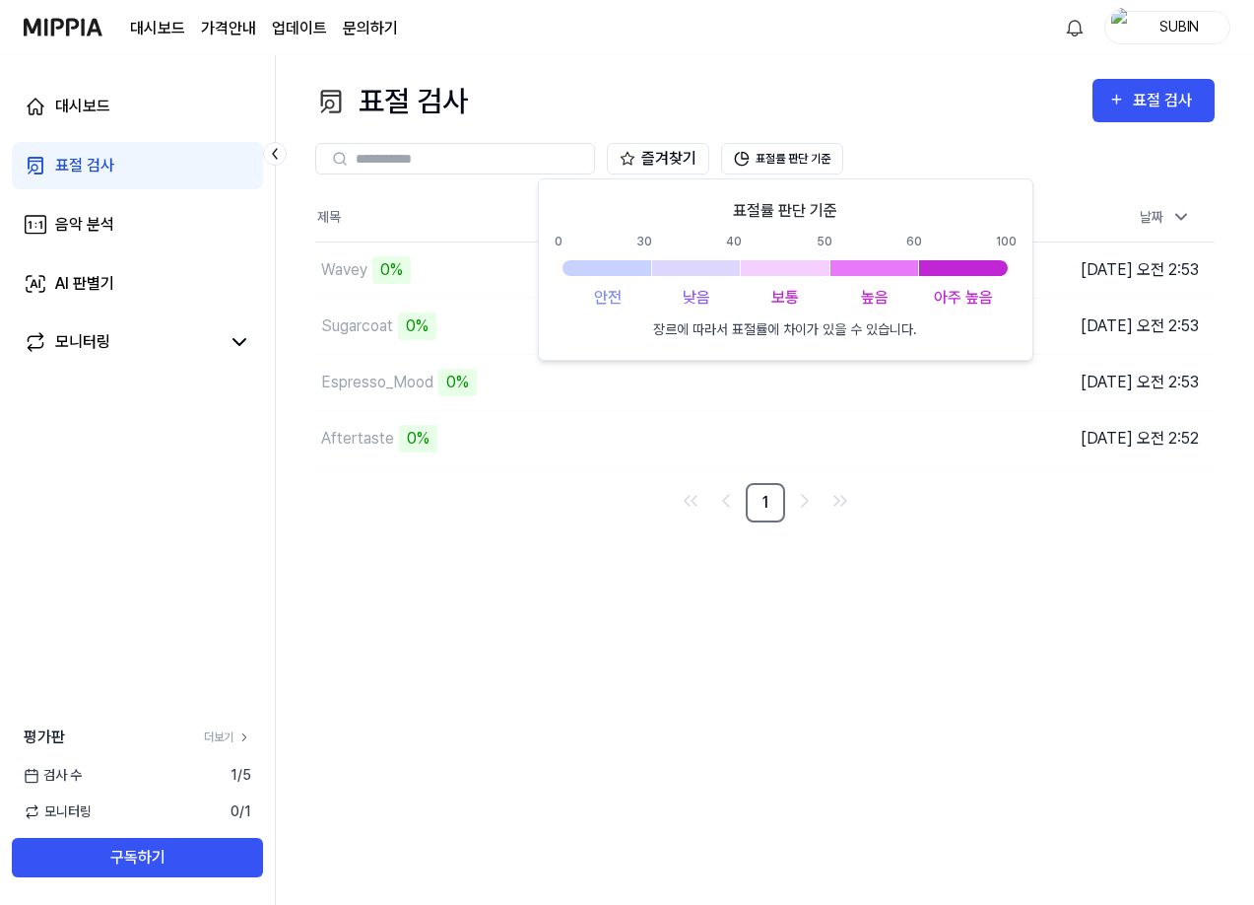
drag, startPoint x: 1030, startPoint y: 644, endPoint x: 1033, endPoint y: 616, distance: 28.7
click at [1031, 645] on div "표절 검사 표절 검사 표절 검사 음악 분석 AI 판별기 즐겨찾기 표절률 판단 기준 제목 날짜 Wavey 0% 이동하기 [DATE] 오전 2:5…" at bounding box center [765, 479] width 978 height 849
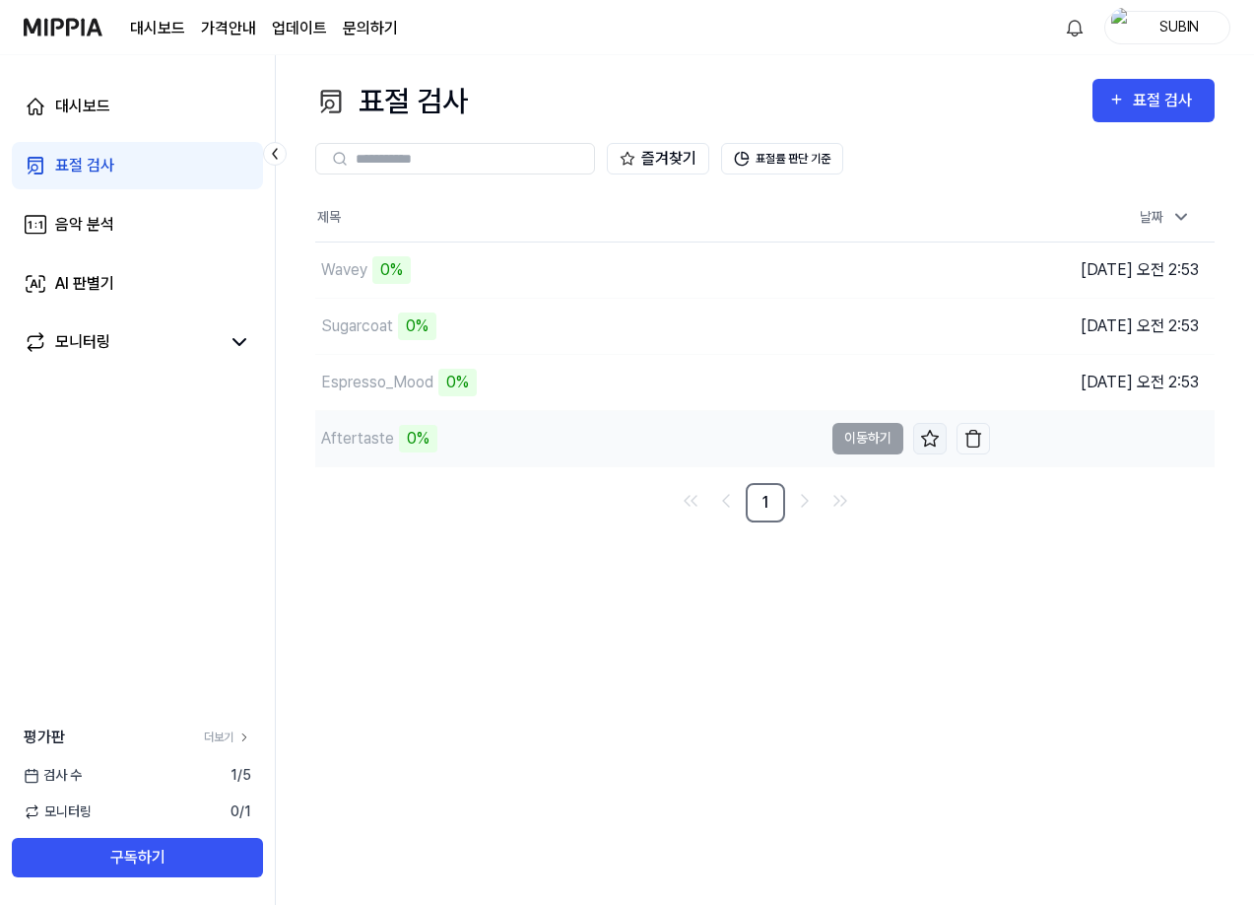
click at [927, 438] on icon at bounding box center [930, 439] width 20 height 20
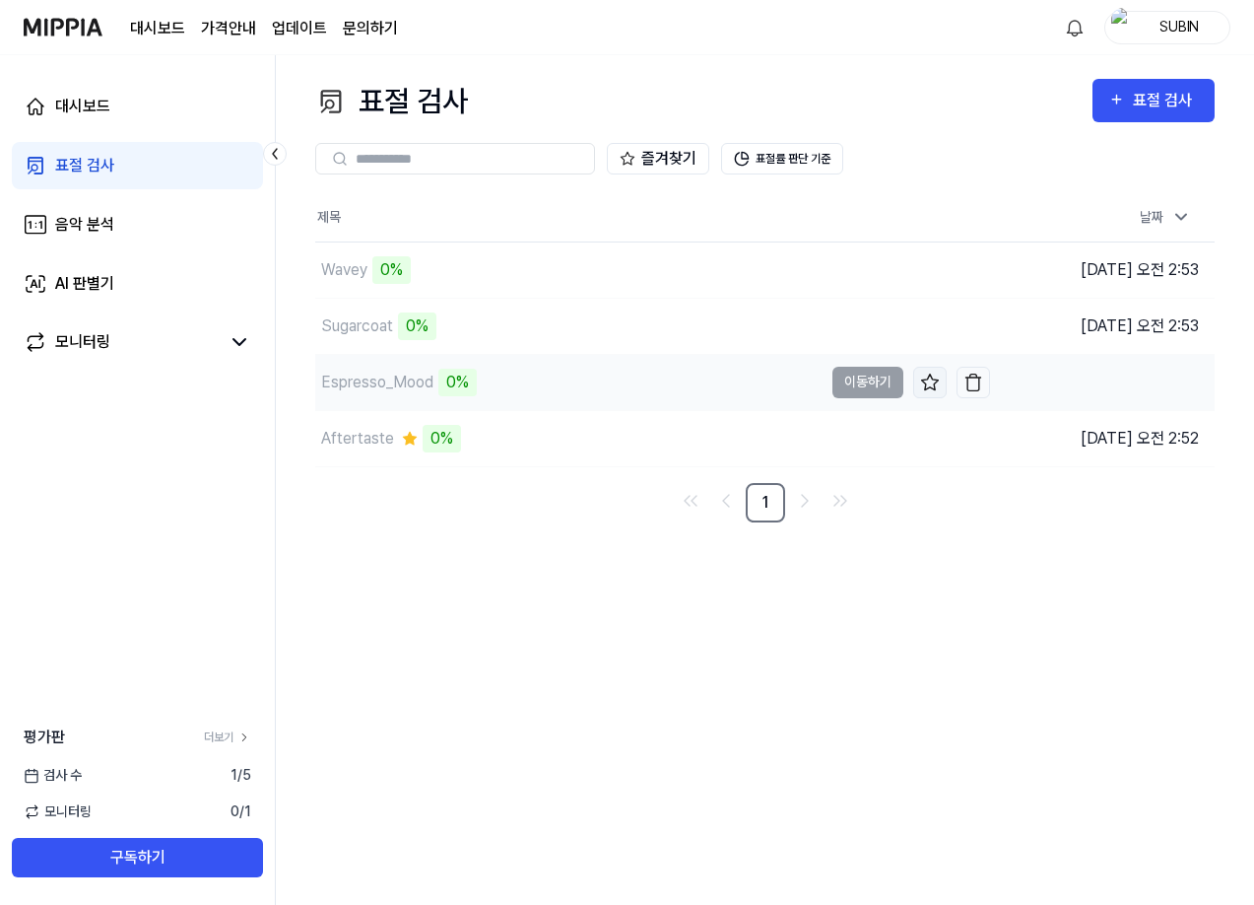
click at [929, 387] on icon at bounding box center [929, 381] width 17 height 16
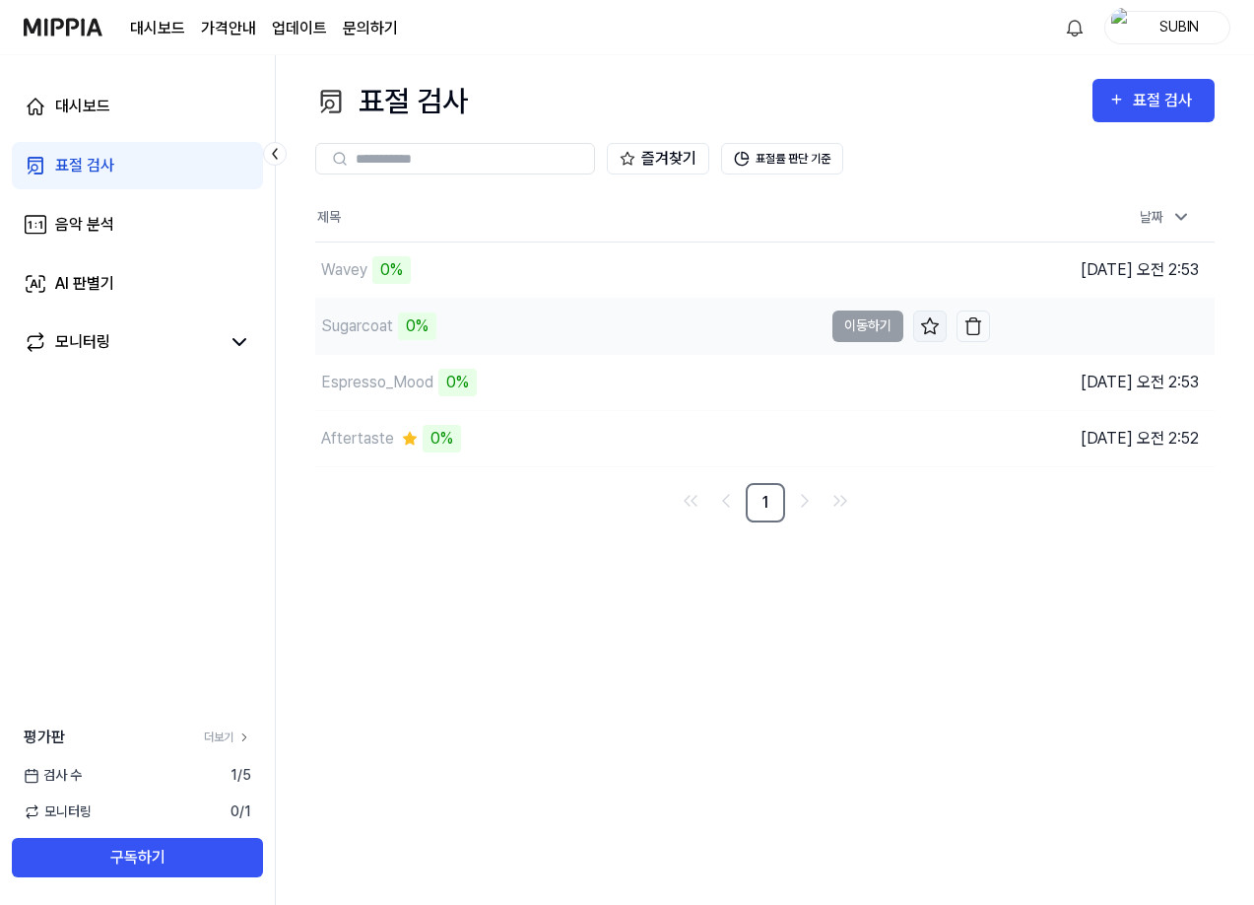
click at [926, 329] on icon at bounding box center [930, 326] width 20 height 20
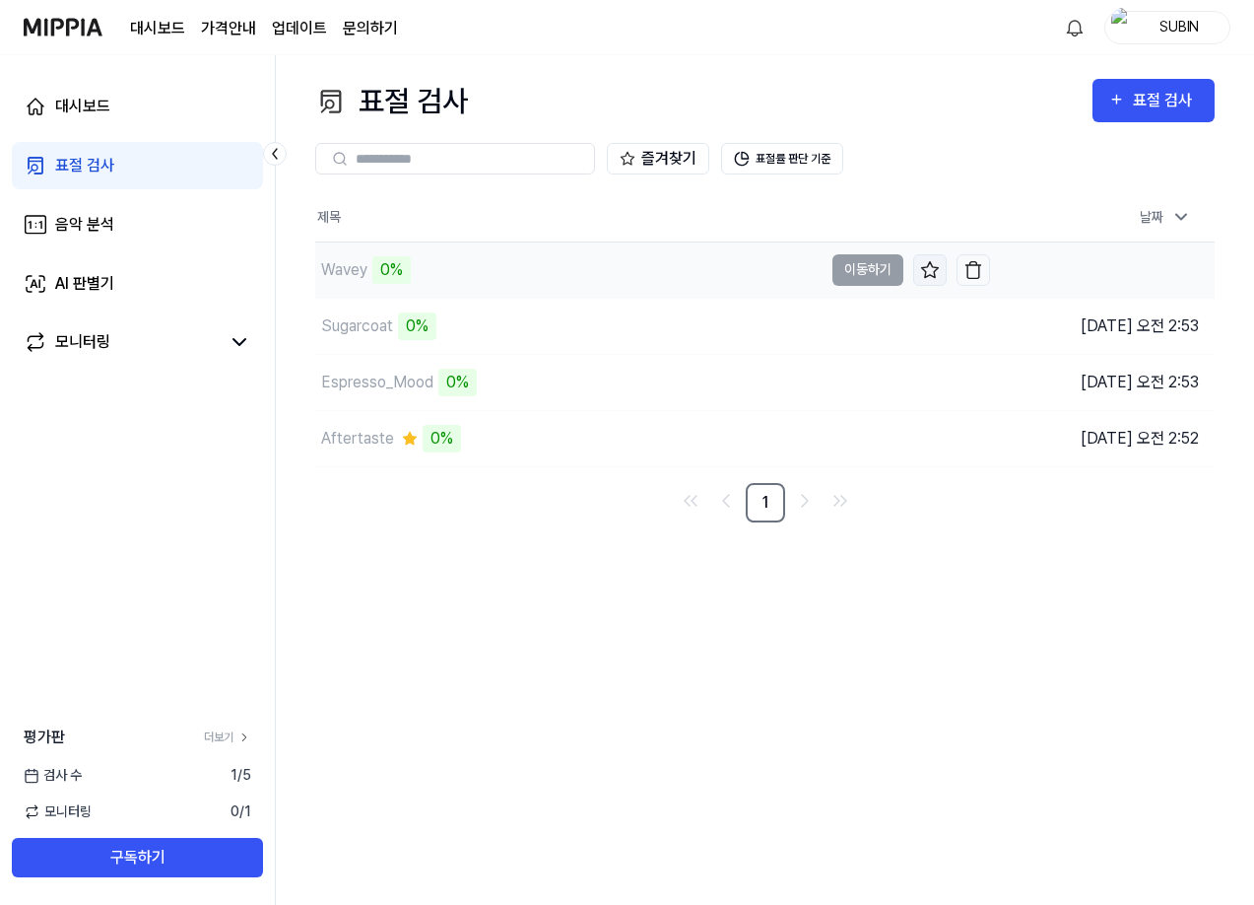
click at [930, 264] on icon at bounding box center [930, 270] width 20 height 20
click at [810, 498] on icon "Go to next page" at bounding box center [805, 501] width 24 height 24
drag, startPoint x: 810, startPoint y: 498, endPoint x: 604, endPoint y: 545, distance: 211.3
click at [809, 498] on icon "Go to next page" at bounding box center [805, 501] width 24 height 24
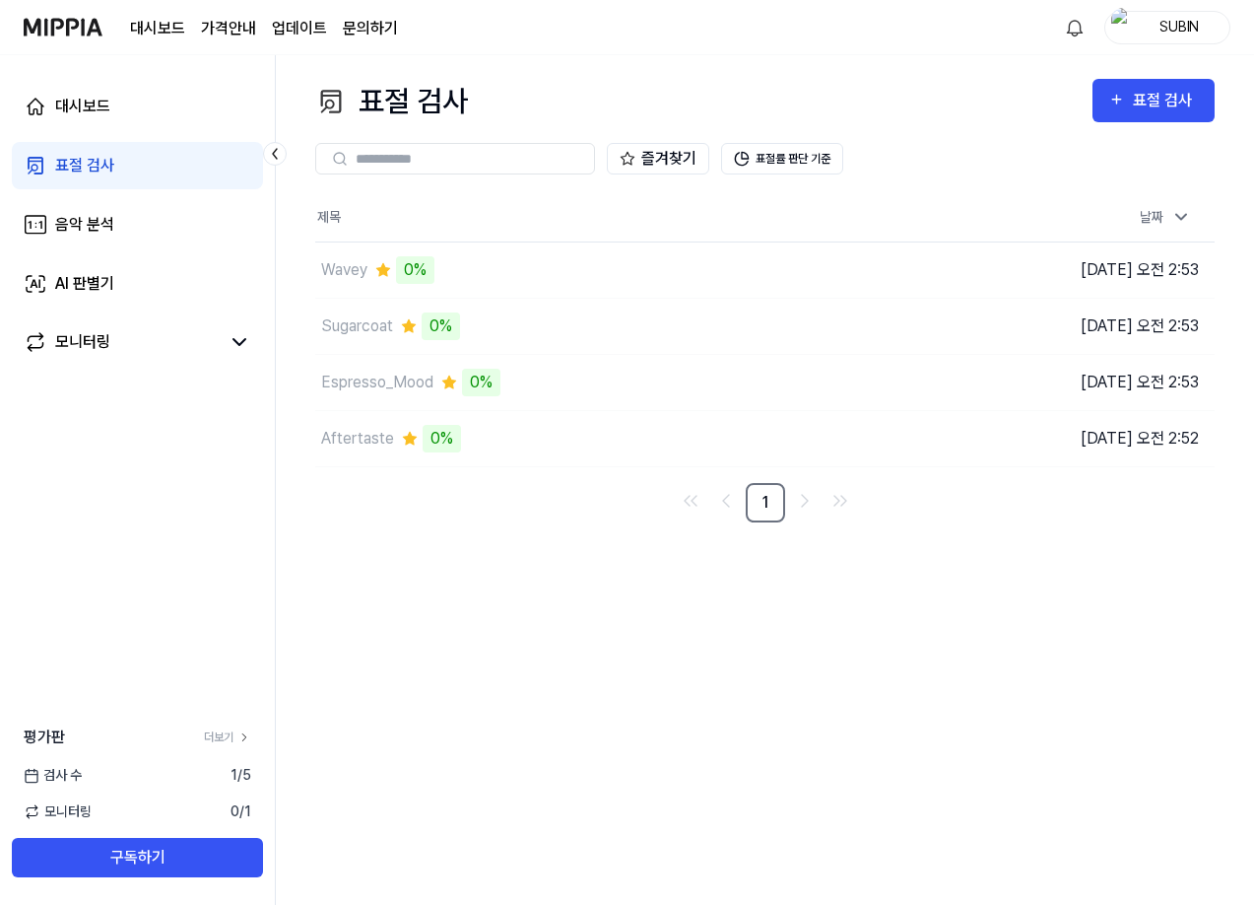
click at [373, 618] on div "표절 검사 표절 검사 표절 검사 음악 분석 AI 판별기 즐겨찾기 표절률 판단 기준 제목 날짜 Wavey 0% 이동하기 [DATE] 오전 2:5…" at bounding box center [765, 479] width 978 height 849
drag, startPoint x: 229, startPoint y: 775, endPoint x: 262, endPoint y: 776, distance: 33.5
click at [262, 776] on div "검사 [DATE]" at bounding box center [137, 775] width 275 height 21
click at [524, 733] on div "표절 검사 표절 검사 표절 검사 음악 분석 AI 판별기 즐겨찾기 표절률 판단 기준 제목 날짜 Wavey 0% 이동하기 [DATE] 오전 2:5…" at bounding box center [765, 479] width 978 height 849
